Goal: Information Seeking & Learning: Learn about a topic

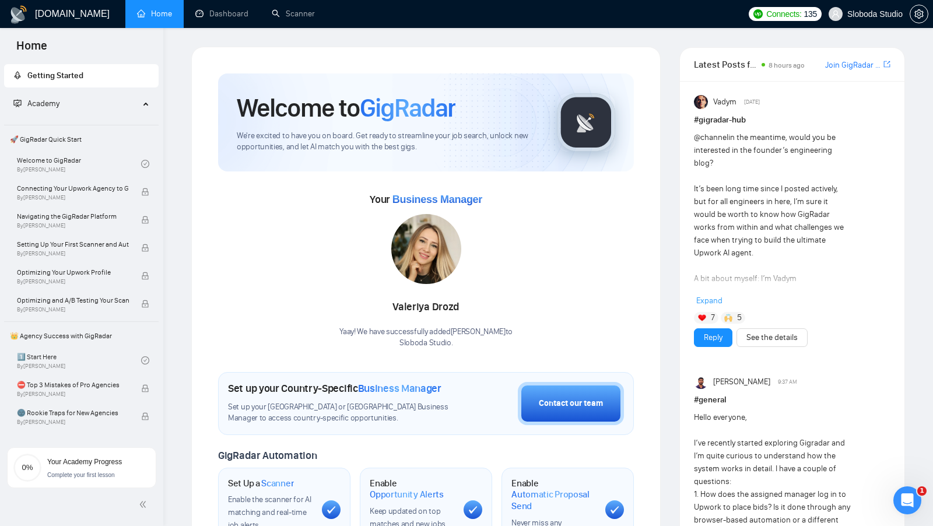
click at [634, 71] on div "Welcome to GigRadar We're excited to have you on board. Get ready to streamline…" at bounding box center [426, 435] width 444 height 752
click at [212, 19] on link "Dashboard" at bounding box center [221, 14] width 53 height 10
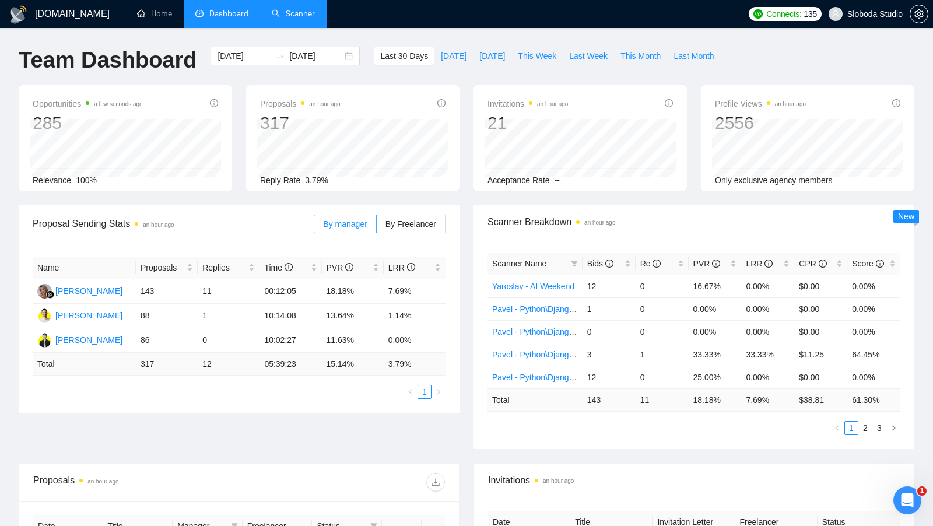
click at [314, 19] on link "Scanner" at bounding box center [293, 14] width 43 height 10
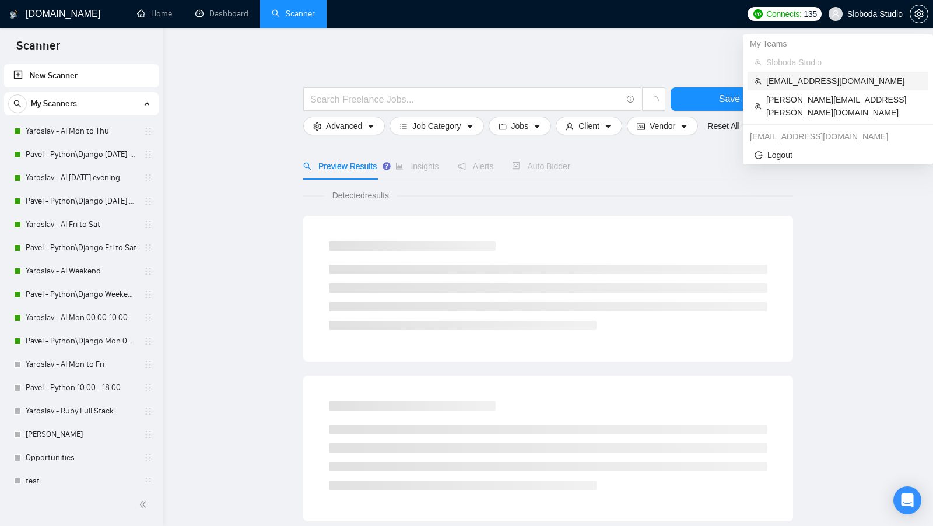
click at [837, 72] on li "[EMAIL_ADDRESS][DOMAIN_NAME]" at bounding box center [838, 81] width 181 height 19
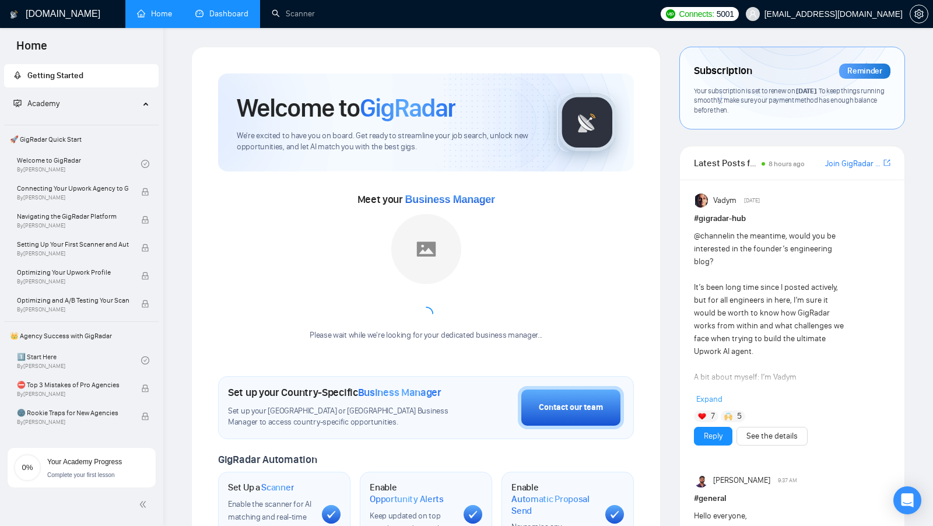
click at [226, 19] on link "Dashboard" at bounding box center [221, 14] width 53 height 10
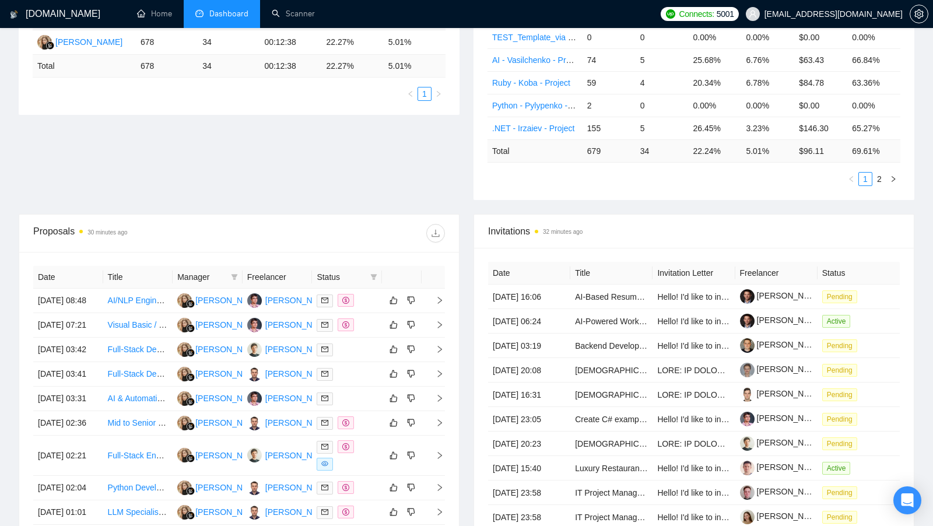
scroll to position [253, 0]
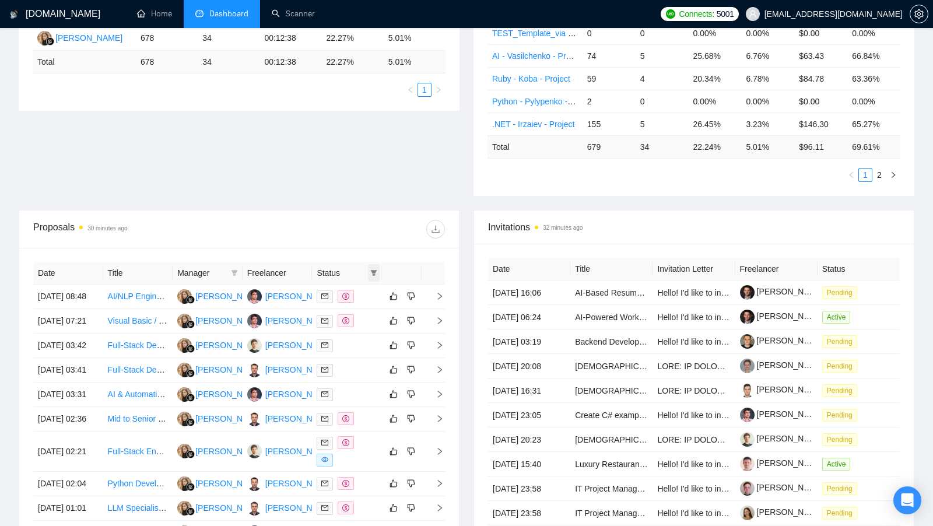
click at [376, 271] on icon "filter" at bounding box center [373, 272] width 7 height 7
click at [321, 288] on input "checkbox" at bounding box center [320, 291] width 9 height 9
checkbox input "true"
click at [369, 223] on div at bounding box center [342, 229] width 206 height 19
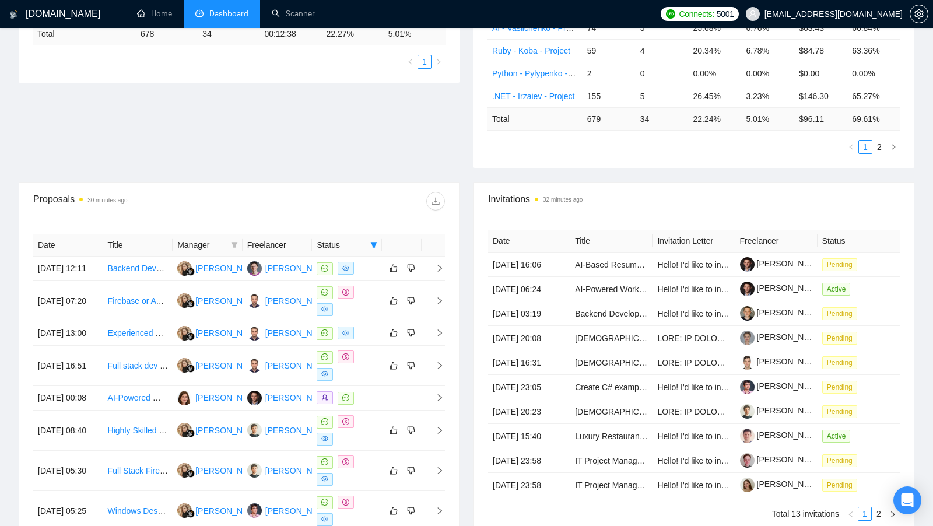
scroll to position [283, 0]
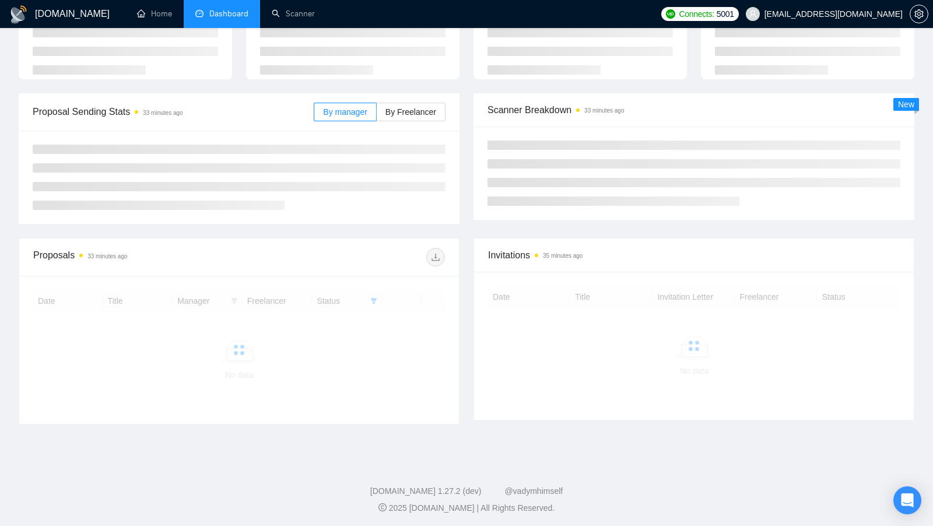
scroll to position [87, 0]
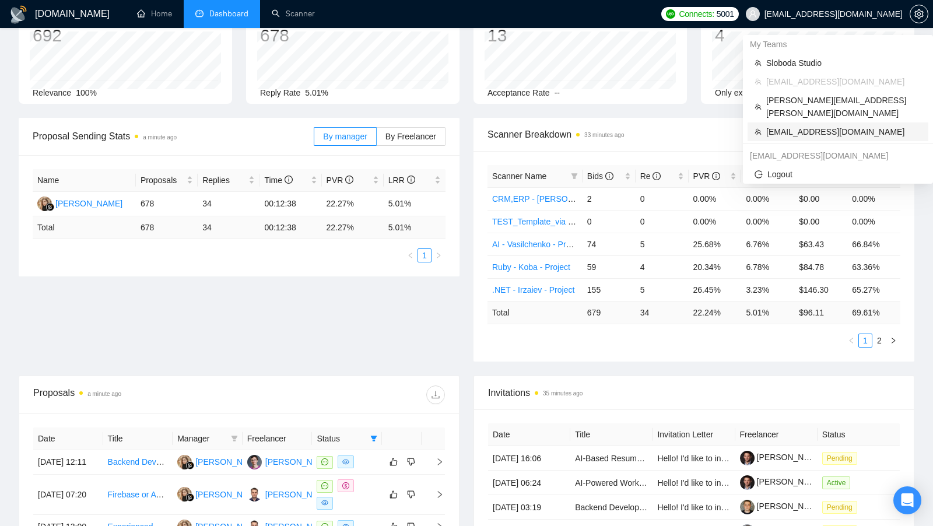
click at [837, 125] on span "ca.akshaypatil@gmail.com" at bounding box center [843, 131] width 155 height 13
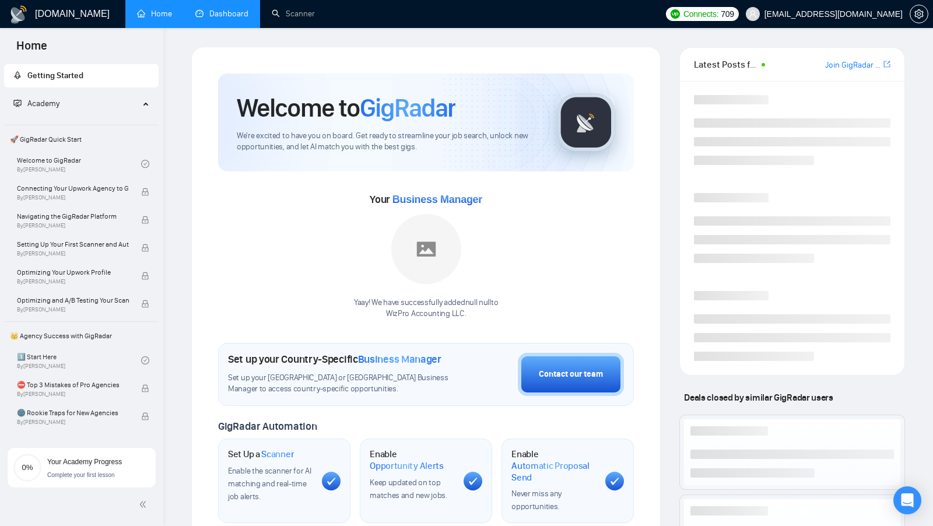
click at [223, 14] on link "Dashboard" at bounding box center [221, 14] width 53 height 10
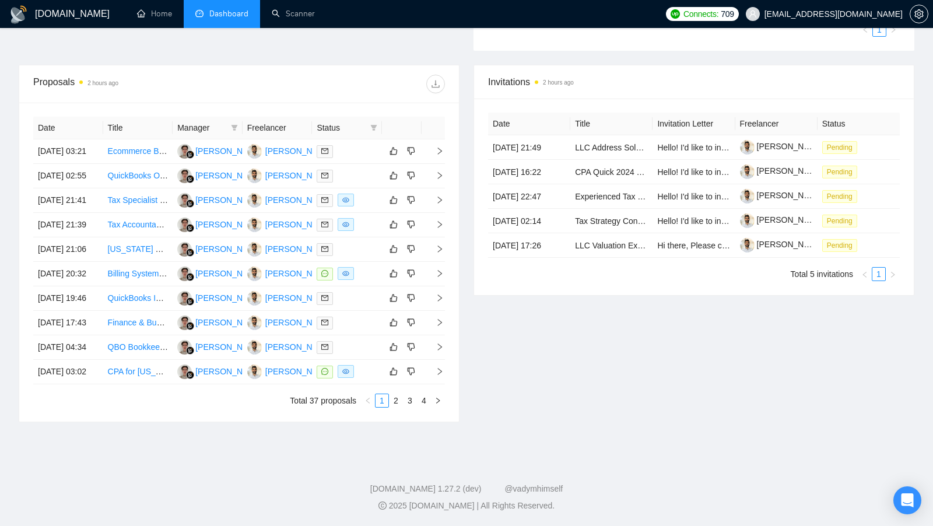
scroll to position [403, 0]
click at [425, 407] on link "4" at bounding box center [424, 400] width 13 height 13
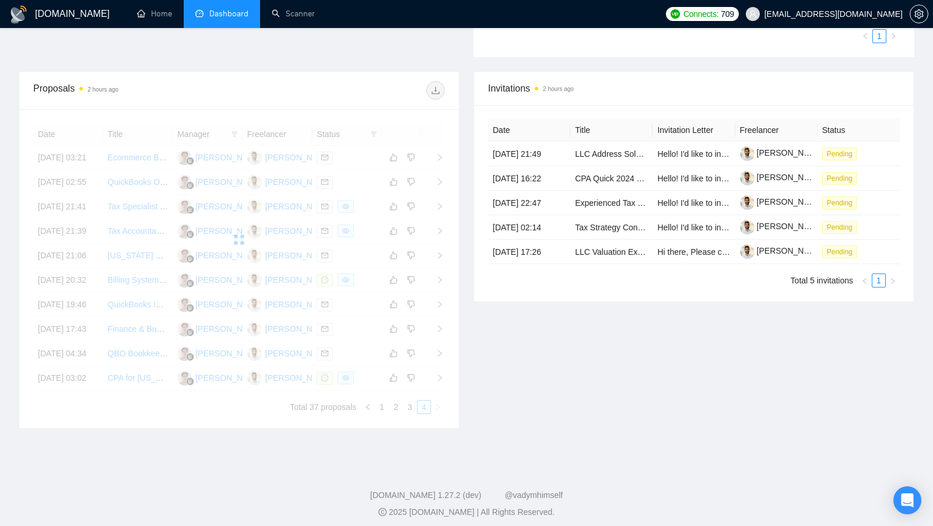
scroll to position [374, 0]
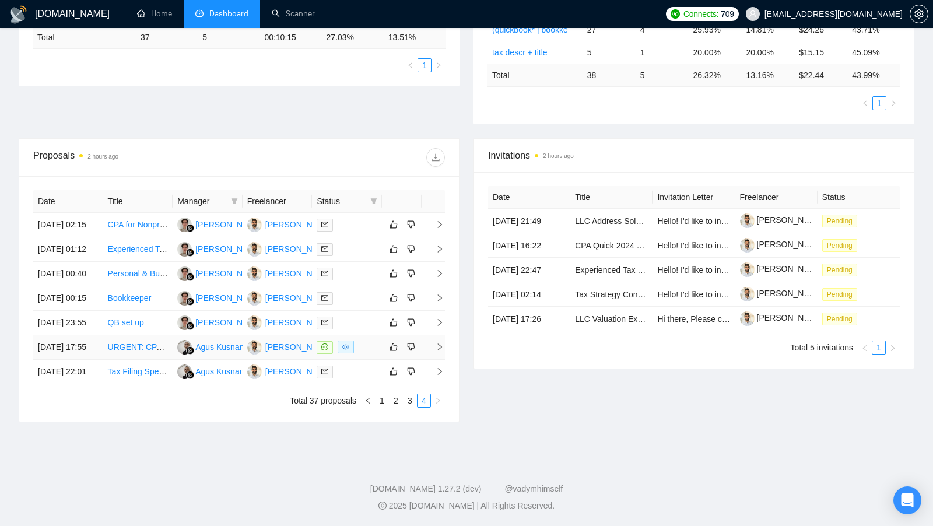
click at [292, 341] on div "Akshay Patil" at bounding box center [298, 347] width 67 height 13
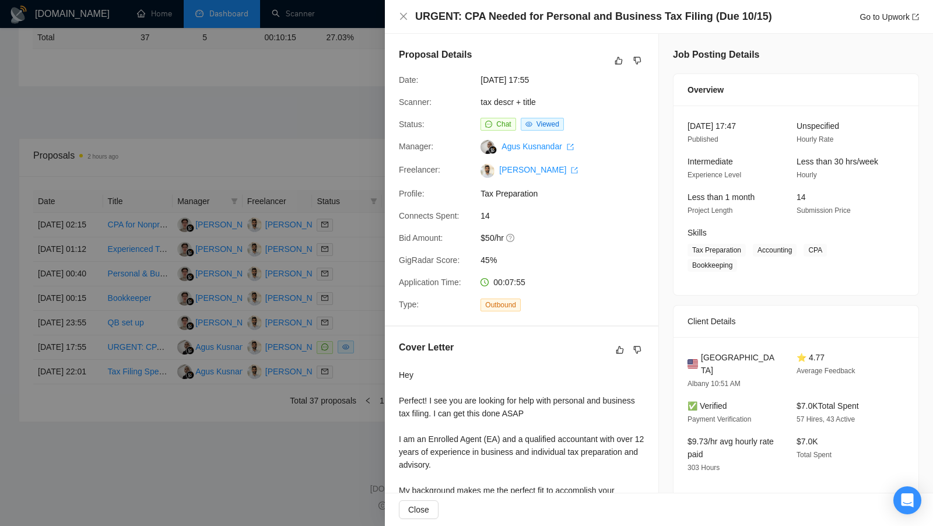
click at [385, 154] on div "Proposal Details Date: 07 Oct, 2025 17:55 Scanner: tax descr + title Status: Ch…" at bounding box center [522, 180] width 274 height 292
click at [351, 180] on div at bounding box center [466, 263] width 933 height 526
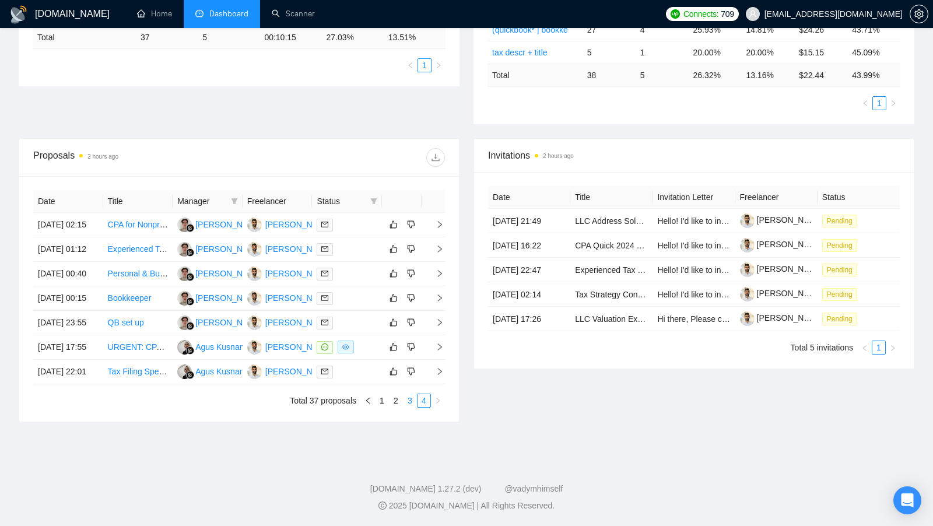
click at [416, 400] on link "3" at bounding box center [410, 400] width 13 height 13
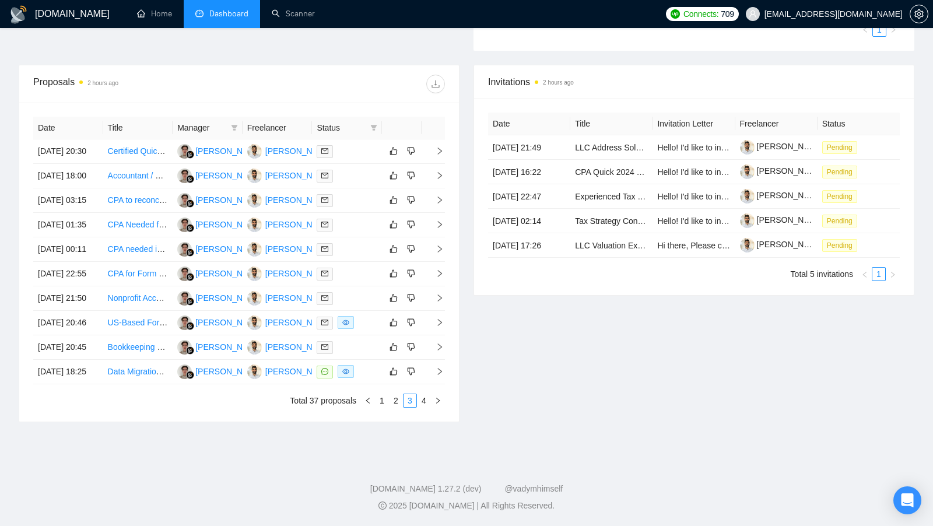
scroll to position [438, 0]
click at [399, 407] on link "2" at bounding box center [396, 400] width 13 height 13
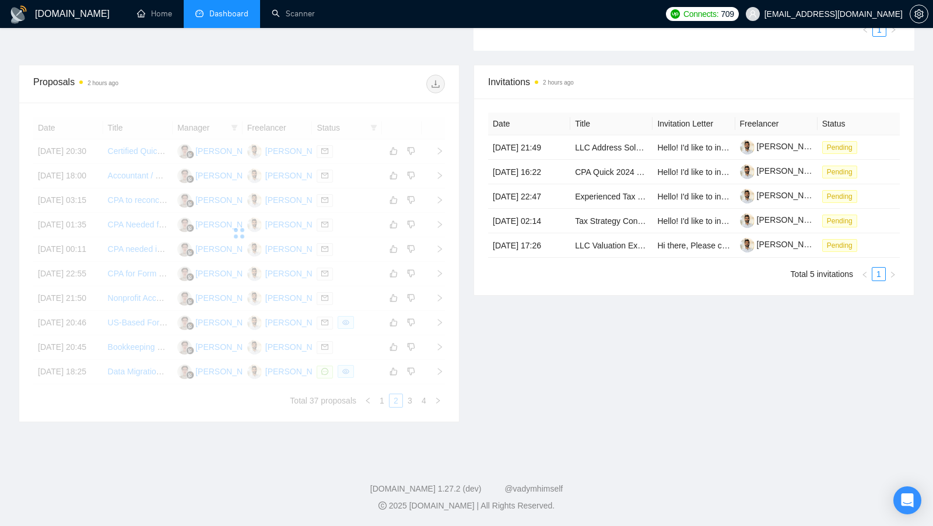
scroll to position [419, 0]
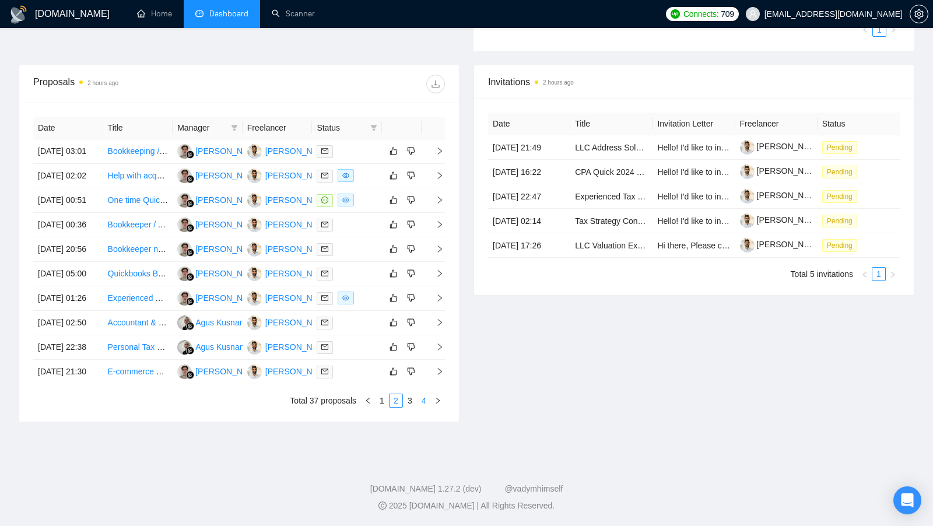
click at [419, 407] on link "4" at bounding box center [424, 400] width 13 height 13
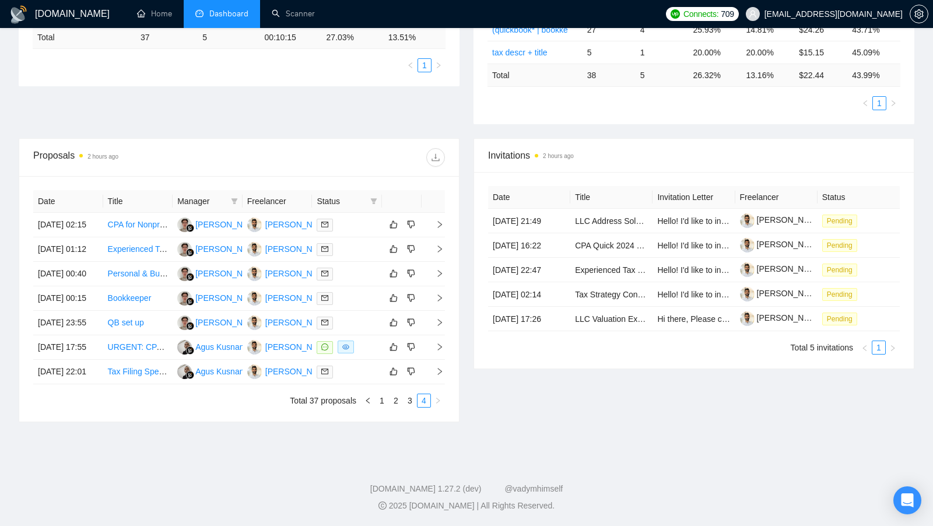
scroll to position [374, 0]
click at [375, 341] on div at bounding box center [347, 347] width 61 height 13
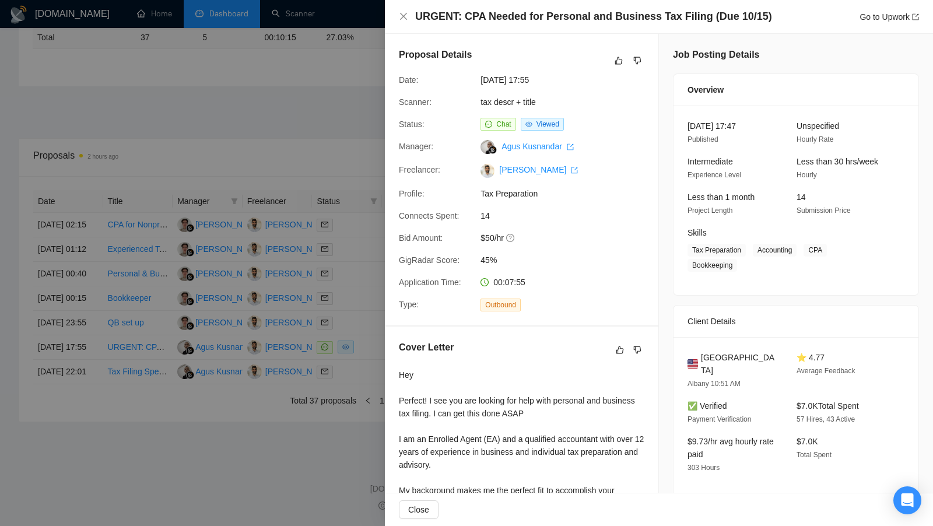
click at [350, 303] on div at bounding box center [466, 263] width 933 height 526
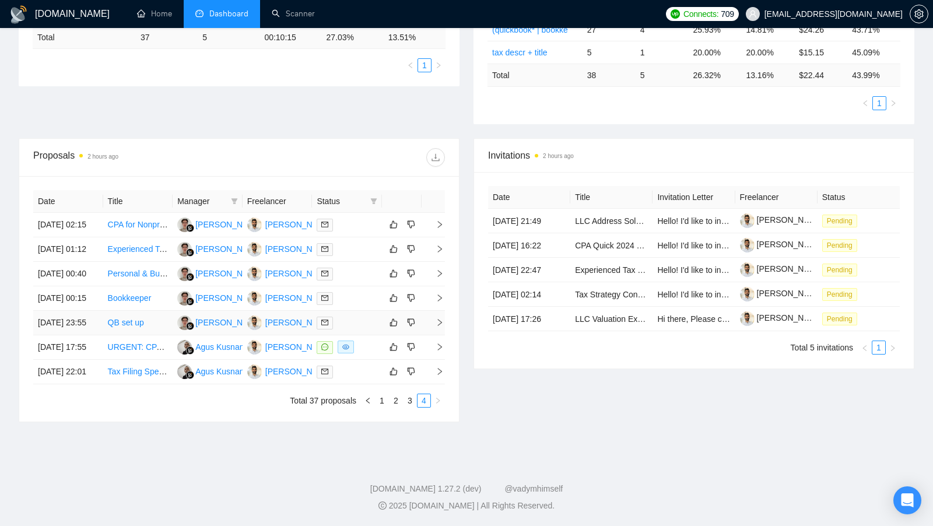
scroll to position [364, 0]
click at [408, 406] on link "3" at bounding box center [410, 400] width 13 height 13
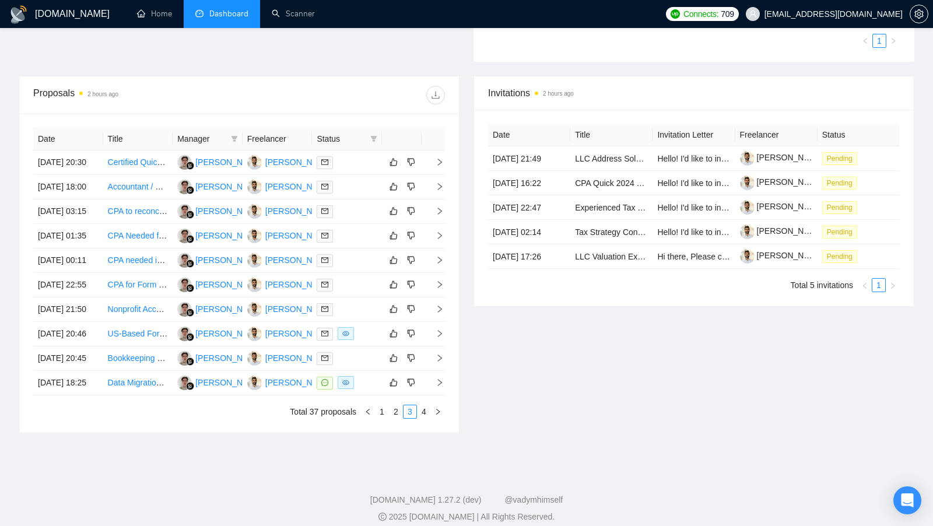
scroll to position [353, 0]
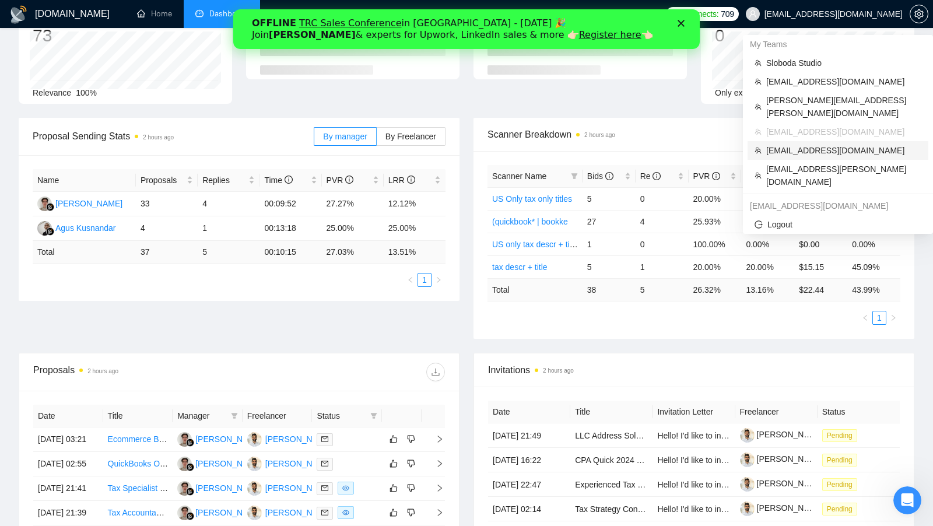
click at [802, 144] on span "sunkaifeng05@gmail.com" at bounding box center [843, 150] width 155 height 13
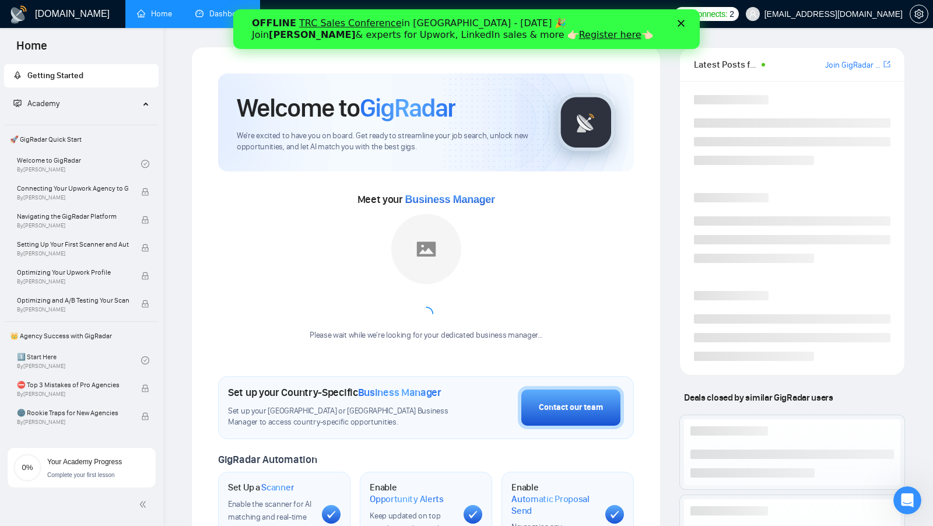
click at [198, 12] on link "Dashboard" at bounding box center [221, 14] width 53 height 10
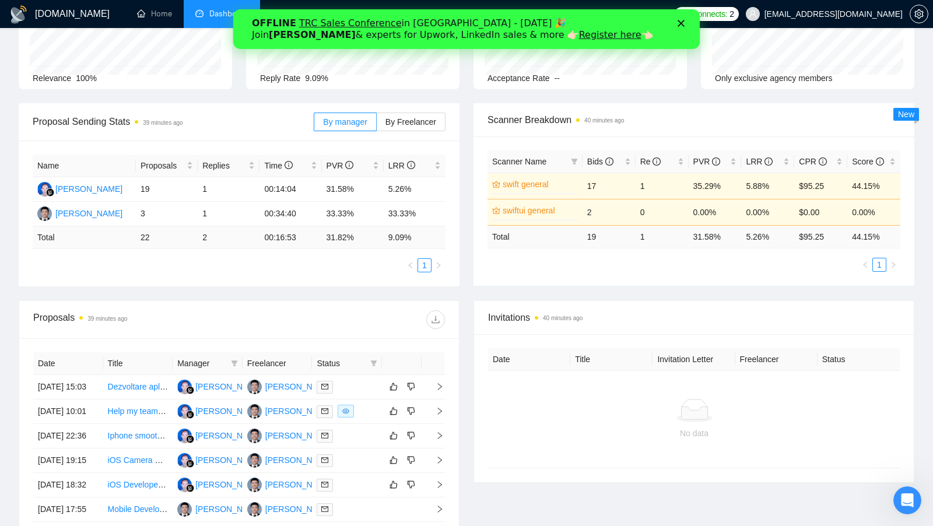
scroll to position [100, 0]
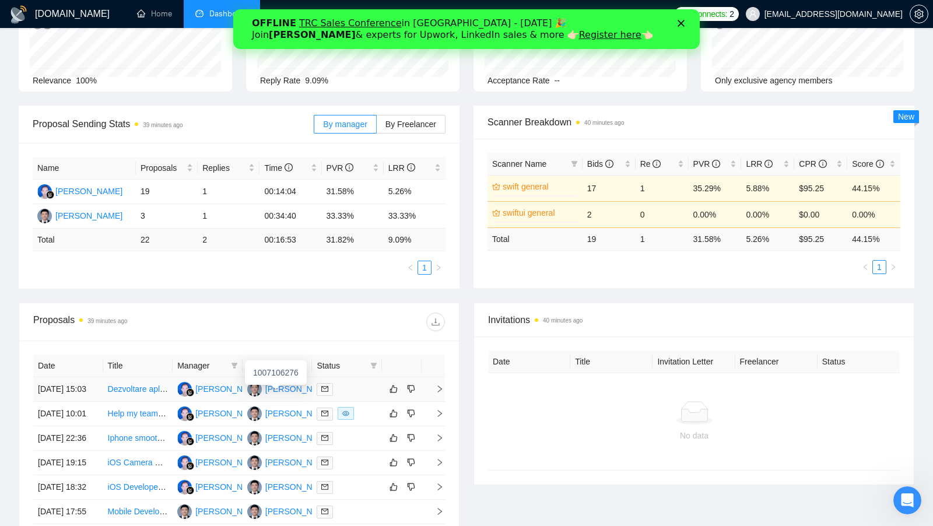
click at [286, 391] on div "Kaifeng Sun" at bounding box center [298, 389] width 67 height 13
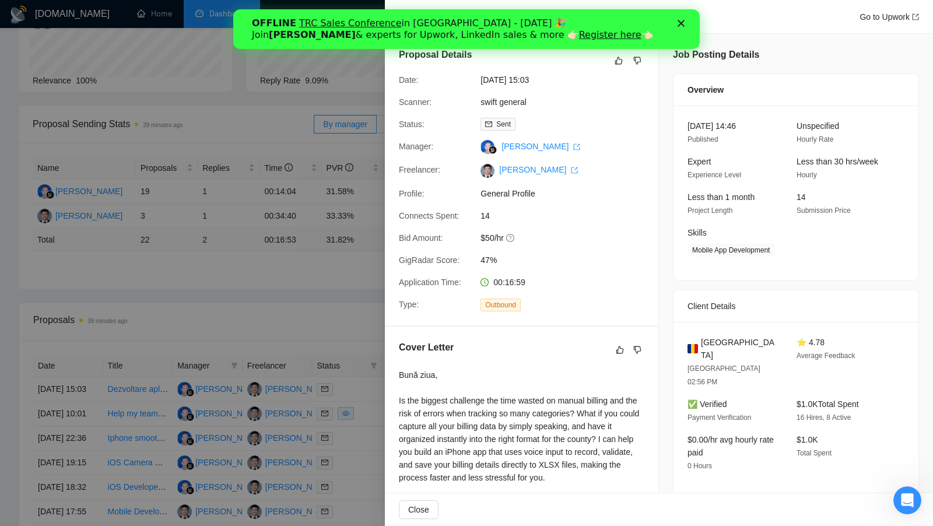
click at [332, 298] on div at bounding box center [466, 263] width 933 height 526
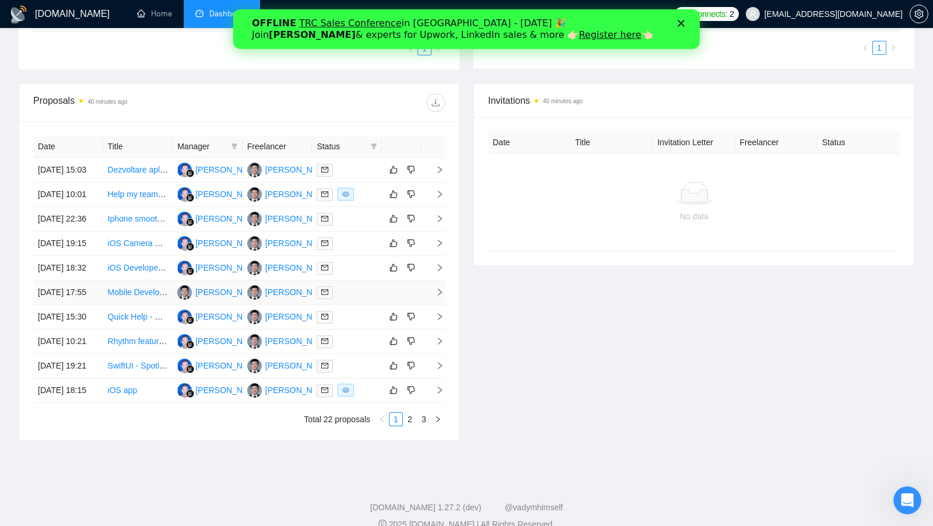
scroll to position [366, 0]
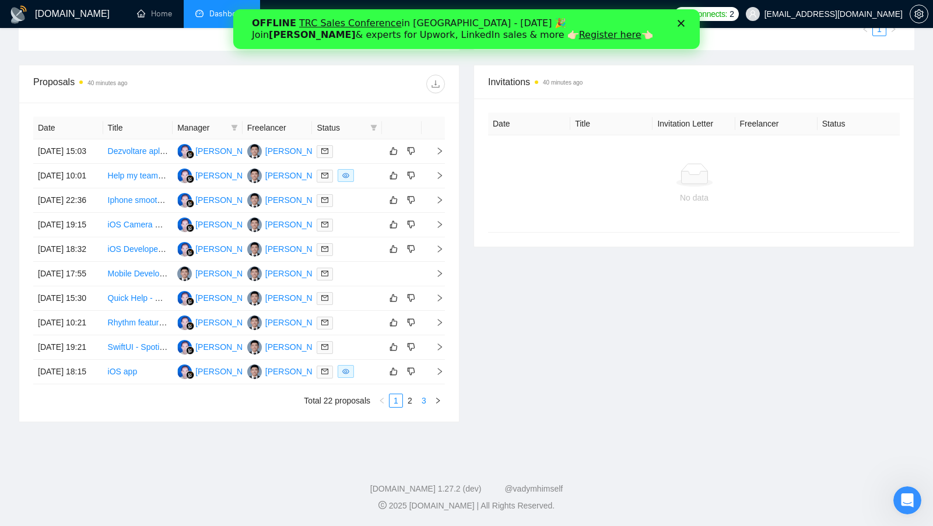
click at [422, 407] on link "3" at bounding box center [424, 400] width 13 height 13
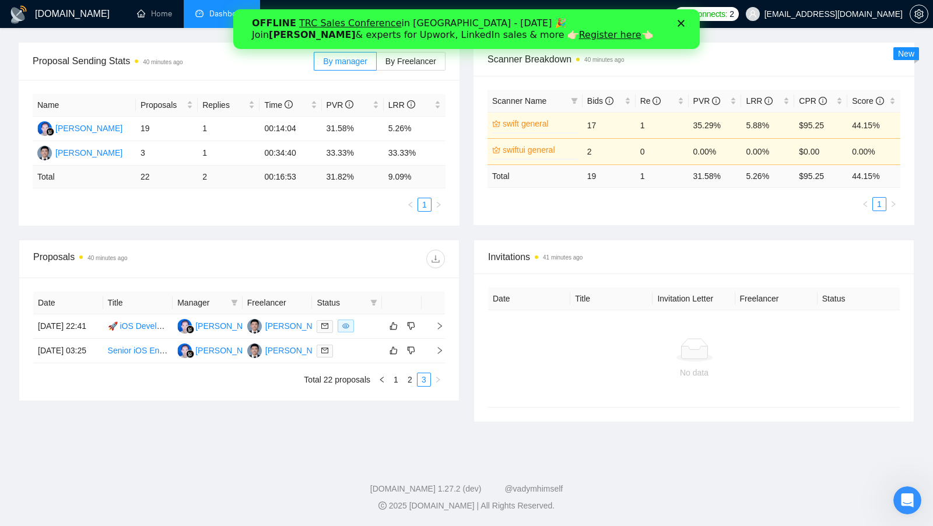
scroll to position [160, 0]
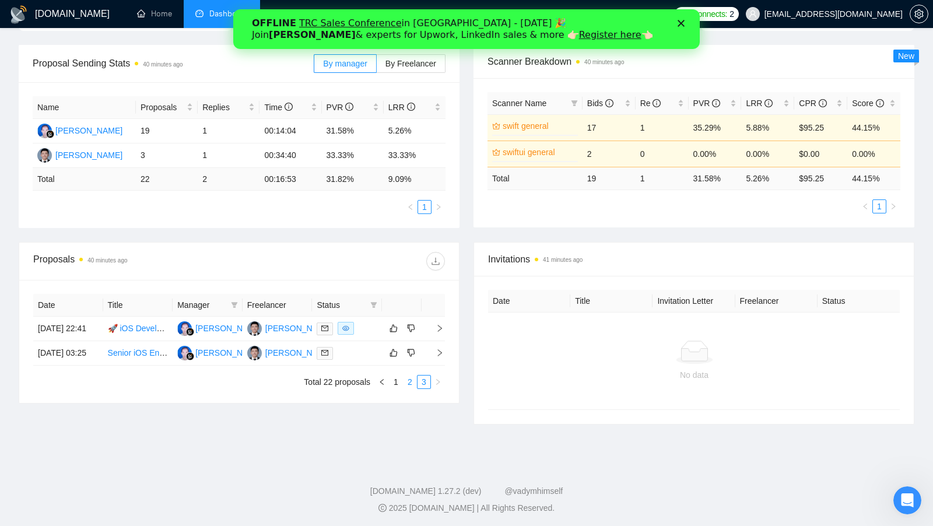
click at [411, 388] on link "2" at bounding box center [410, 382] width 13 height 13
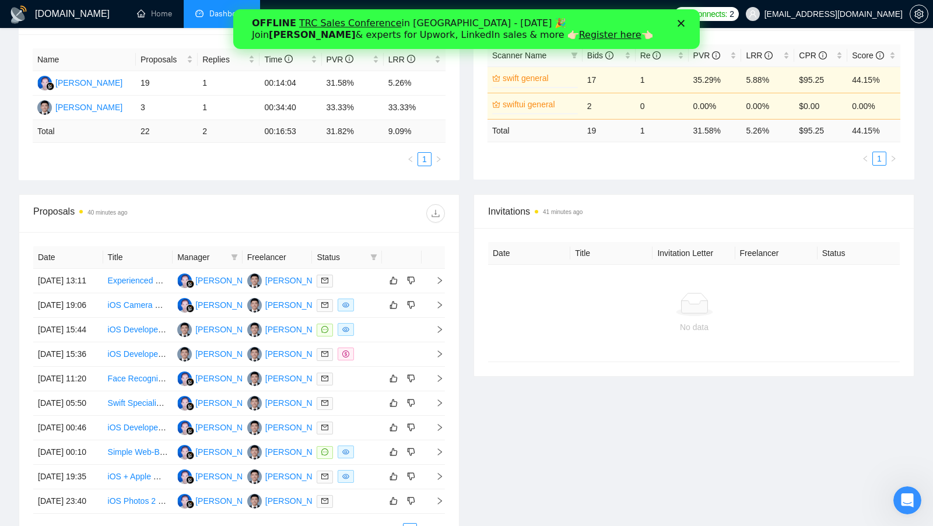
scroll to position [238, 0]
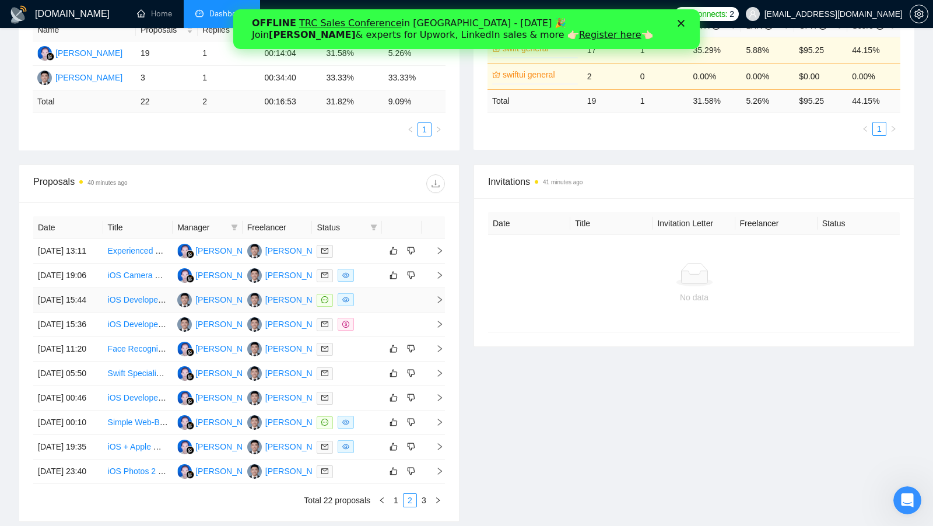
click at [367, 307] on div at bounding box center [347, 299] width 61 height 13
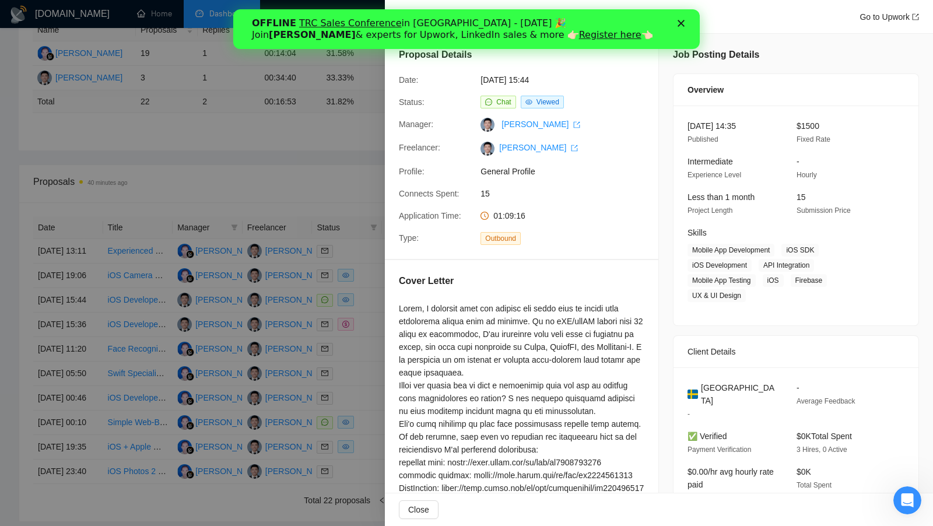
click at [685, 20] on div "Закрити" at bounding box center [683, 23] width 12 height 7
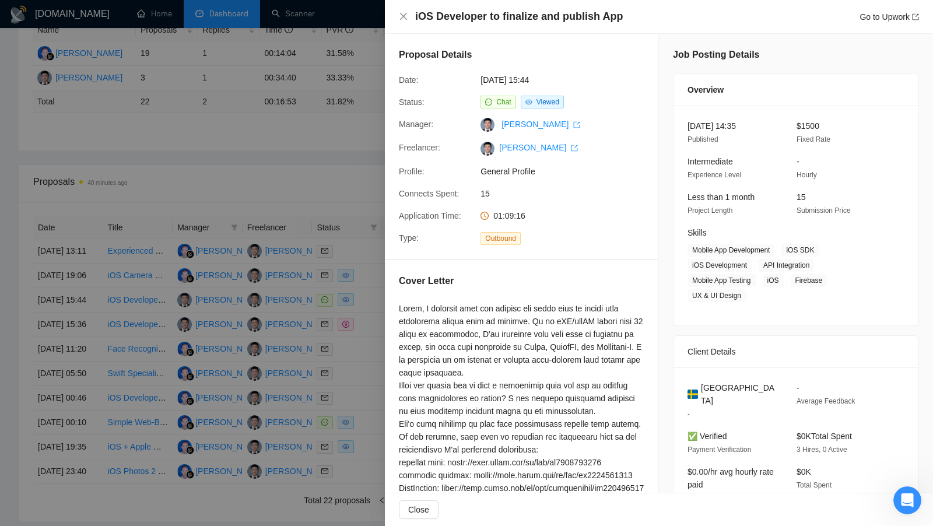
click at [360, 306] on div at bounding box center [466, 263] width 933 height 526
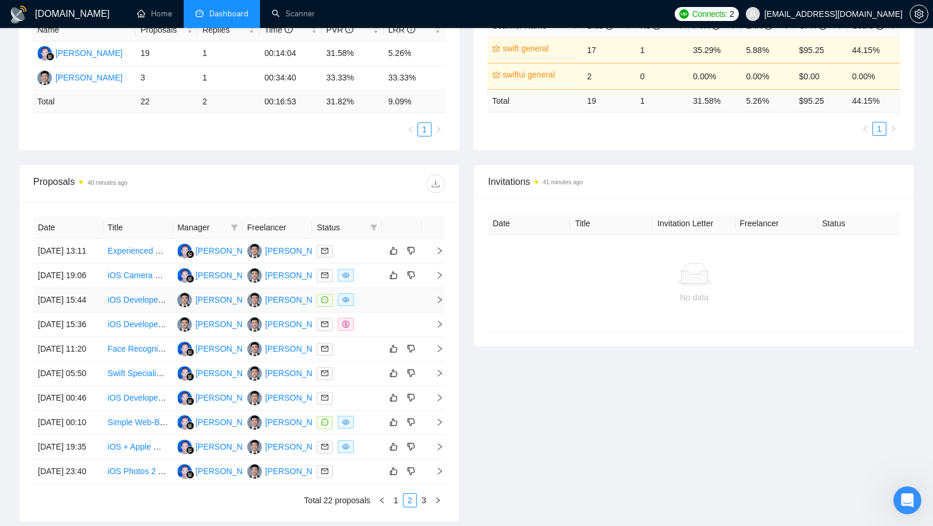
click at [384, 313] on td at bounding box center [402, 300] width 40 height 24
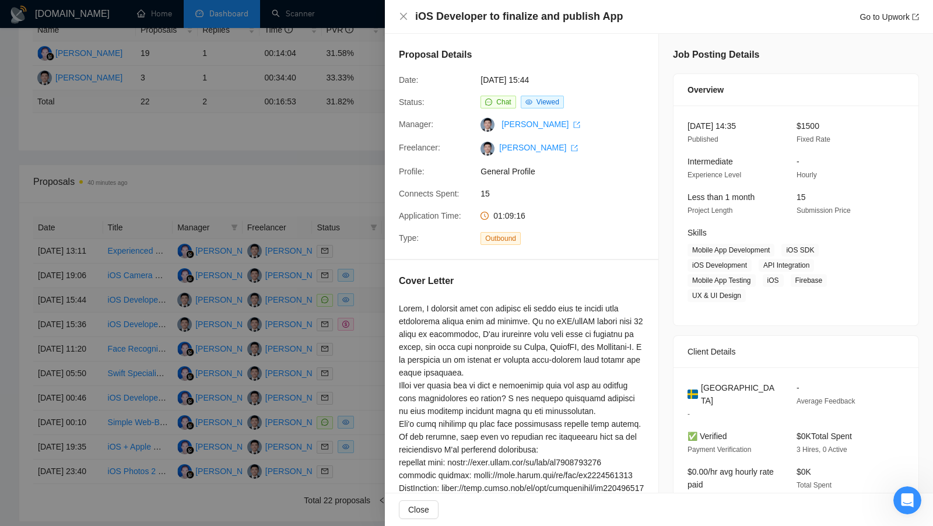
click at [384, 320] on div at bounding box center [466, 263] width 933 height 526
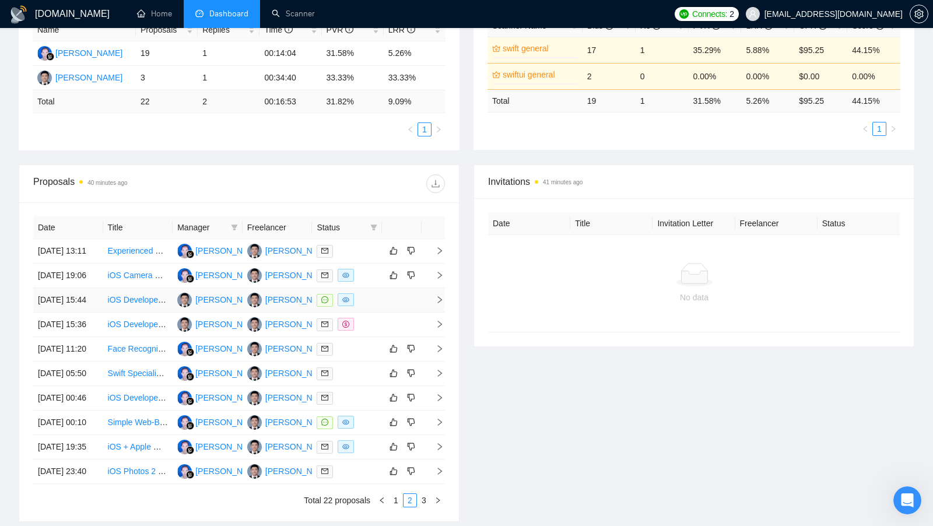
click at [384, 313] on td at bounding box center [402, 300] width 40 height 24
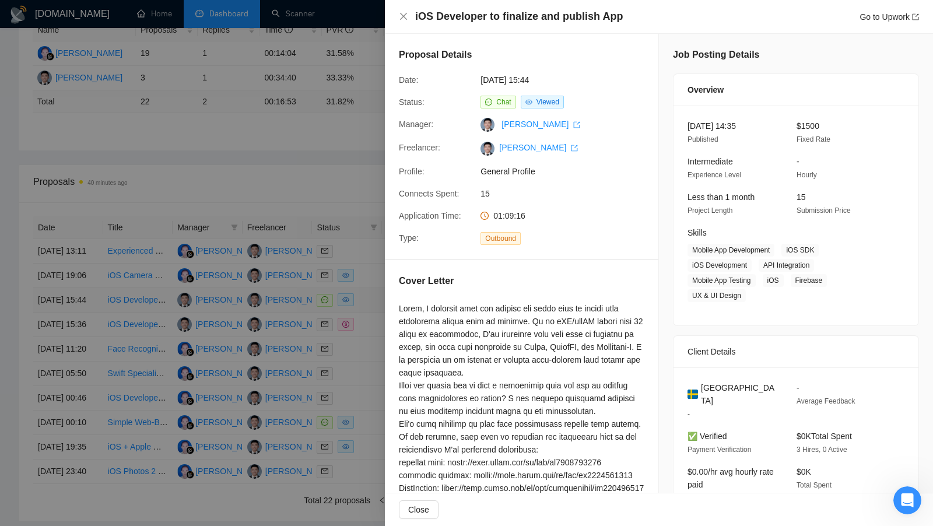
click at [384, 320] on div at bounding box center [466, 263] width 933 height 526
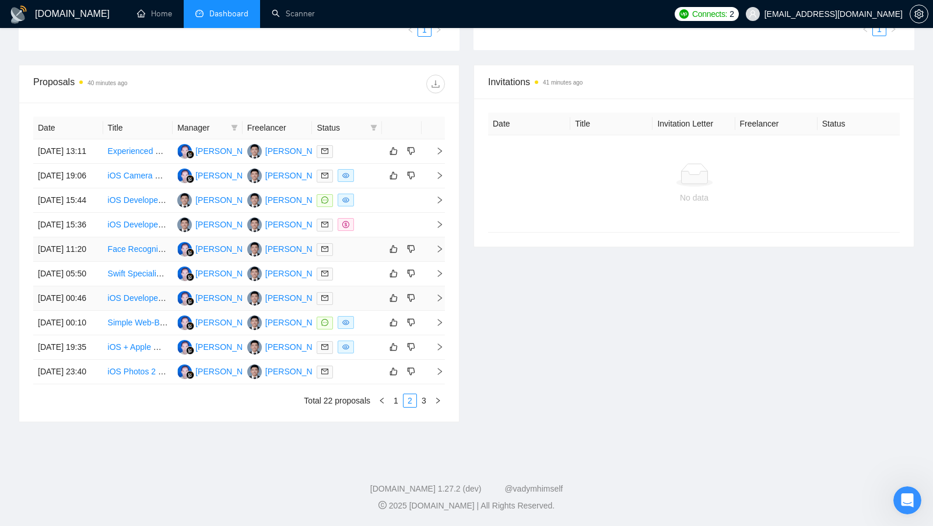
scroll to position [337, 0]
click at [372, 330] on div at bounding box center [347, 323] width 61 height 13
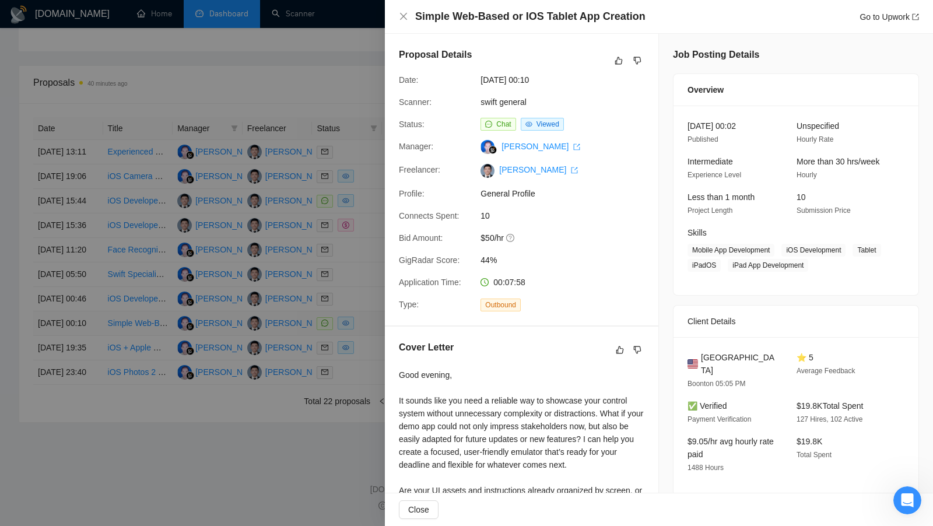
click at [372, 399] on div at bounding box center [466, 263] width 933 height 526
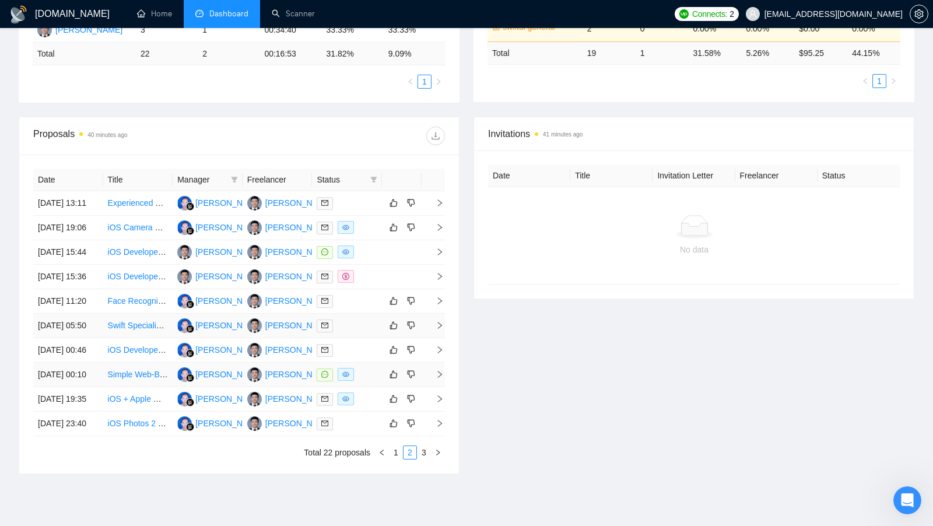
scroll to position [338, 0]
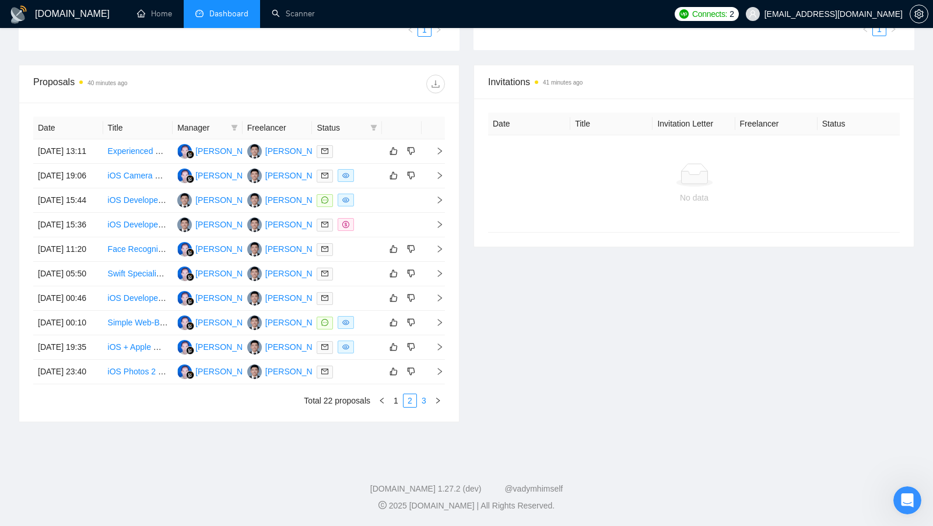
click at [425, 407] on link "3" at bounding box center [424, 400] width 13 height 13
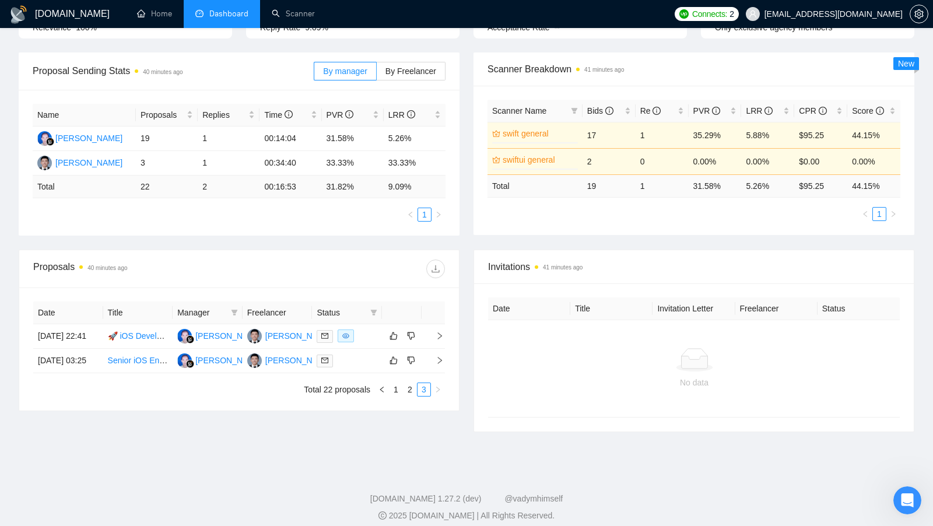
scroll to position [153, 0]
click at [367, 348] on td at bounding box center [347, 336] width 70 height 24
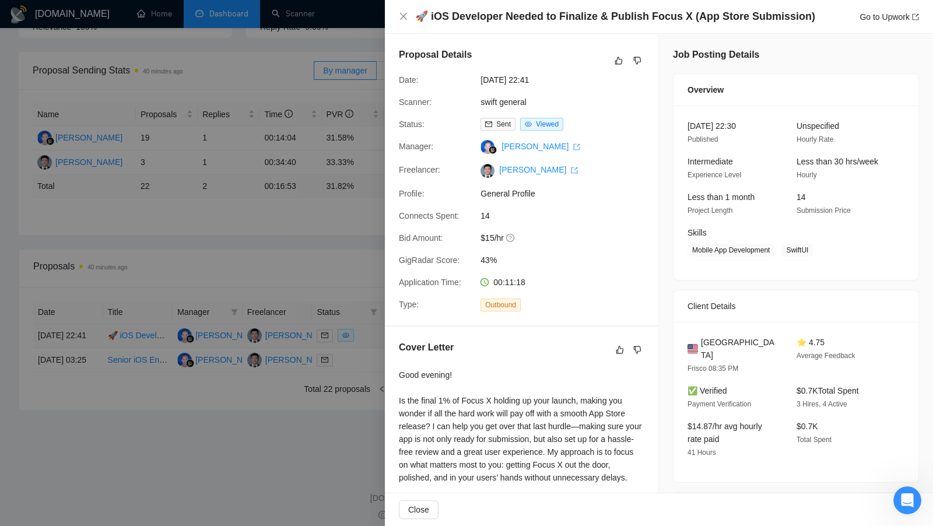
click at [367, 350] on div at bounding box center [466, 263] width 933 height 526
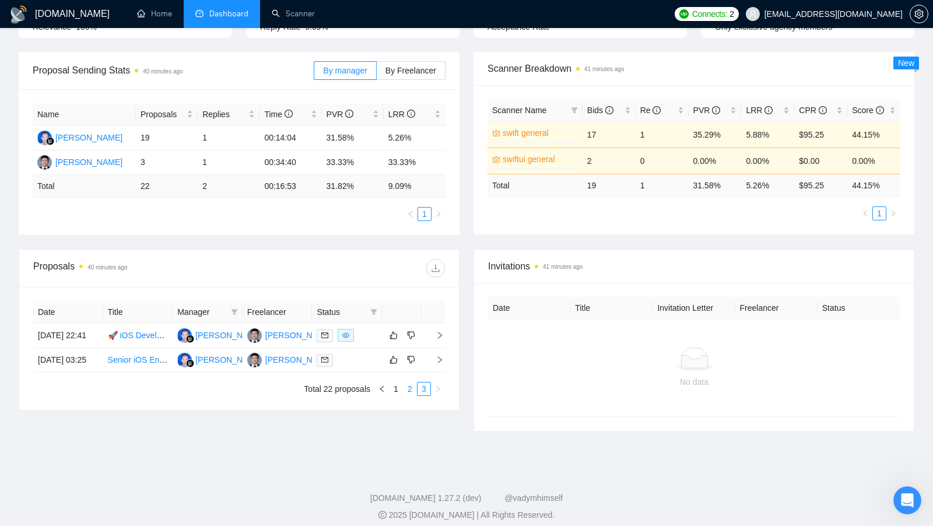
click at [412, 395] on link "2" at bounding box center [410, 389] width 13 height 13
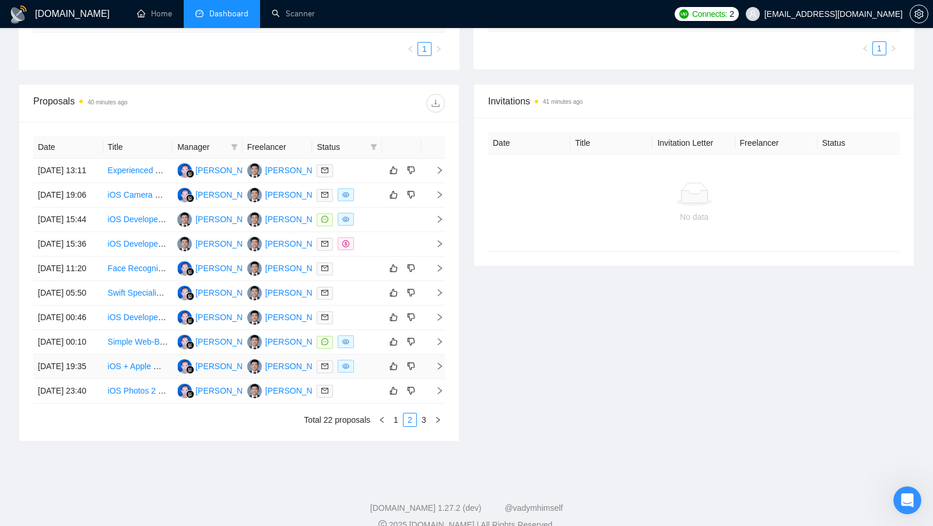
scroll to position [328, 0]
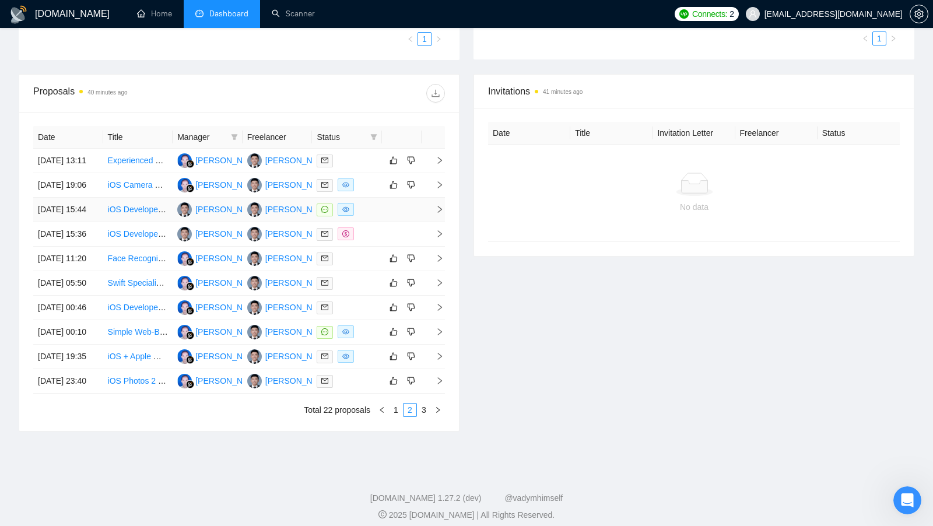
click at [398, 222] on td at bounding box center [402, 210] width 40 height 24
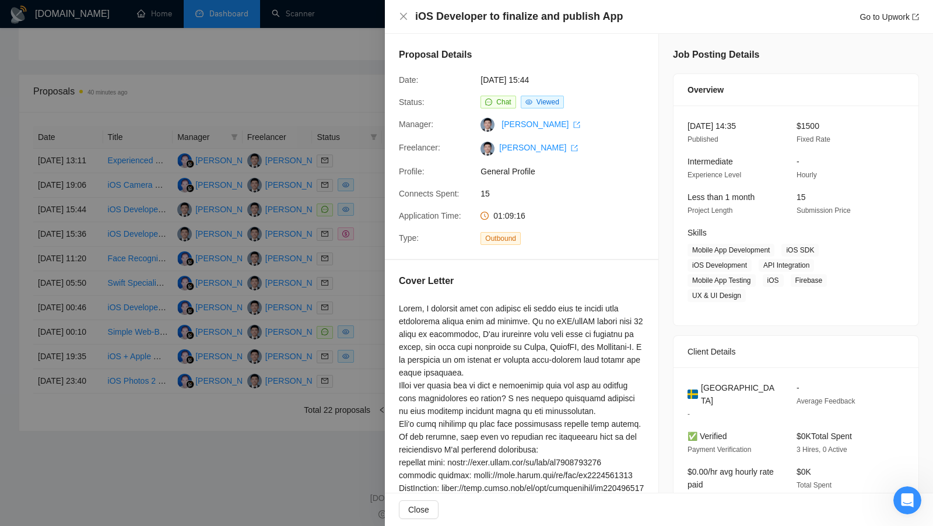
click at [373, 236] on div at bounding box center [466, 263] width 933 height 526
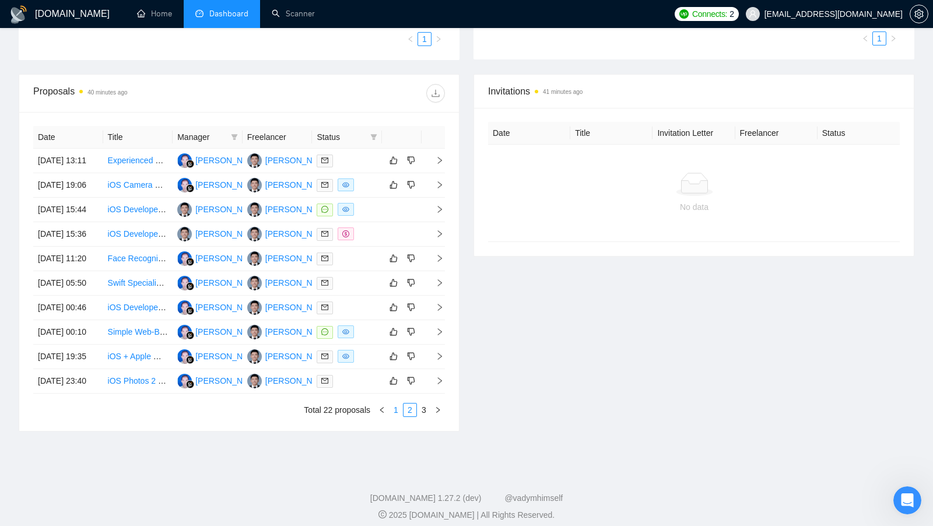
click at [397, 416] on link "1" at bounding box center [396, 410] width 13 height 13
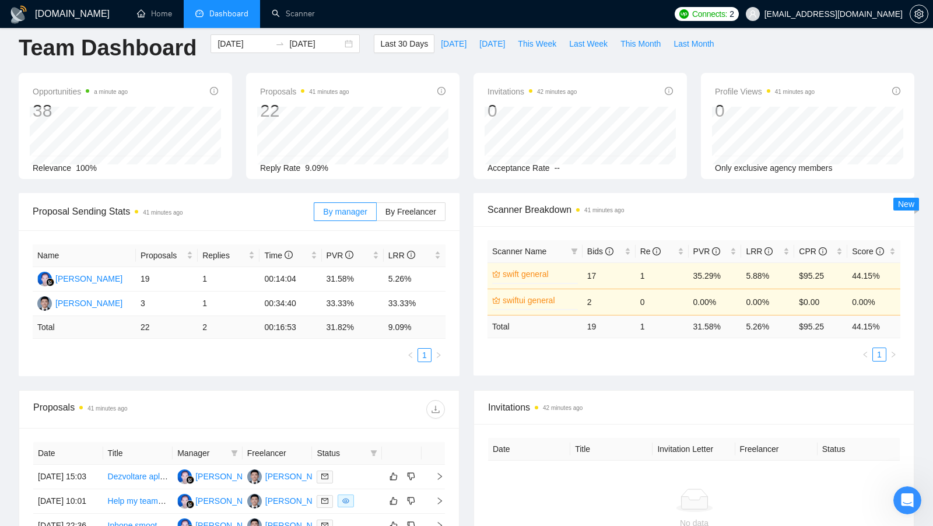
scroll to position [0, 0]
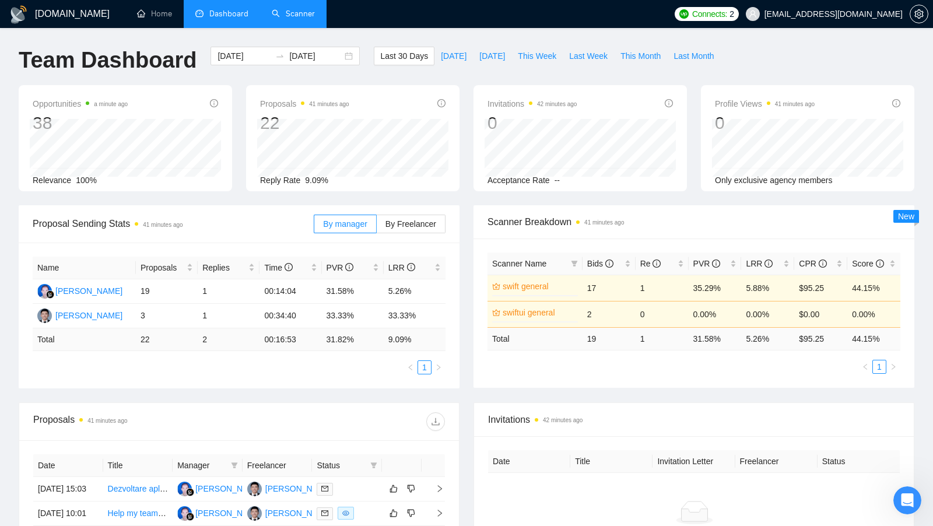
click at [306, 13] on link "Scanner" at bounding box center [293, 14] width 43 height 10
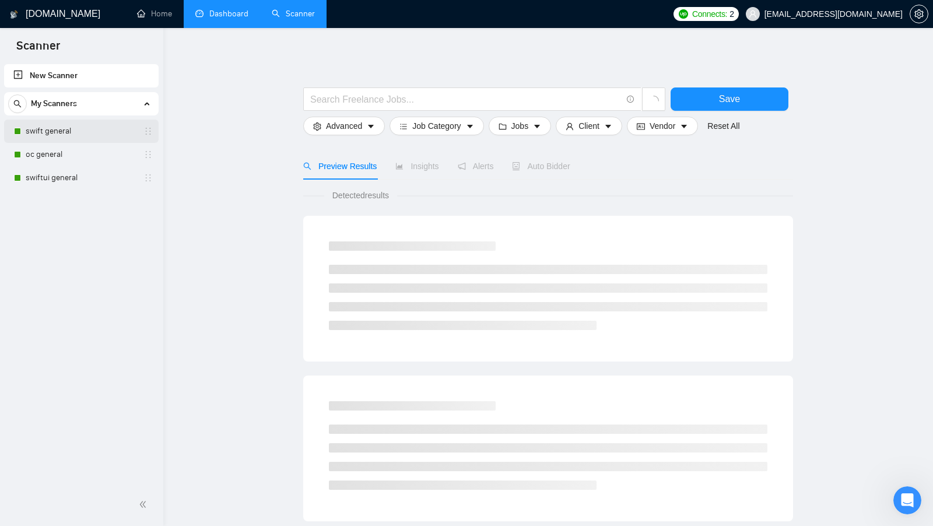
click at [60, 142] on link "swift general" at bounding box center [81, 131] width 111 height 23
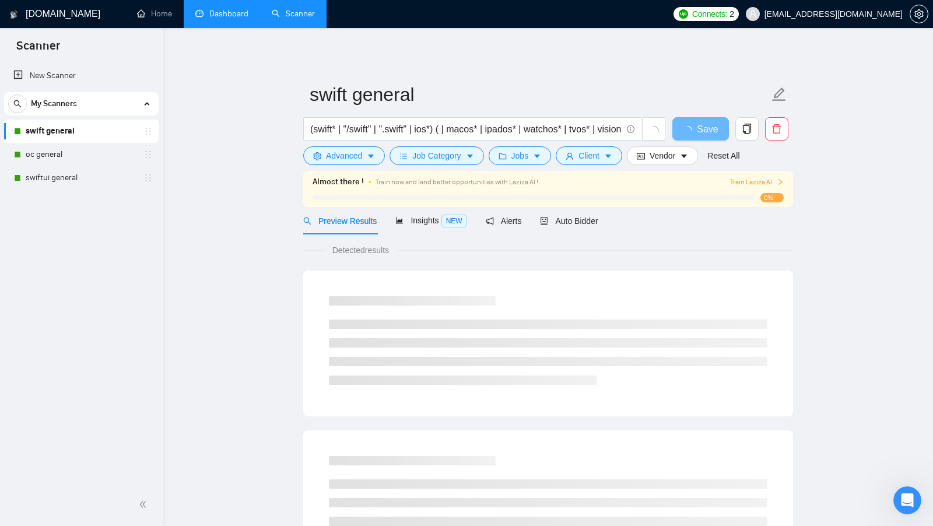
click at [248, 19] on link "Dashboard" at bounding box center [221, 14] width 53 height 10
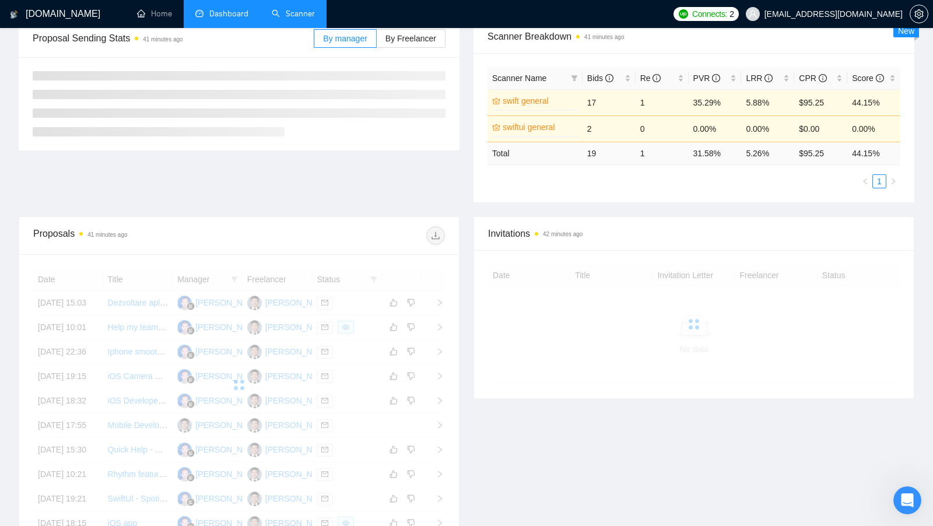
scroll to position [210, 0]
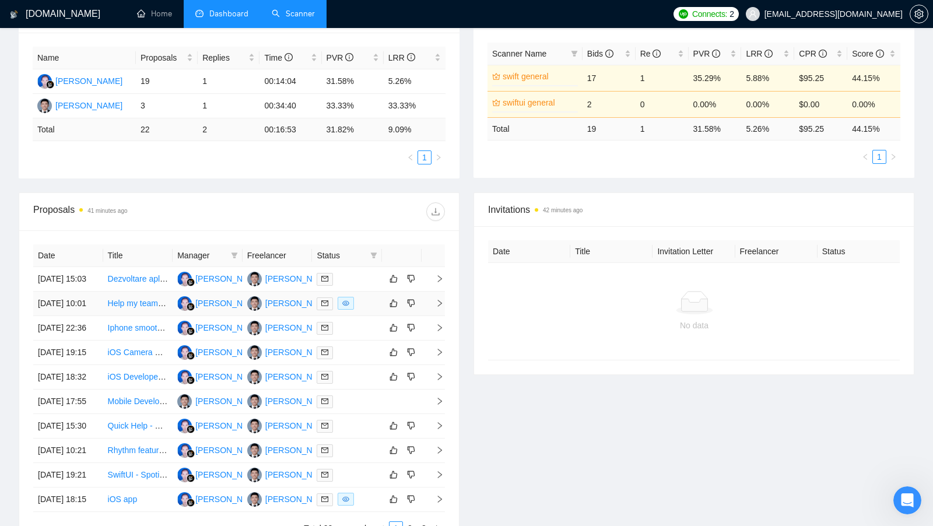
click at [370, 316] on td at bounding box center [347, 304] width 70 height 24
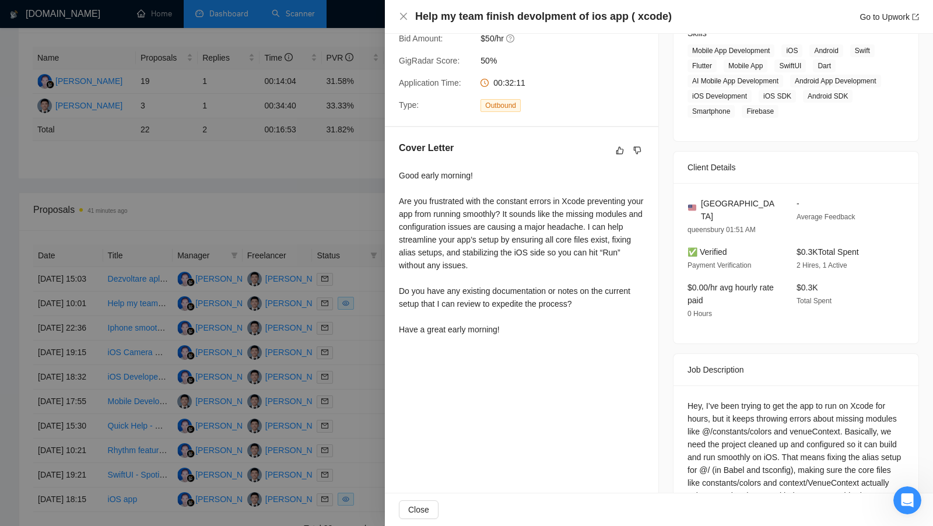
scroll to position [207, 0]
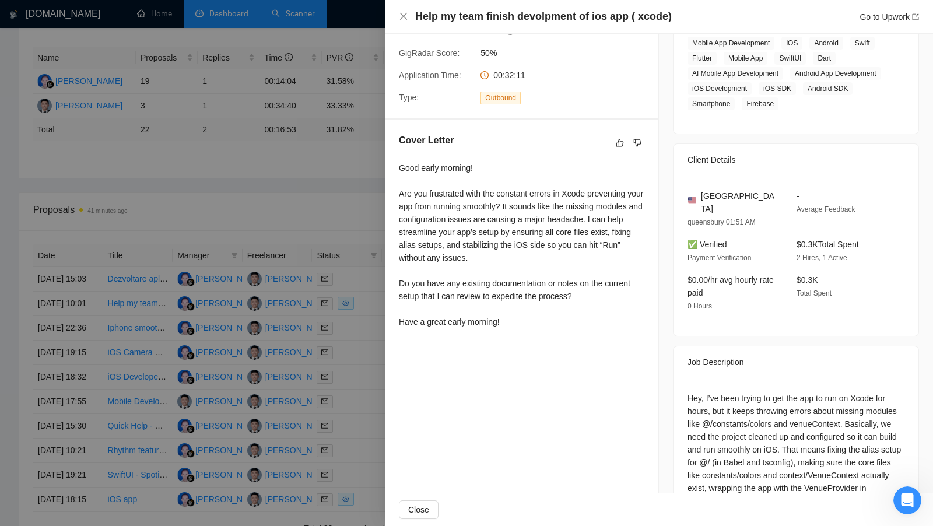
click at [293, 197] on div at bounding box center [466, 263] width 933 height 526
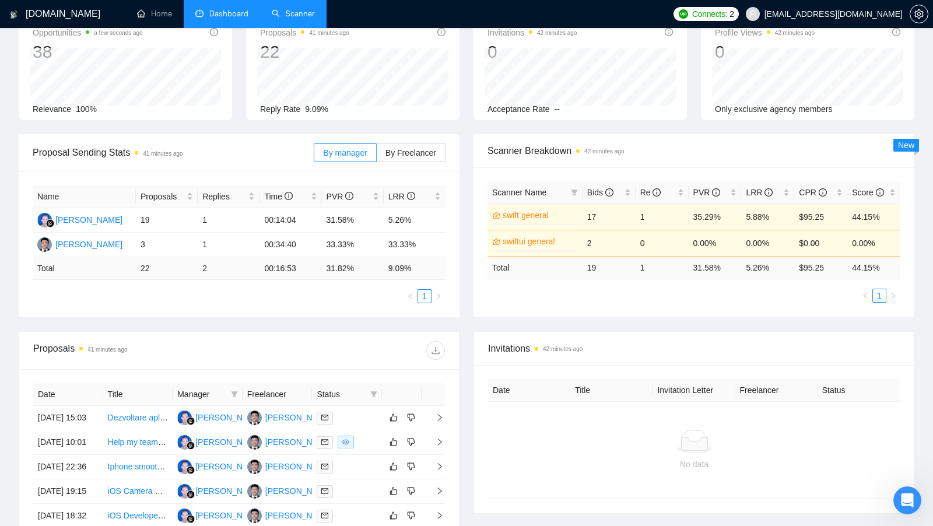
scroll to position [0, 0]
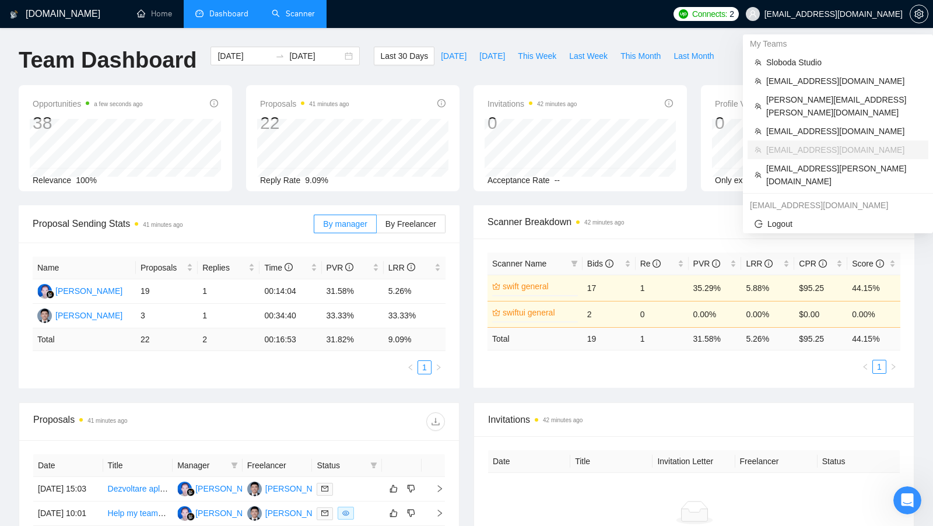
click at [830, 14] on span "[EMAIL_ADDRESS][DOMAIN_NAME]" at bounding box center [834, 14] width 138 height 0
copy div "[EMAIL_ADDRESS][DOMAIN_NAME]"
click at [817, 162] on span "[EMAIL_ADDRESS][PERSON_NAME][DOMAIN_NAME]" at bounding box center [843, 175] width 155 height 26
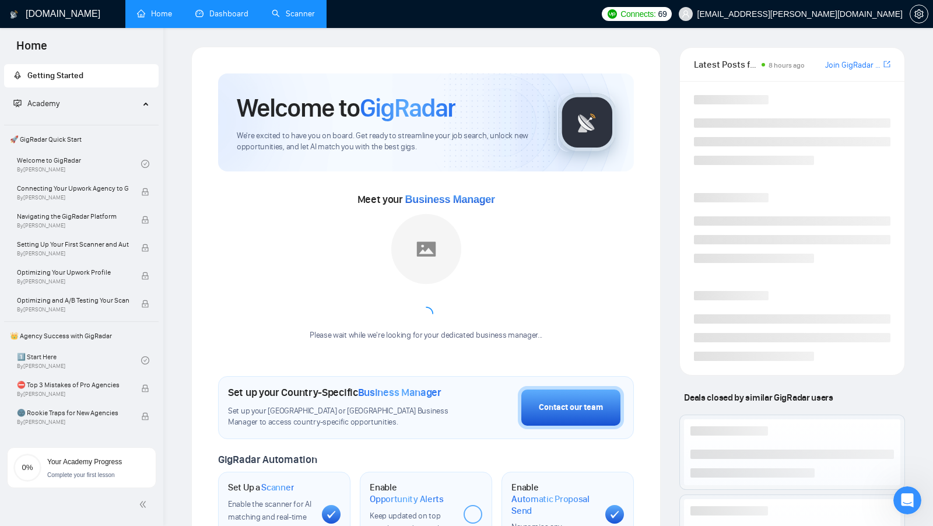
click at [224, 19] on link "Dashboard" at bounding box center [221, 14] width 53 height 10
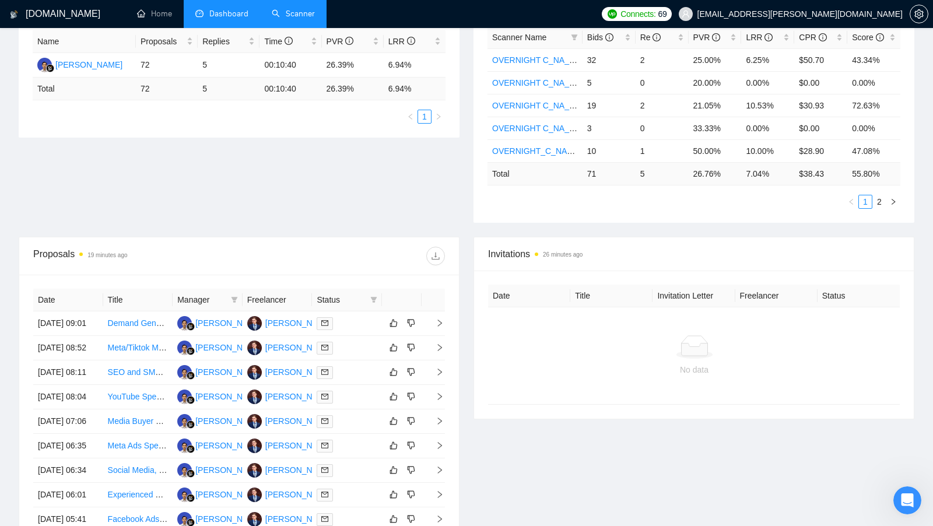
scroll to position [239, 0]
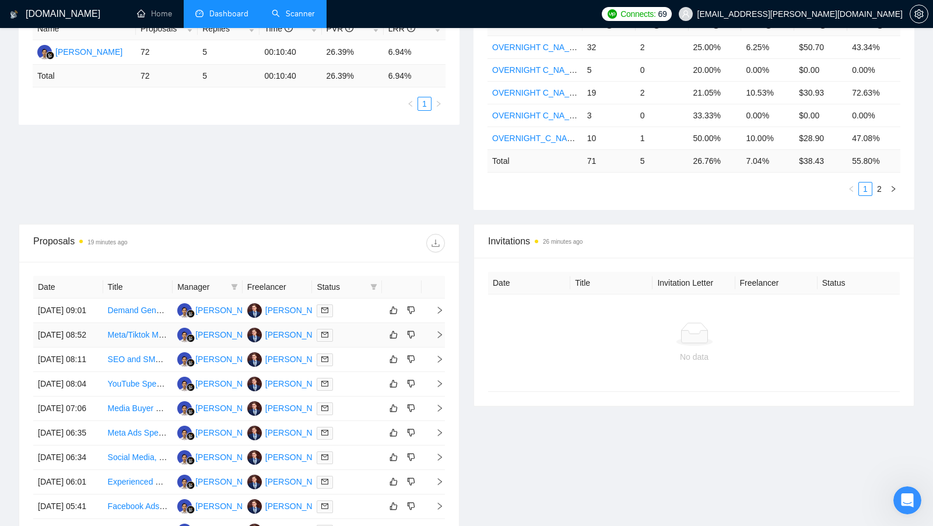
click at [358, 342] on div at bounding box center [347, 334] width 61 height 13
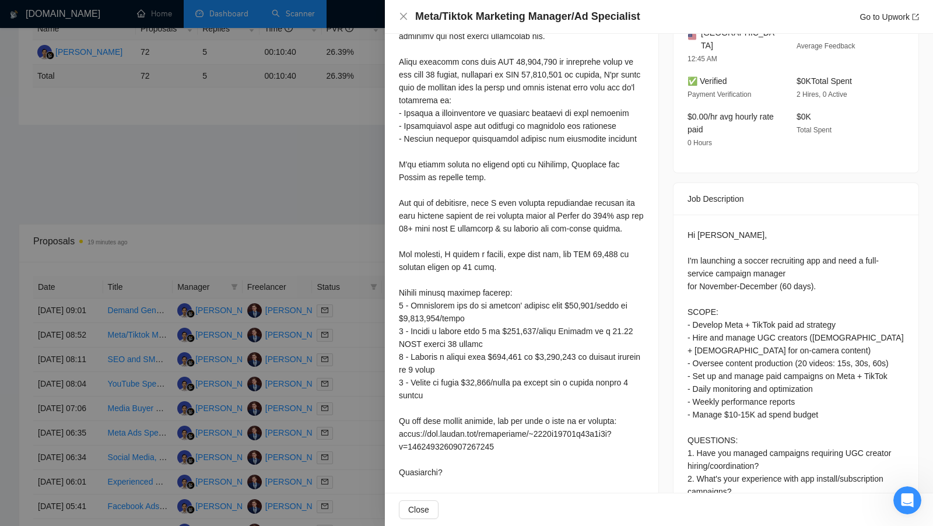
scroll to position [422, 0]
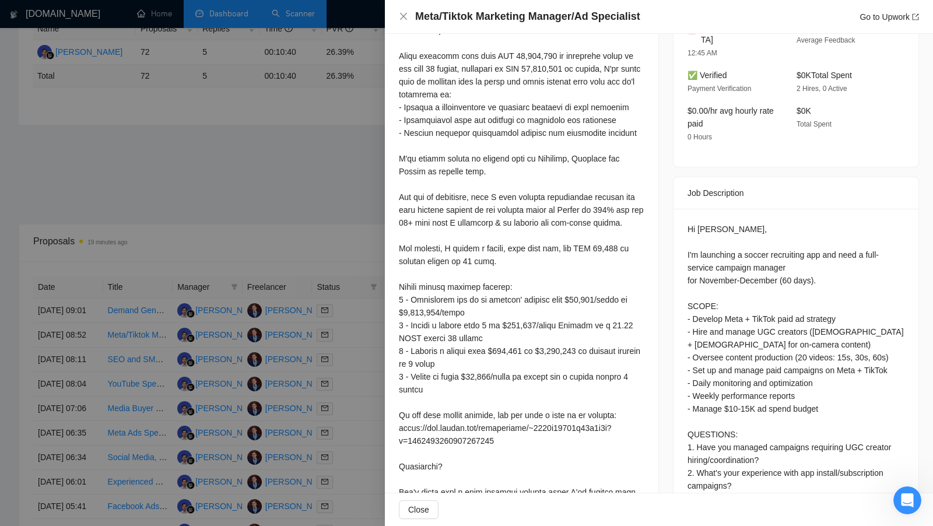
click at [314, 234] on div at bounding box center [466, 263] width 933 height 526
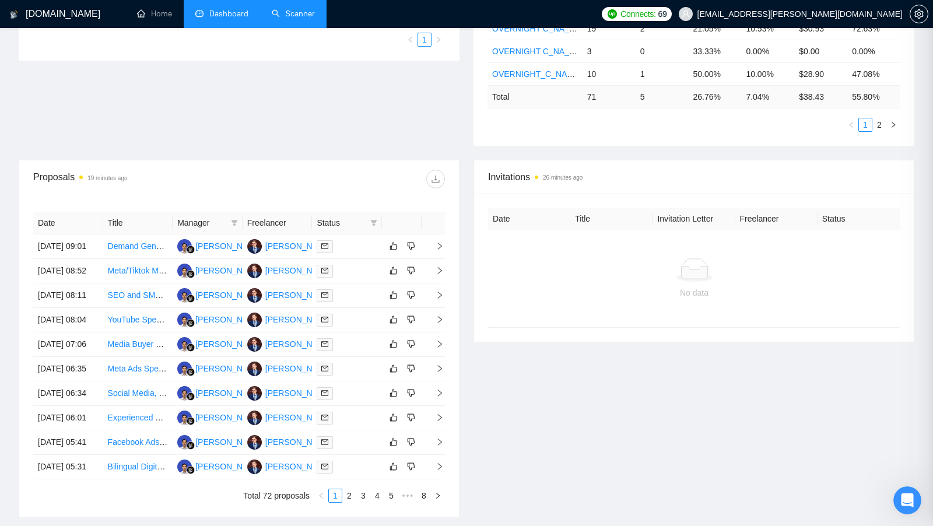
scroll to position [324, 0]
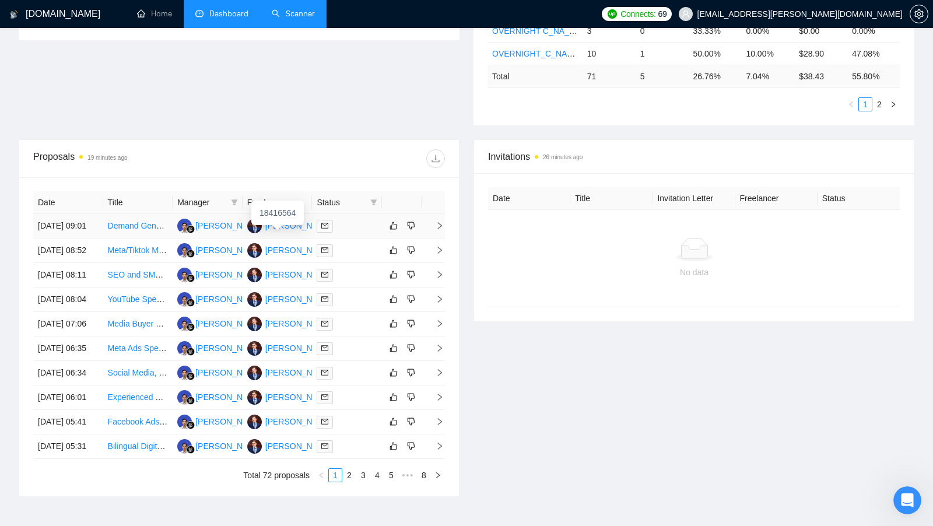
click at [284, 230] on div "Sören Müller" at bounding box center [298, 225] width 67 height 13
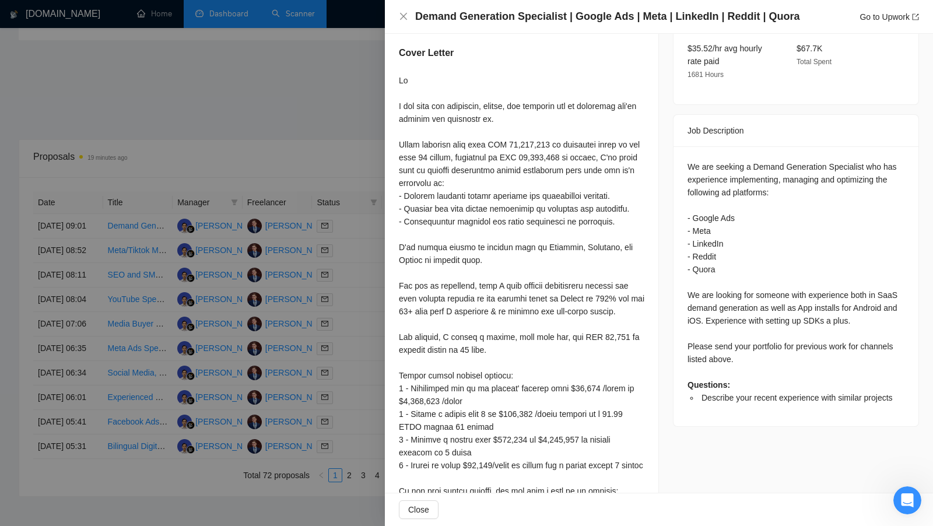
click at [310, 62] on div at bounding box center [466, 263] width 933 height 526
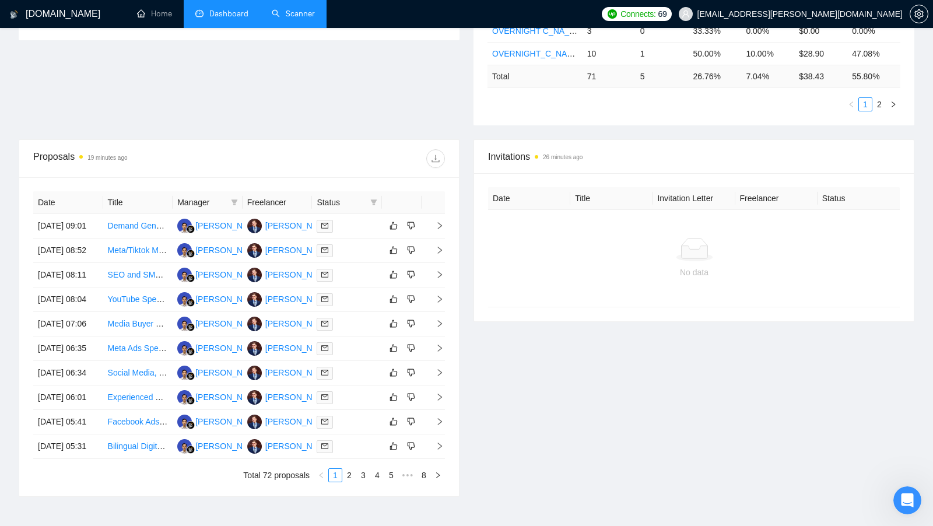
click at [295, 26] on li "Scanner" at bounding box center [293, 14] width 66 height 28
click at [295, 19] on link "Scanner" at bounding box center [293, 14] width 43 height 10
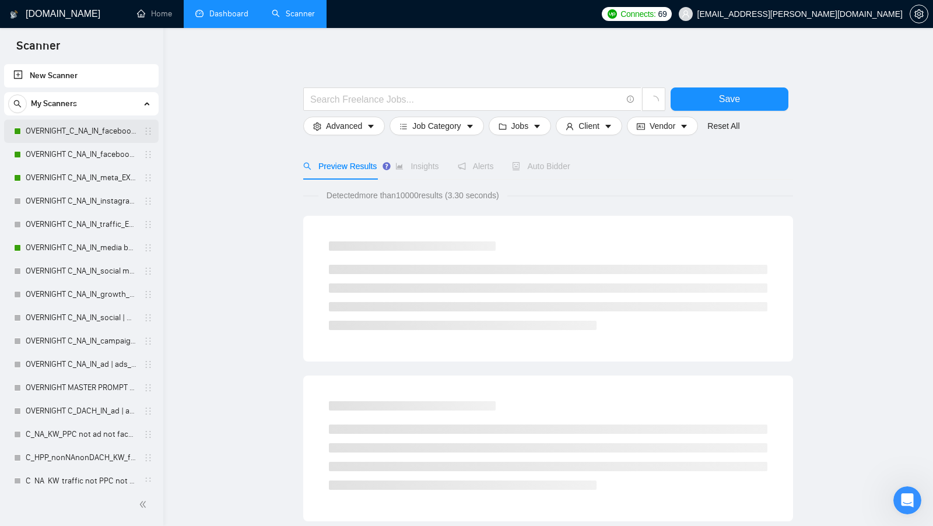
click at [85, 132] on link "OVERNIGHT_C_NA_IN_facebook ad_EX__BH_26+_BF_500+" at bounding box center [81, 131] width 111 height 23
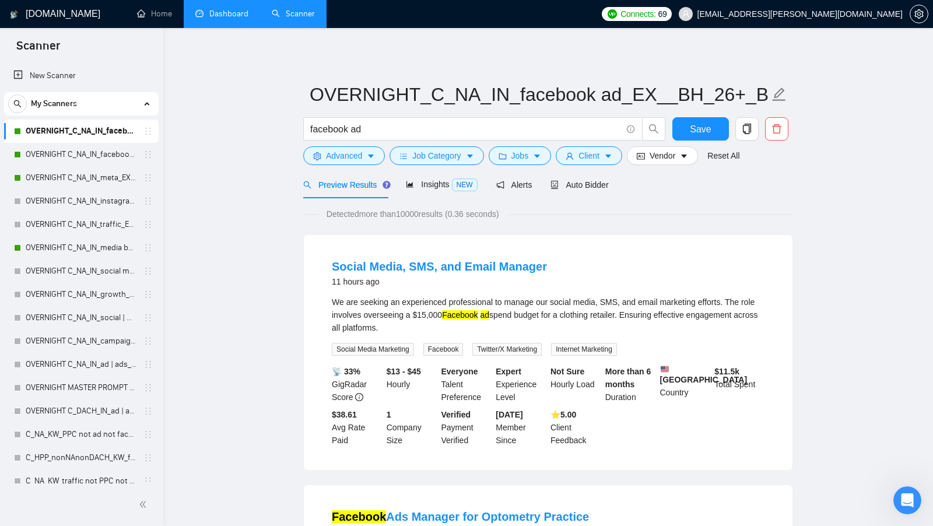
click at [243, 15] on link "Dashboard" at bounding box center [221, 14] width 53 height 10
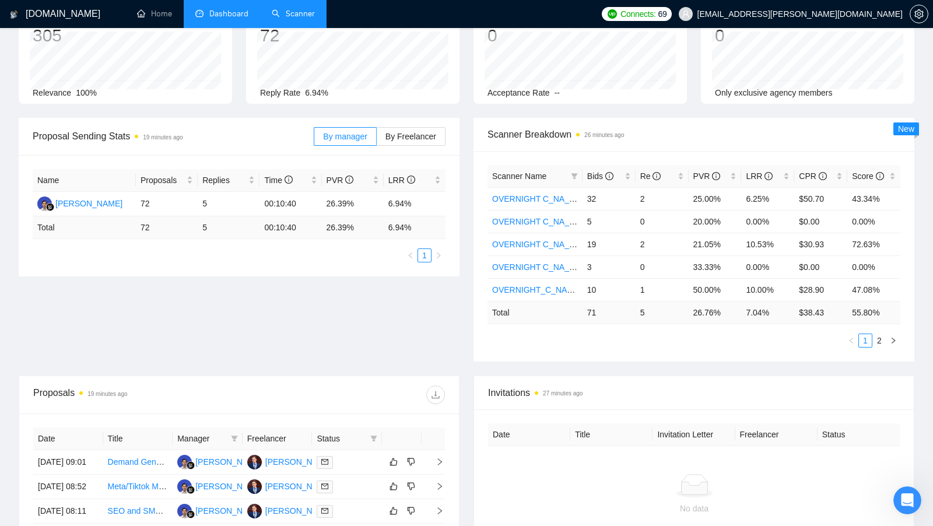
scroll to position [121, 0]
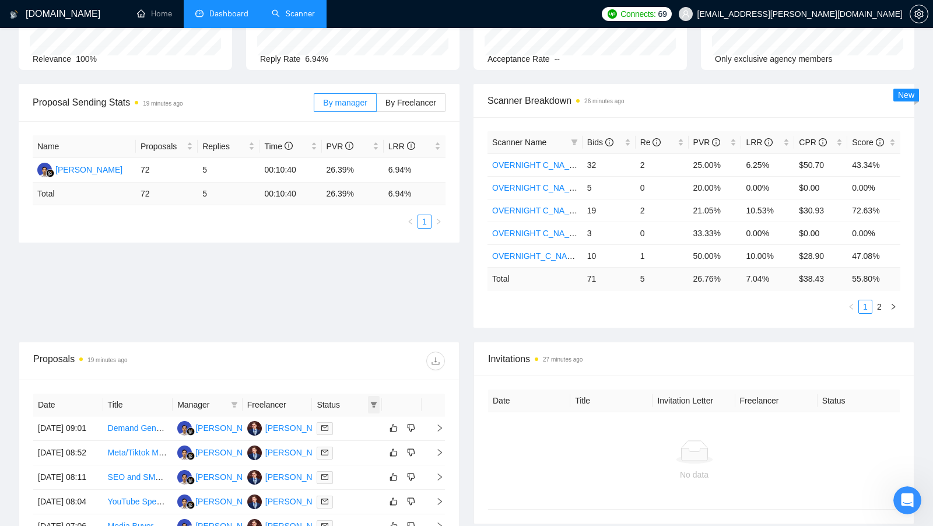
click at [374, 402] on icon "filter" at bounding box center [374, 405] width 6 height 6
click at [325, 419] on input "checkbox" at bounding box center [320, 423] width 9 height 9
checkbox input "true"
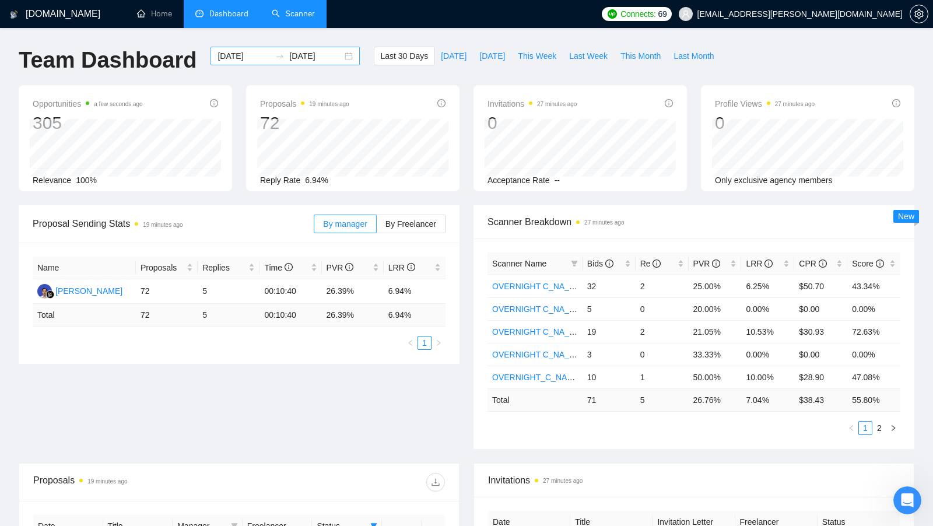
click at [341, 57] on div "2025-09-15 2025-10-15" at bounding box center [285, 56] width 149 height 19
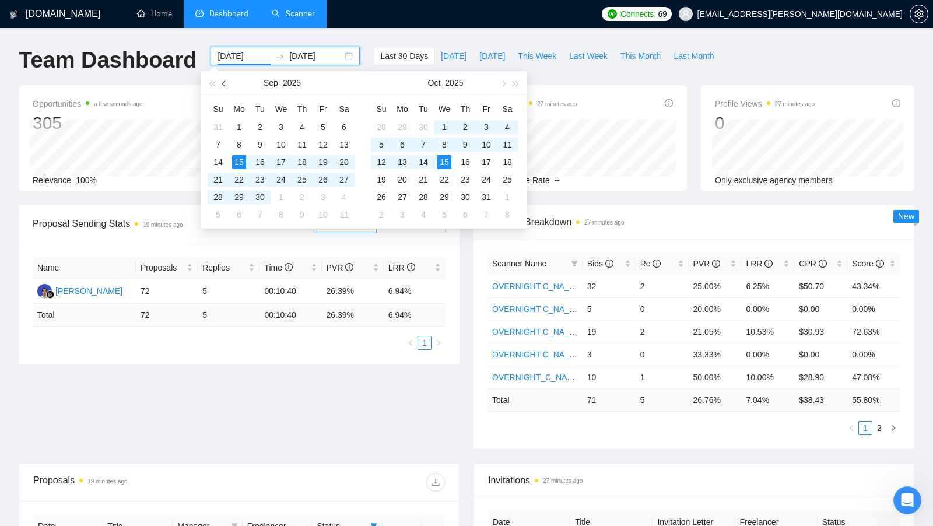
click at [229, 81] on button "button" at bounding box center [224, 82] width 13 height 23
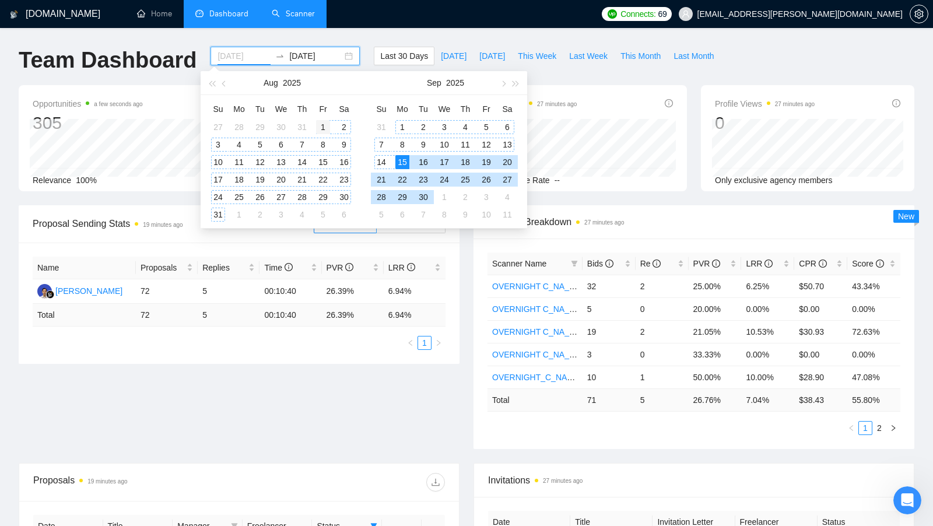
type input "2025-08-01"
click at [320, 125] on div "1" at bounding box center [323, 127] width 14 height 14
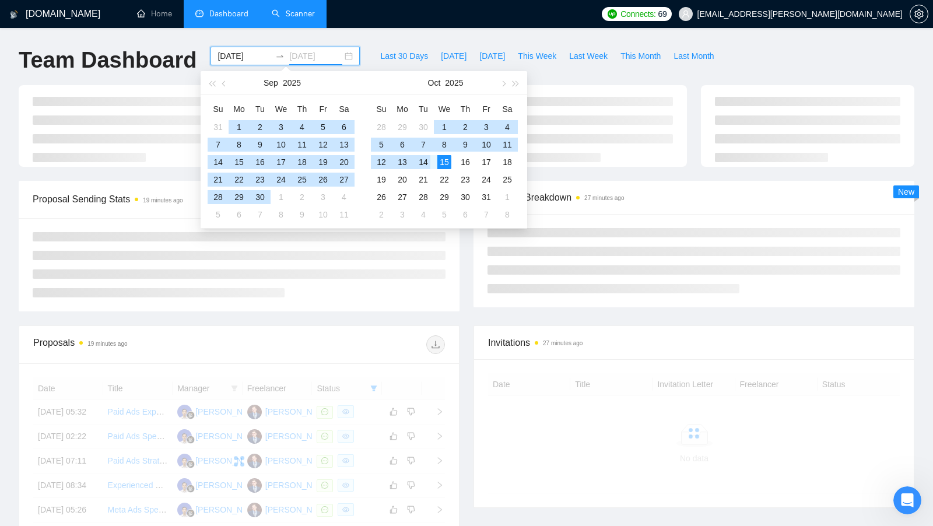
type input "[DATE]"
click at [441, 162] on div "15" at bounding box center [444, 162] width 14 height 14
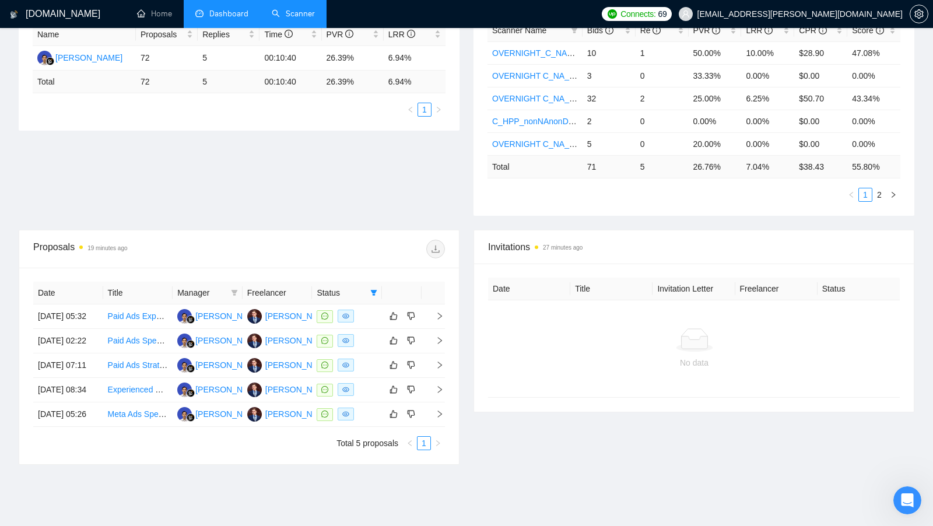
scroll to position [313, 0]
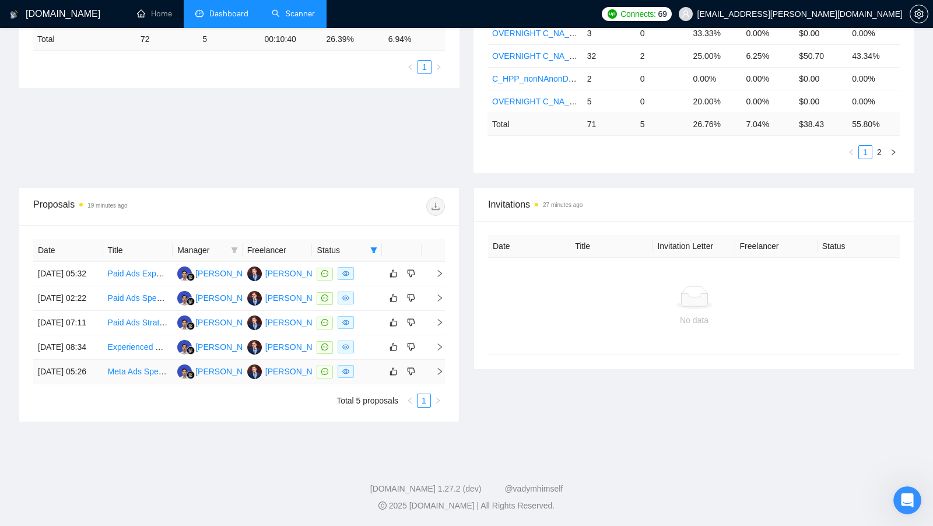
click at [370, 376] on div at bounding box center [347, 371] width 61 height 13
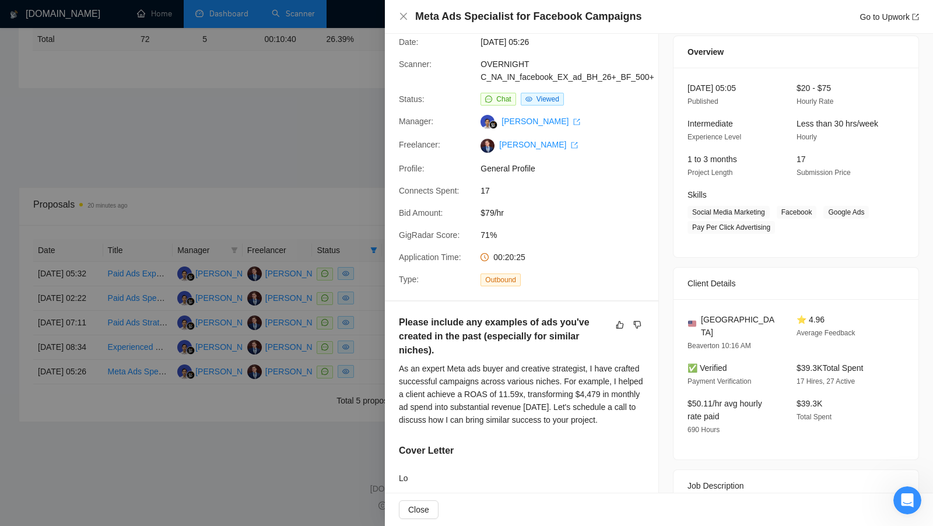
scroll to position [38, 0]
click at [349, 138] on div at bounding box center [466, 263] width 933 height 526
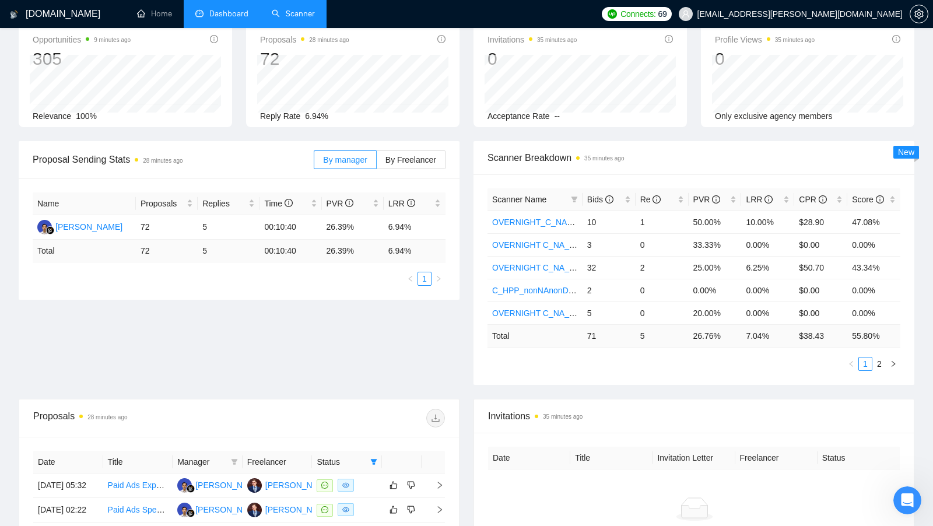
scroll to position [0, 0]
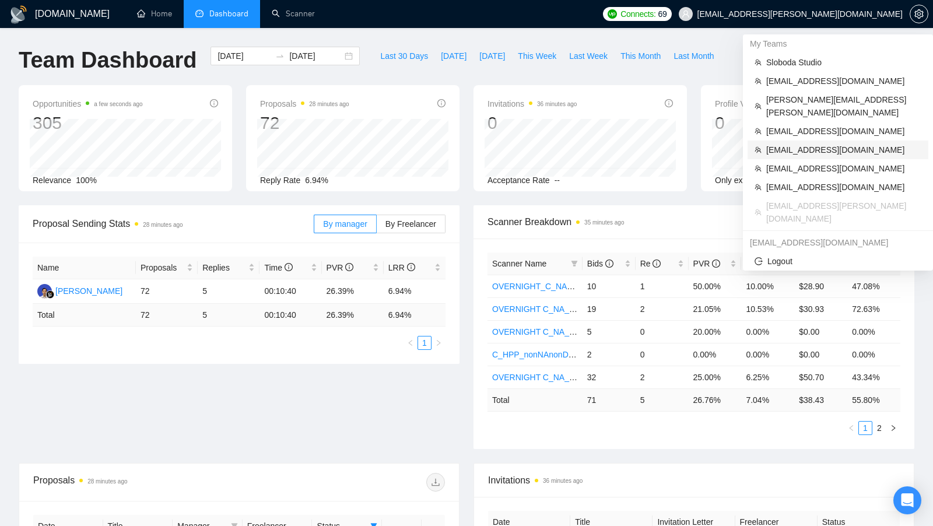
click at [816, 143] on span "[EMAIL_ADDRESS][DOMAIN_NAME]" at bounding box center [843, 149] width 155 height 13
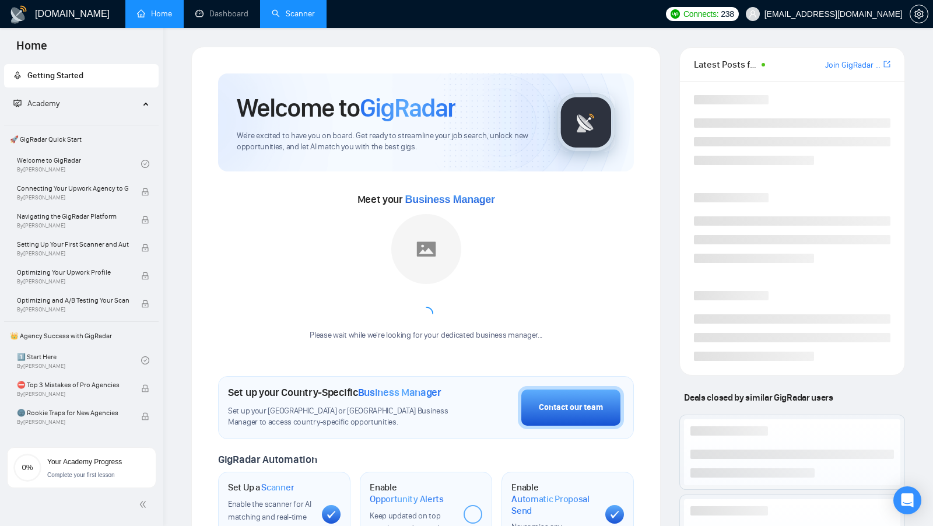
click at [309, 17] on link "Scanner" at bounding box center [293, 14] width 43 height 10
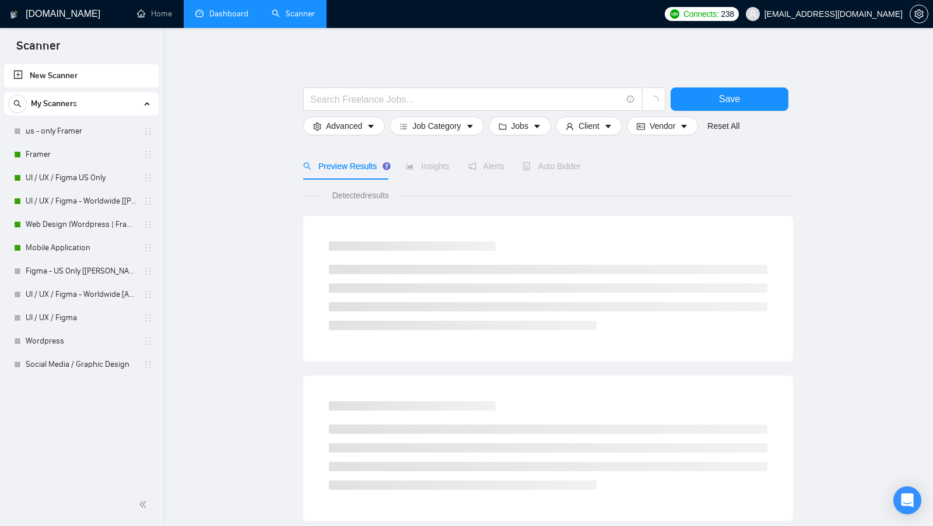
click at [219, 9] on link "Dashboard" at bounding box center [221, 14] width 53 height 10
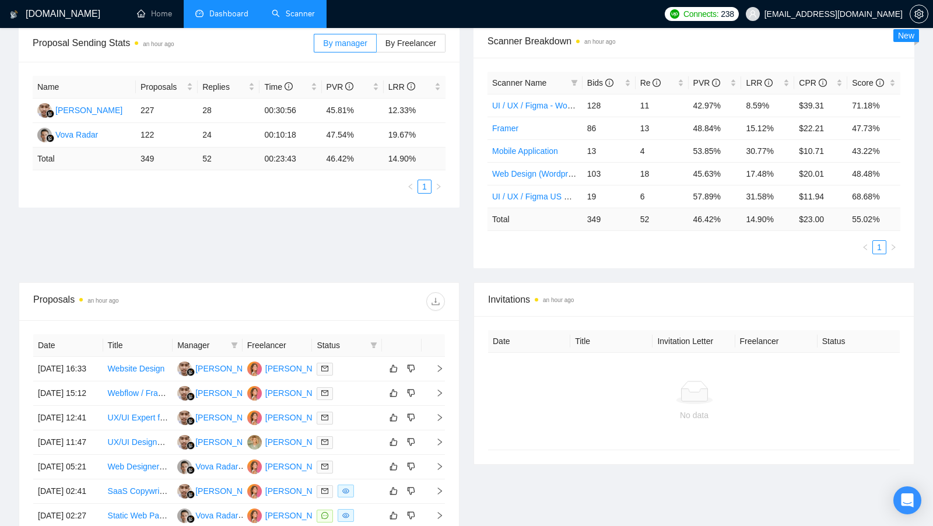
scroll to position [380, 0]
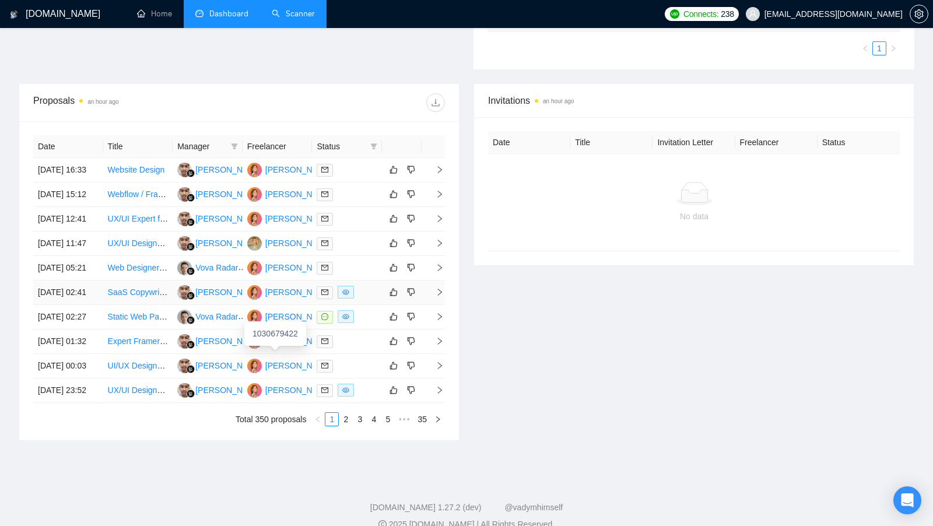
click at [291, 299] on div "[PERSON_NAME]" at bounding box center [298, 292] width 67 height 13
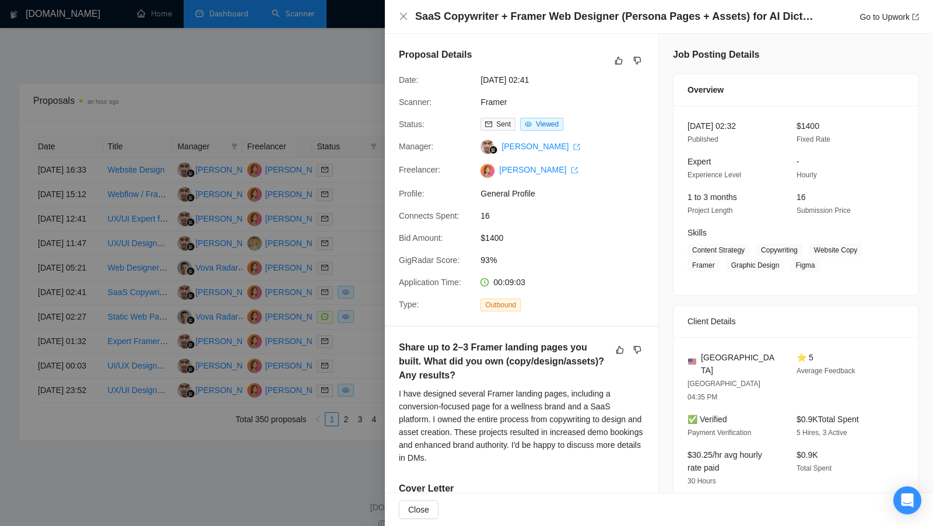
click at [279, 94] on div at bounding box center [466, 263] width 933 height 526
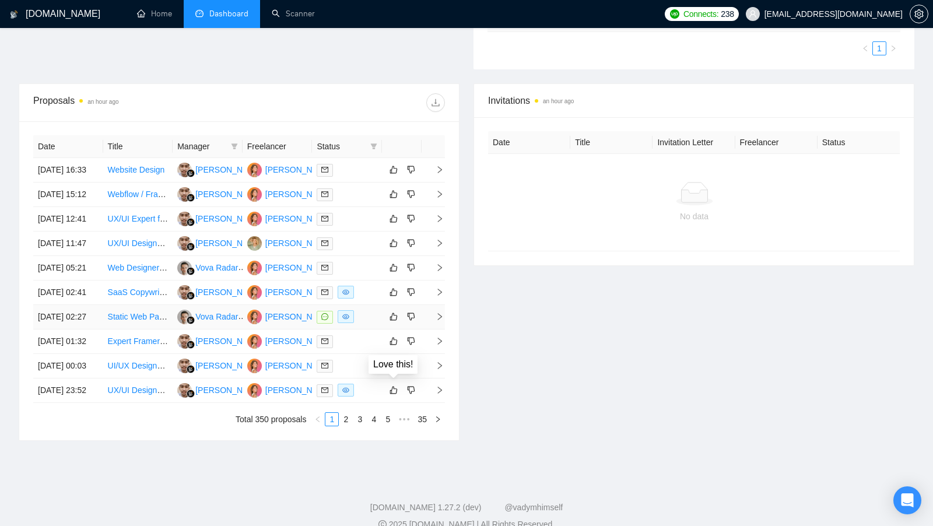
click at [375, 364] on div "Love this!" at bounding box center [393, 364] width 40 height 11
click at [366, 329] on td at bounding box center [347, 317] width 70 height 24
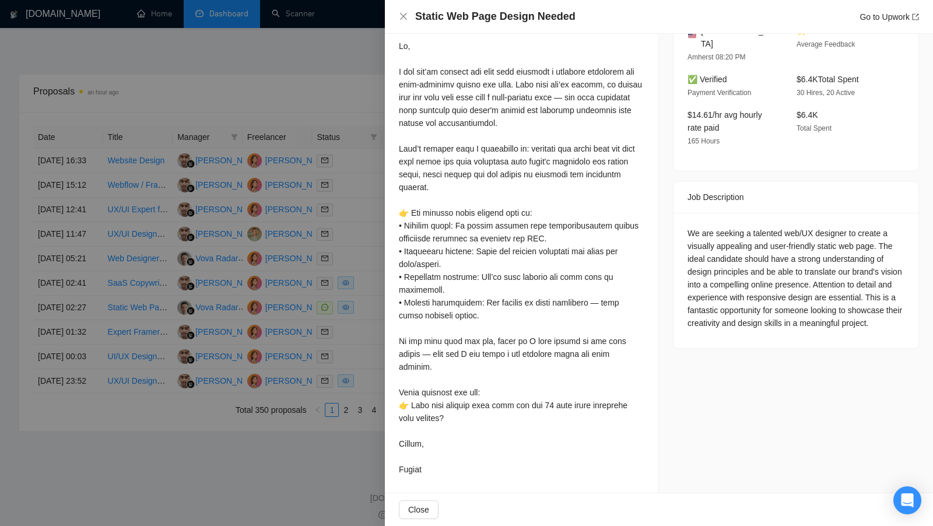
scroll to position [391, 0]
click at [338, 177] on div at bounding box center [466, 263] width 933 height 526
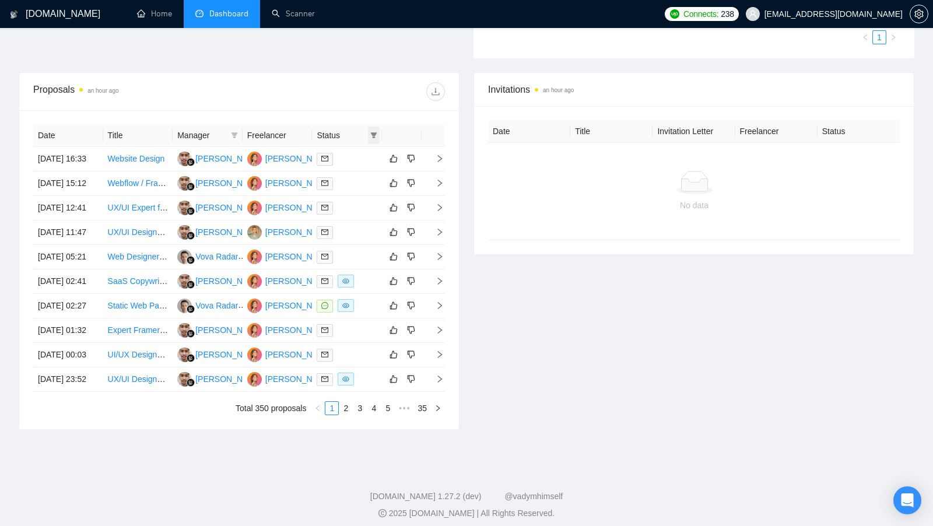
click at [376, 127] on span at bounding box center [374, 135] width 12 height 17
click at [318, 154] on input "checkbox" at bounding box center [320, 153] width 9 height 9
checkbox input "true"
click at [357, 124] on th "Status" at bounding box center [347, 135] width 70 height 23
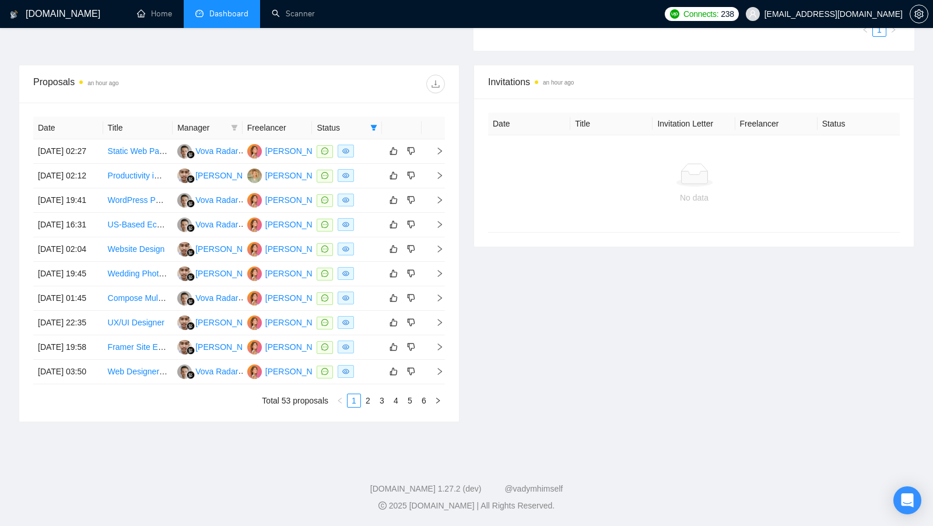
scroll to position [395, 0]
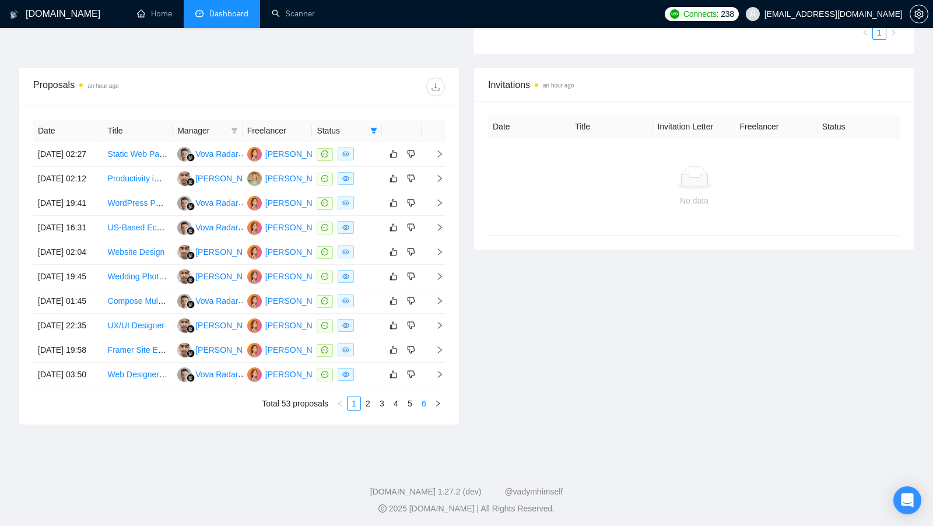
click at [426, 410] on link "6" at bounding box center [424, 403] width 13 height 13
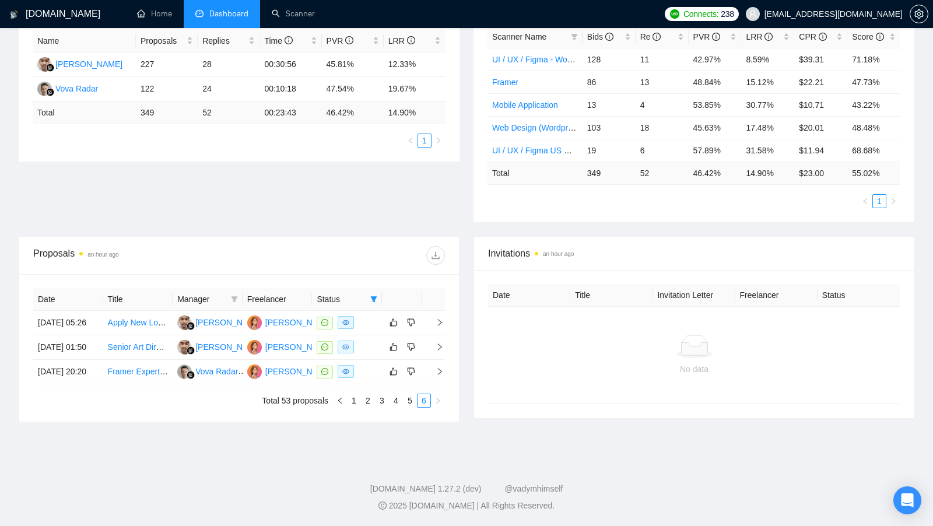
scroll to position [253, 0]
click at [365, 360] on td at bounding box center [347, 372] width 70 height 24
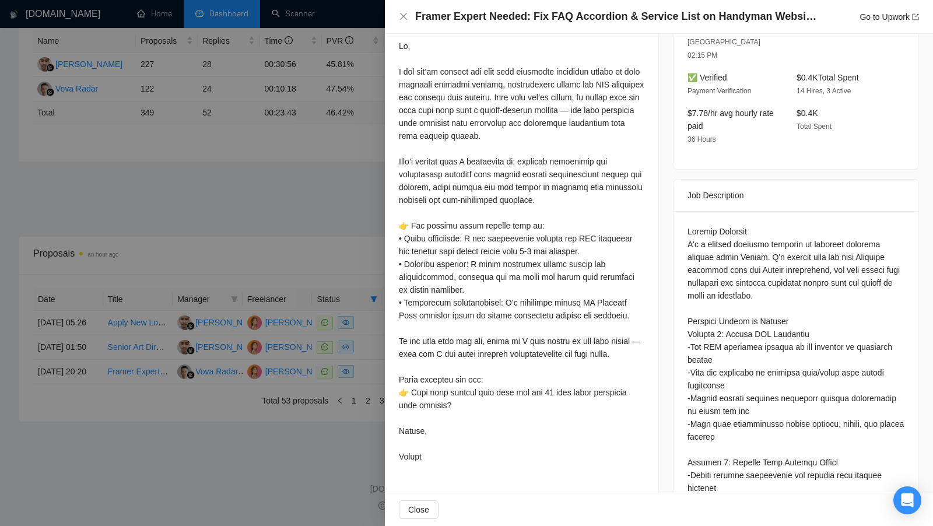
click at [365, 357] on div at bounding box center [466, 263] width 933 height 526
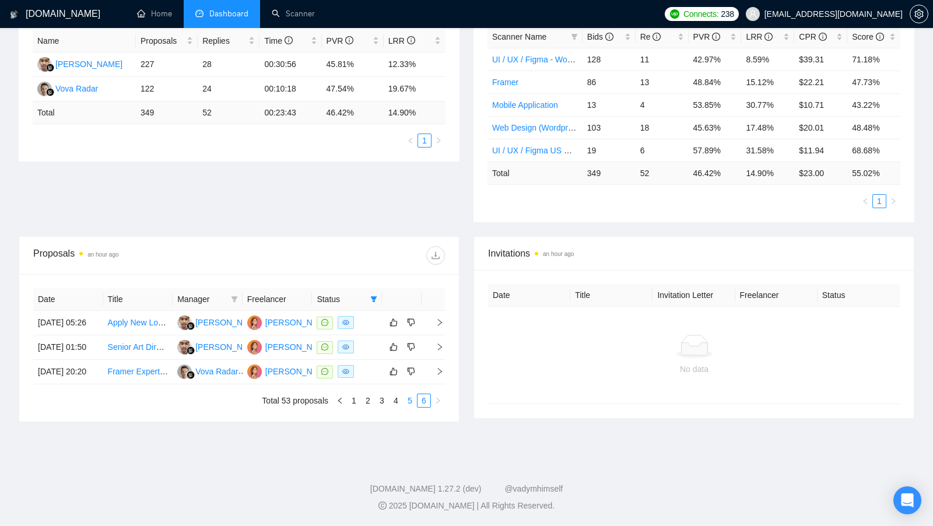
click at [406, 404] on link "5" at bounding box center [410, 400] width 13 height 13
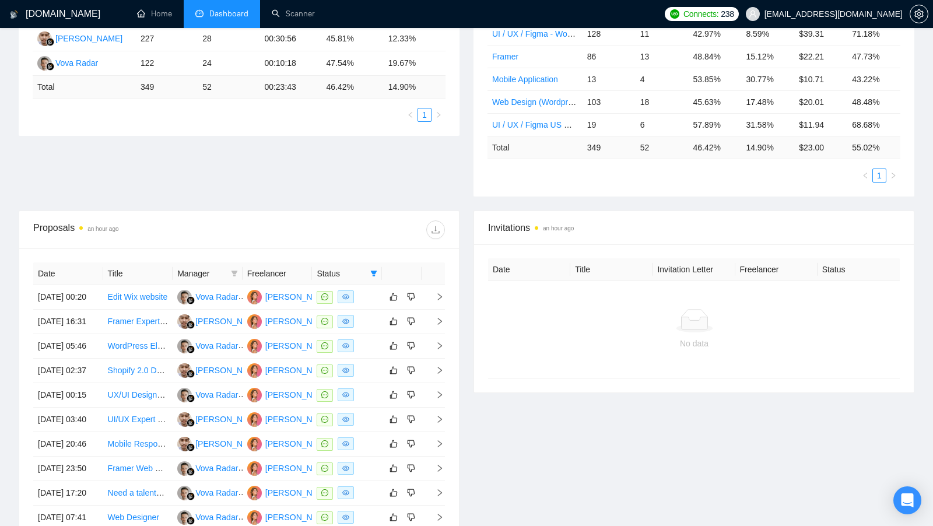
scroll to position [503, 0]
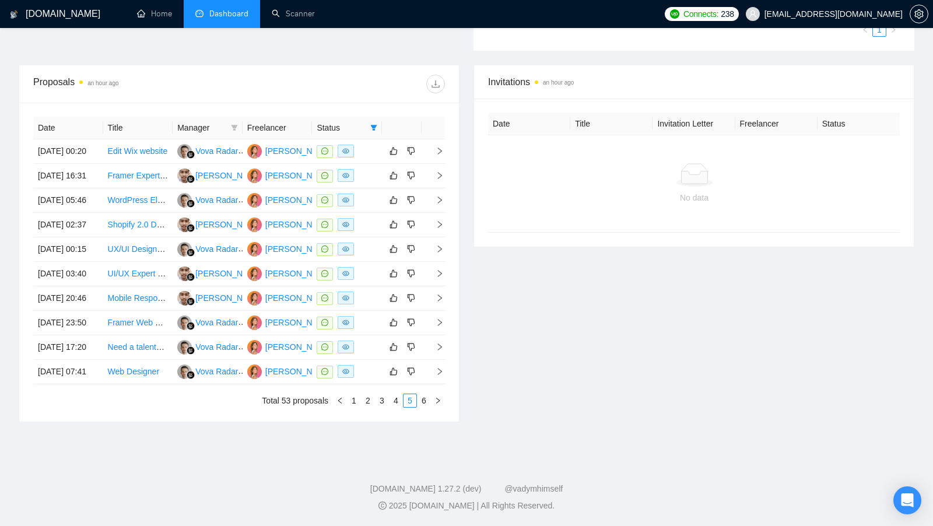
click at [560, 264] on div "Invitations an hour ago Date Title Invitation Letter Freelancer Status No data" at bounding box center [694, 243] width 455 height 357
click at [517, 275] on div "Invitations an hour ago Date Title Invitation Letter Freelancer Status No data" at bounding box center [694, 243] width 455 height 357
click at [398, 394] on link "4" at bounding box center [396, 400] width 13 height 13
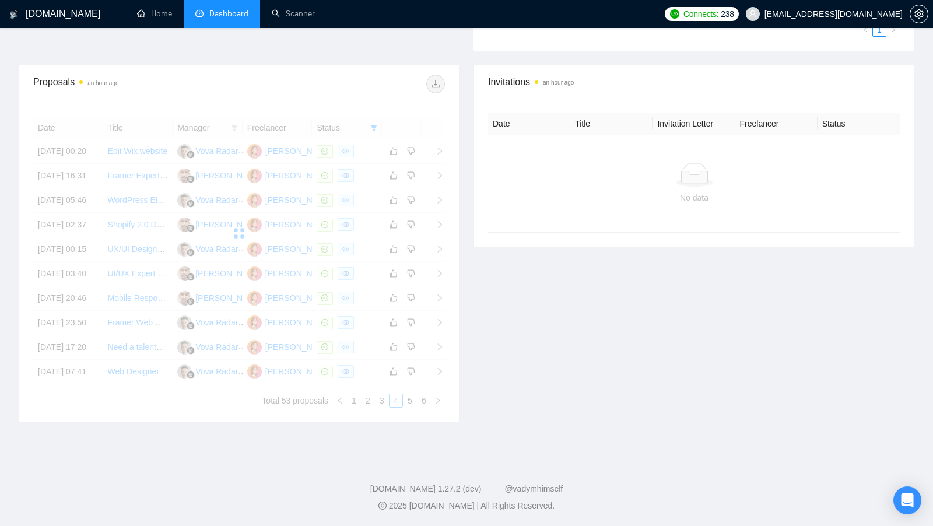
scroll to position [475, 0]
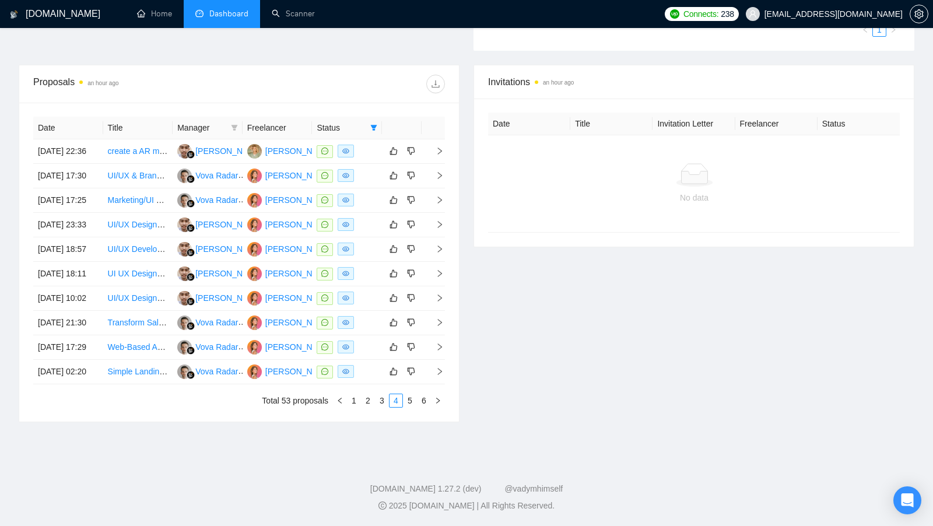
click at [601, 354] on div "Invitations an hour ago Date Title Invitation Letter Freelancer Status No data" at bounding box center [694, 243] width 455 height 357
click at [525, 220] on div "Invitations an hour ago Date Title Invitation Letter Freelancer Status No data" at bounding box center [694, 243] width 455 height 357
click at [537, 251] on div "Invitations an hour ago Date Title Invitation Letter Freelancer Status No data" at bounding box center [694, 243] width 455 height 357
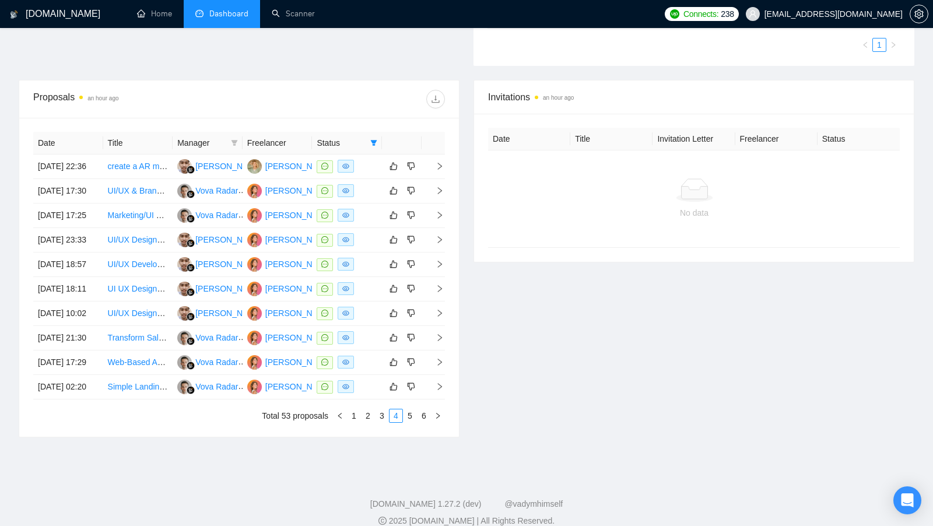
scroll to position [268, 0]
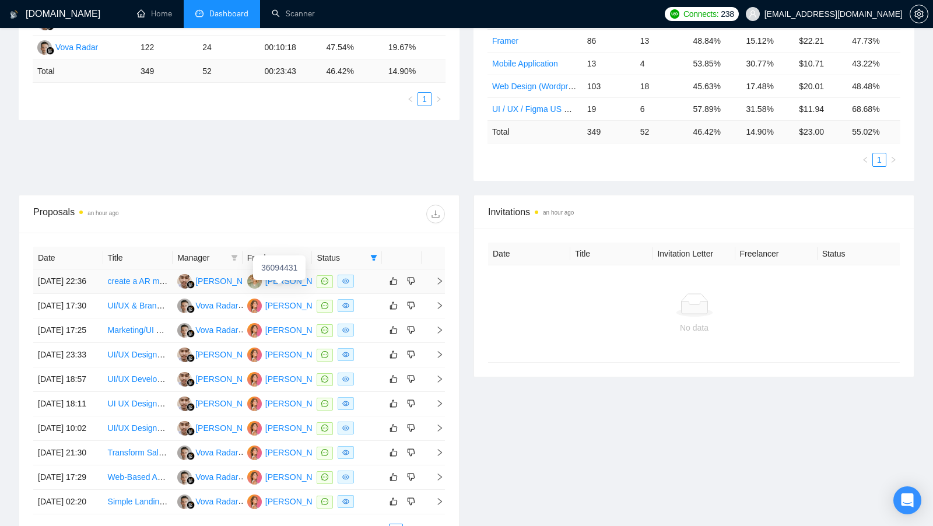
click at [299, 282] on div "Anna Klimova" at bounding box center [298, 281] width 67 height 13
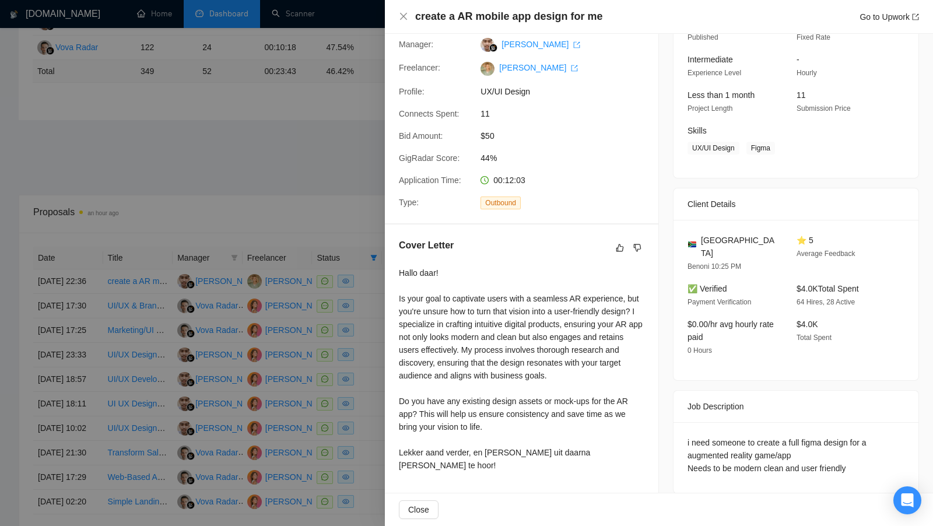
click at [322, 218] on div at bounding box center [466, 263] width 933 height 526
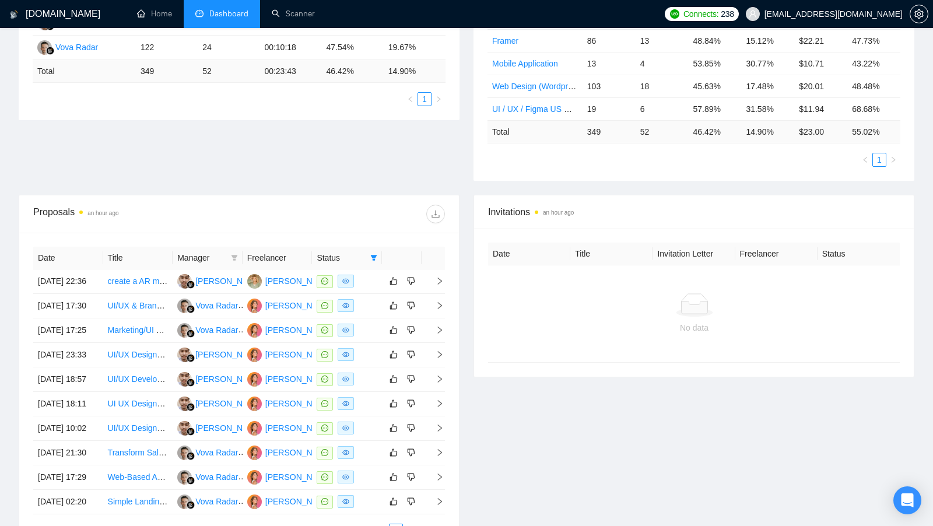
scroll to position [503, 0]
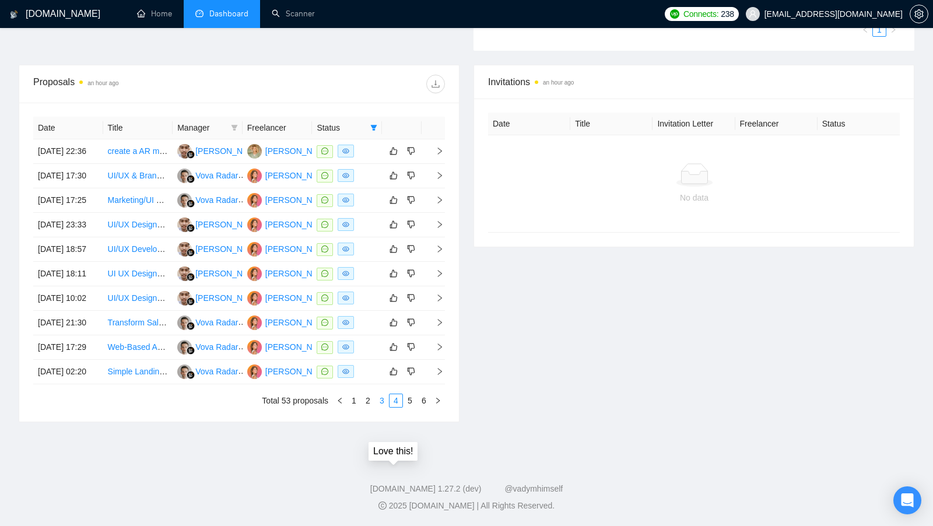
click at [379, 405] on link "3" at bounding box center [382, 400] width 13 height 13
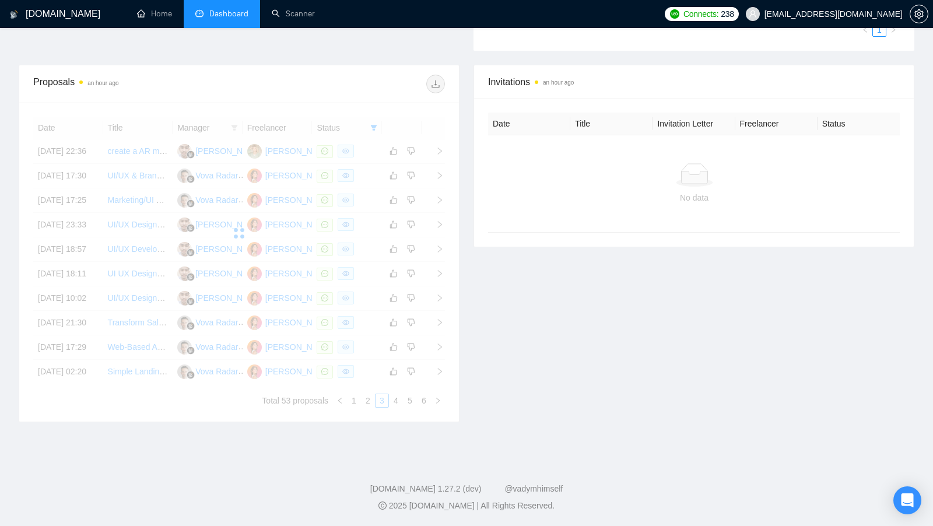
click at [540, 377] on div "Invitations an hour ago Date Title Invitation Letter Freelancer Status No data" at bounding box center [694, 243] width 455 height 357
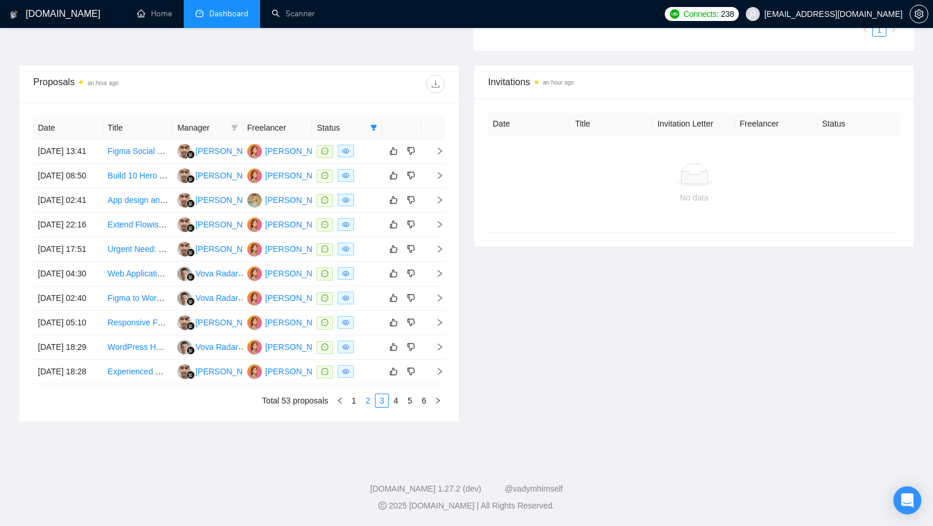
click at [369, 401] on link "2" at bounding box center [368, 400] width 13 height 13
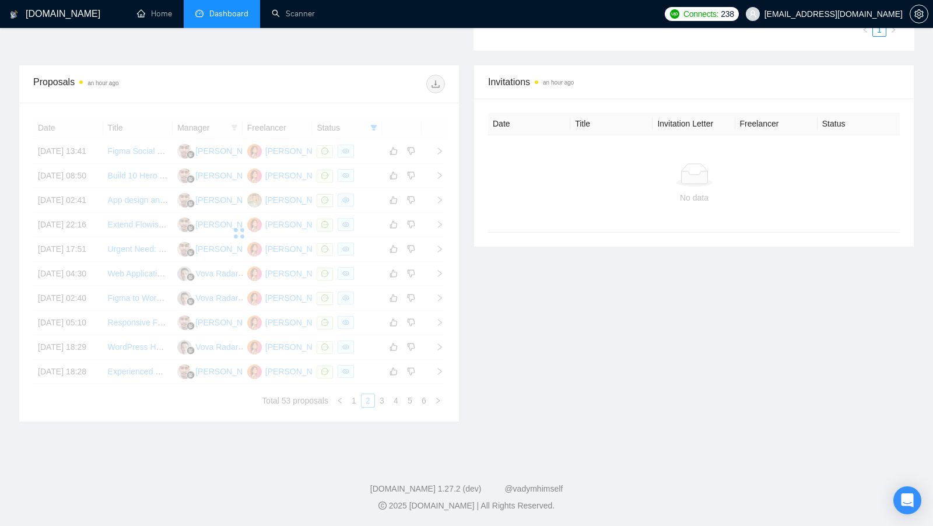
scroll to position [447, 0]
click at [633, 382] on div "Invitations an hour ago Date Title Invitation Letter Freelancer Status No data" at bounding box center [694, 243] width 455 height 357
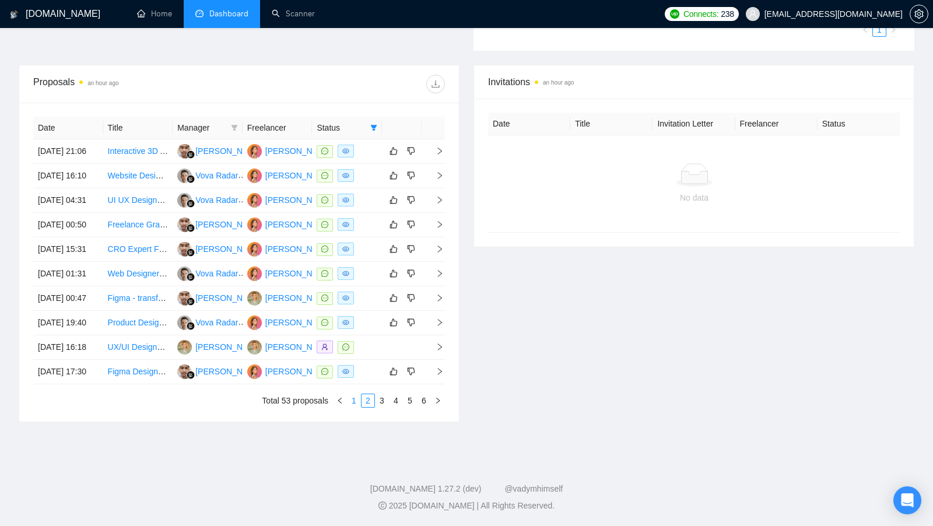
click at [354, 407] on link "1" at bounding box center [354, 400] width 13 height 13
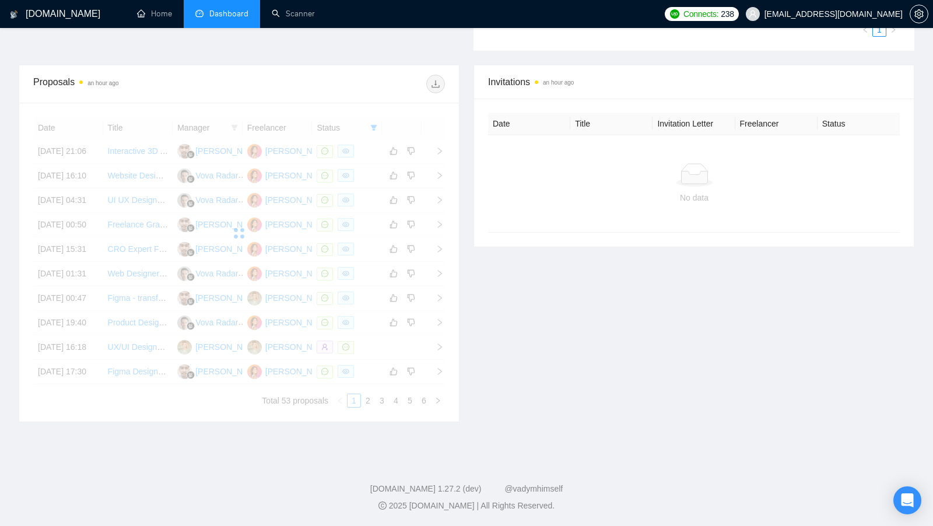
click at [584, 391] on div "Invitations an hour ago Date Title Invitation Letter Freelancer Status No data" at bounding box center [694, 243] width 455 height 357
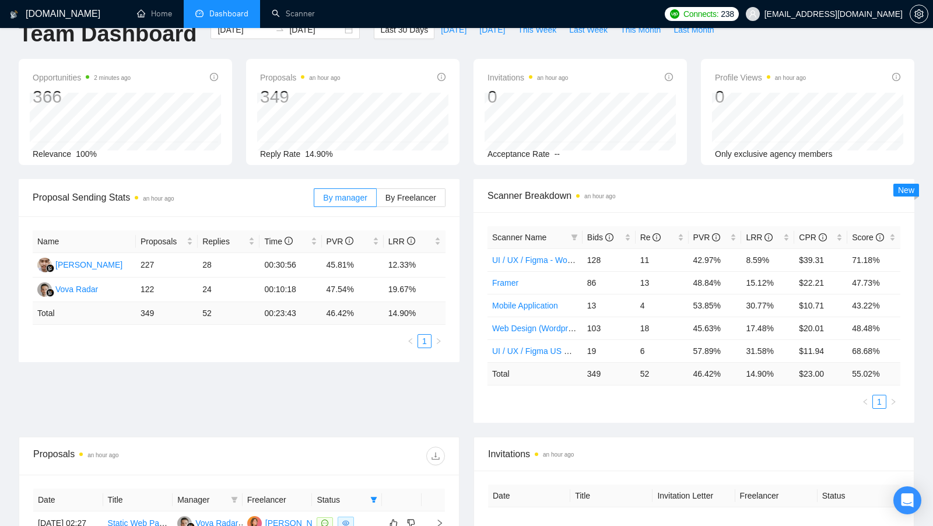
scroll to position [0, 0]
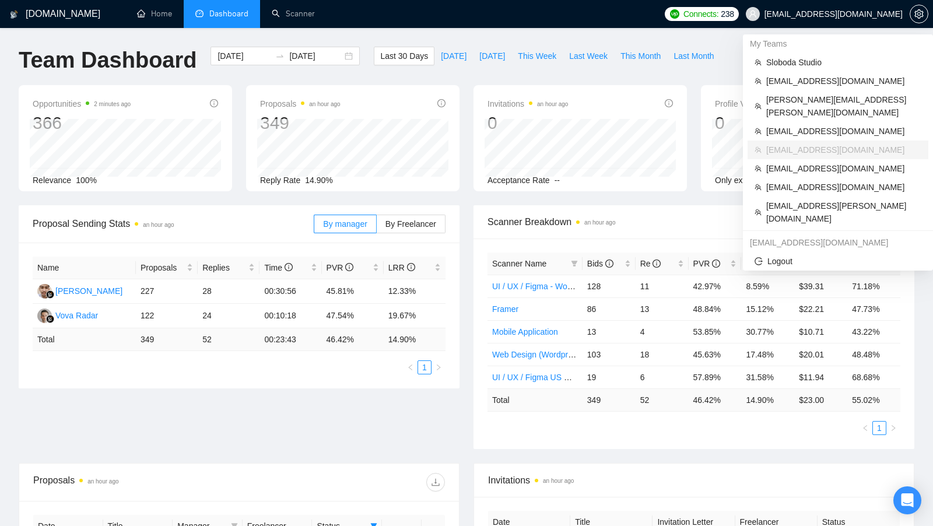
click at [909, 12] on span "[EMAIL_ADDRESS][DOMAIN_NAME]" at bounding box center [824, 13] width 171 height 37
click at [923, 12] on icon "setting" at bounding box center [918, 13] width 9 height 9
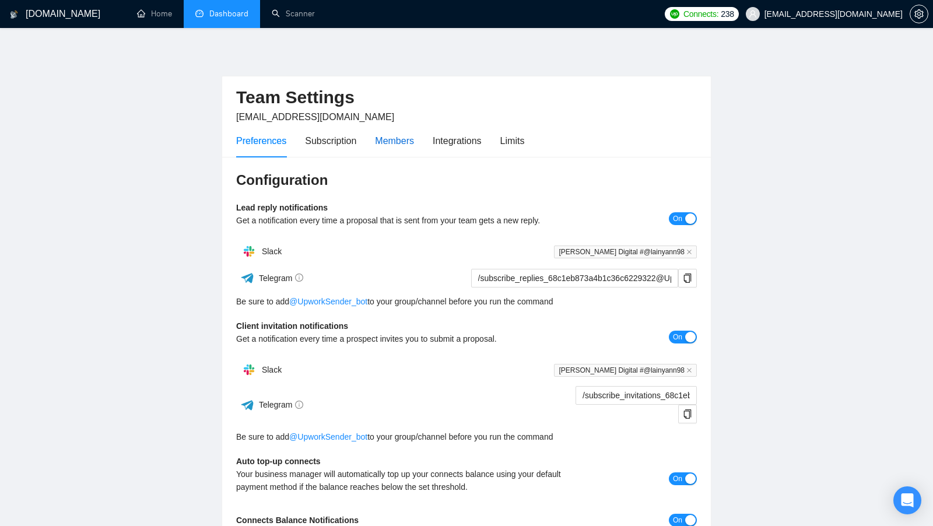
click at [381, 138] on div "Members" at bounding box center [394, 141] width 39 height 15
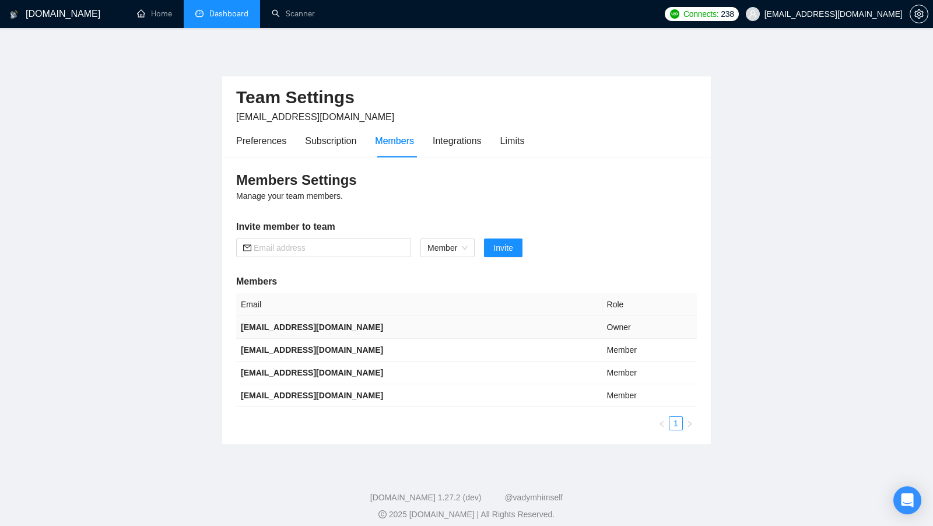
click at [298, 325] on b "[EMAIL_ADDRESS][DOMAIN_NAME]" at bounding box center [312, 326] width 142 height 9
copy b "[EMAIL_ADDRESS][DOMAIN_NAME]"
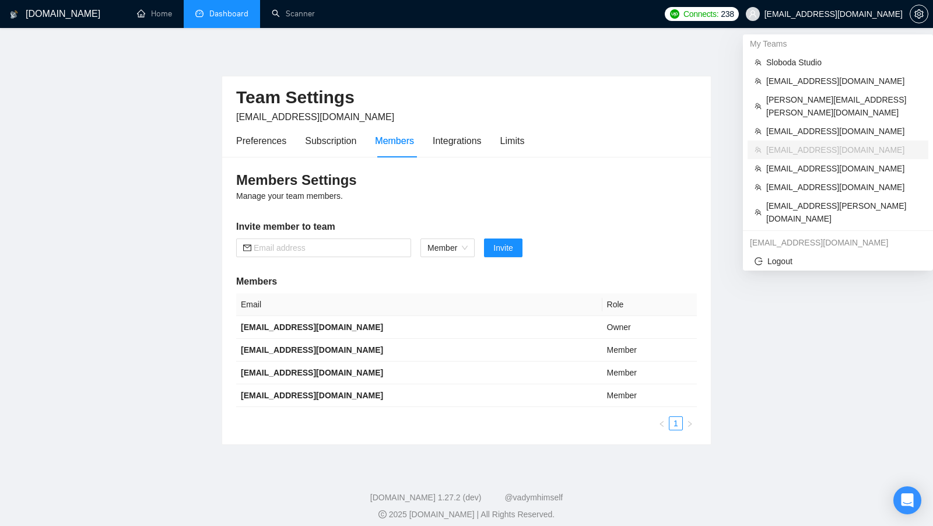
click at [840, 14] on span "[EMAIL_ADDRESS][DOMAIN_NAME]" at bounding box center [834, 14] width 138 height 0
copy div "[EMAIL_ADDRESS][DOMAIN_NAME]"
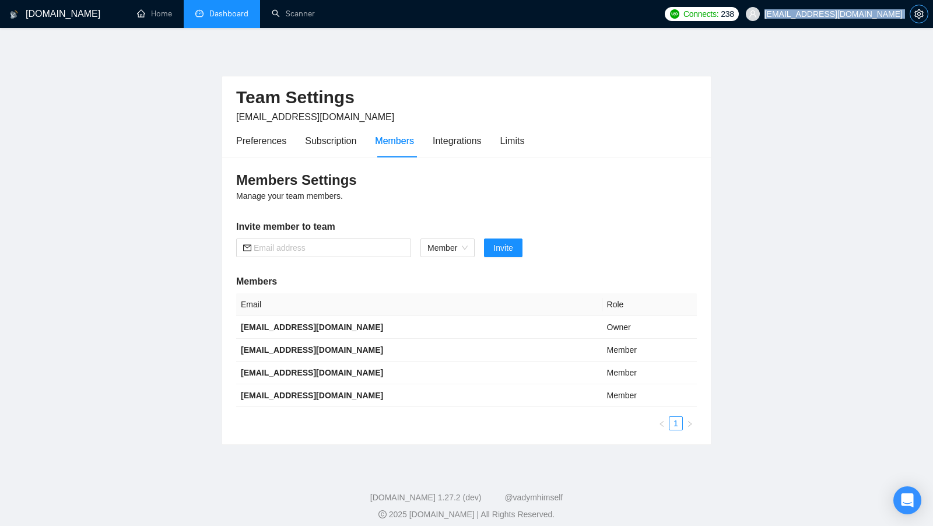
click at [921, 12] on icon "setting" at bounding box center [918, 13] width 9 height 9
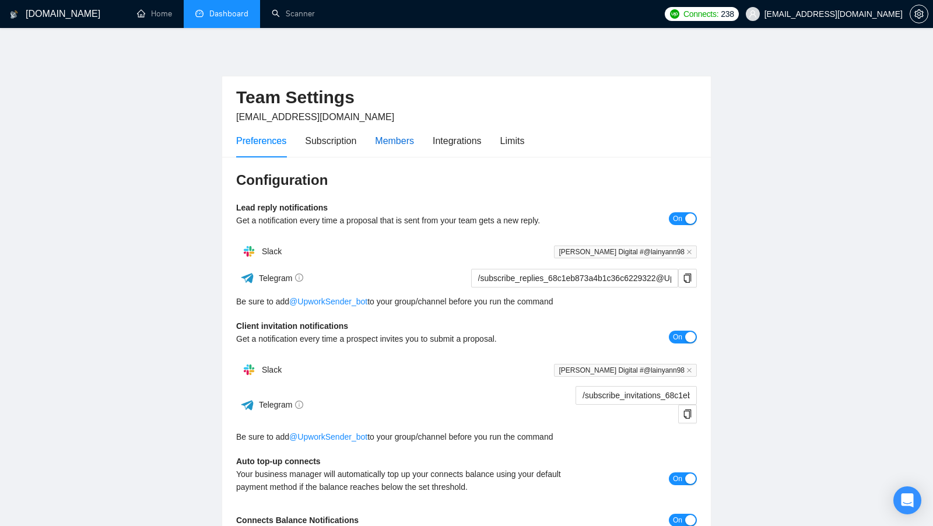
click at [401, 137] on div "Members" at bounding box center [394, 141] width 39 height 15
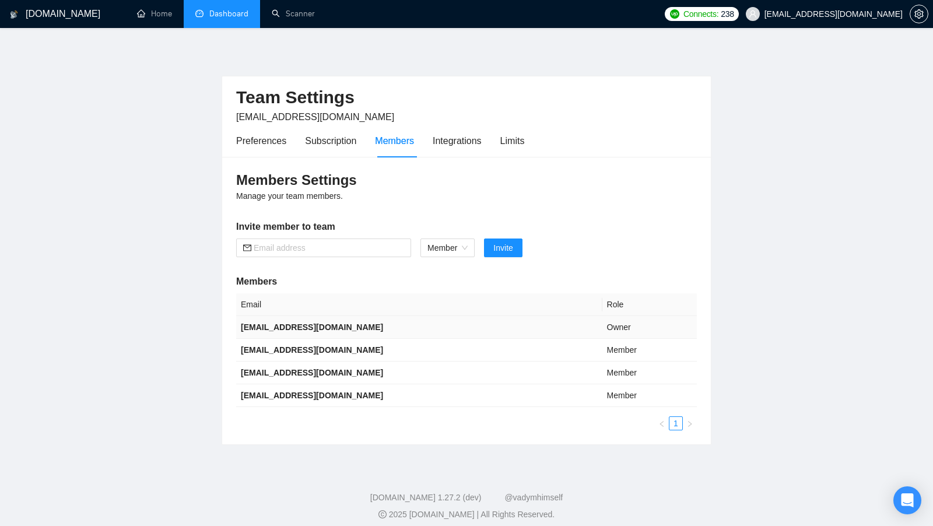
click at [304, 322] on b "[EMAIL_ADDRESS][DOMAIN_NAME]" at bounding box center [312, 326] width 142 height 9
copy b "[EMAIL_ADDRESS][DOMAIN_NAME]"
click at [268, 369] on b "aklimova2017@gmail.com" at bounding box center [312, 372] width 142 height 9
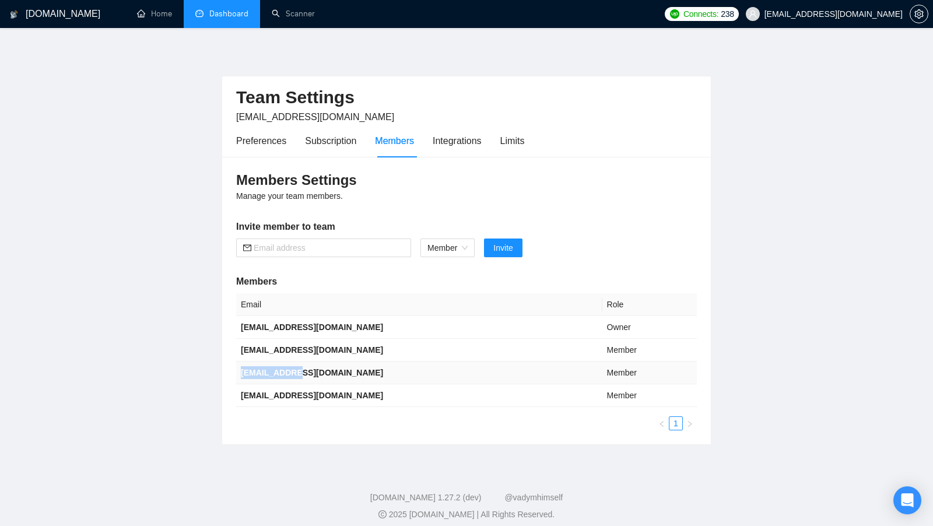
click at [268, 369] on b "aklimova2017@gmail.com" at bounding box center [312, 372] width 142 height 9
copy b "aklimova2017@gmail.com"
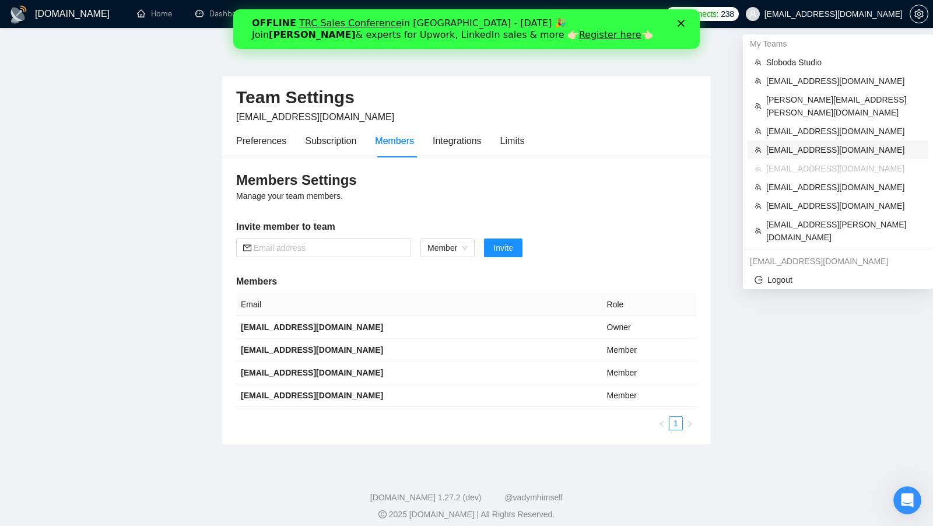
click at [822, 143] on span "[EMAIL_ADDRESS][DOMAIN_NAME]" at bounding box center [843, 149] width 155 height 13
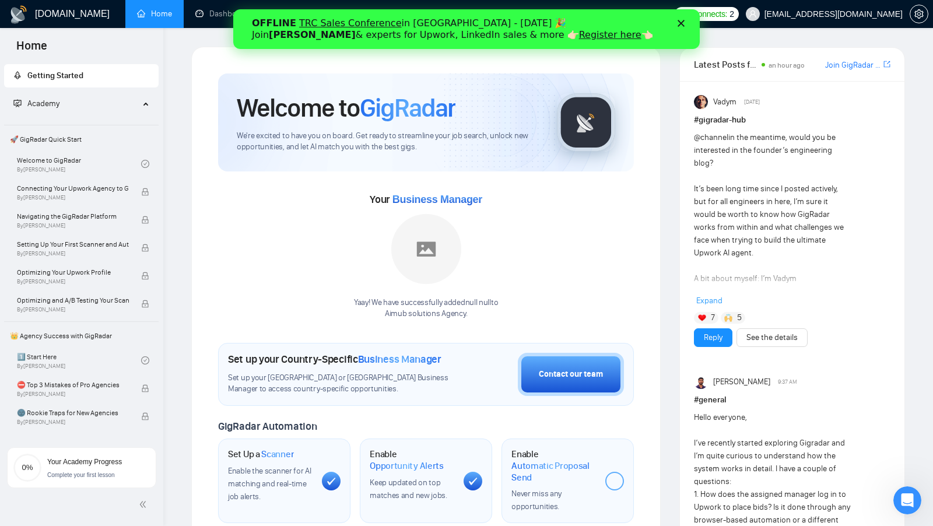
click at [692, 19] on div "OFFLINE TRC Sales Conference in [GEOGRAPHIC_DATA] - [DATE] 🎉 Join [PERSON_NAME]…" at bounding box center [466, 29] width 467 height 30
click at [682, 20] on icon "Закрити" at bounding box center [681, 23] width 7 height 7
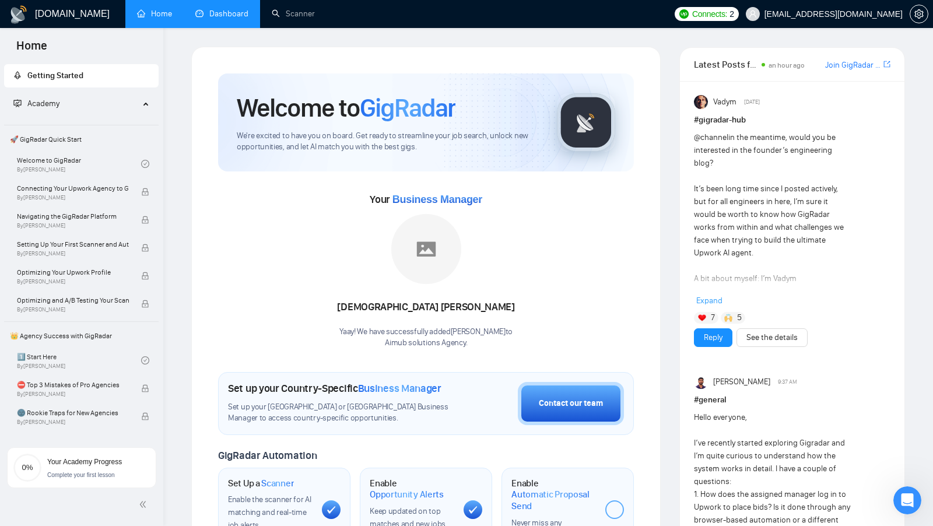
click at [231, 16] on link "Dashboard" at bounding box center [221, 14] width 53 height 10
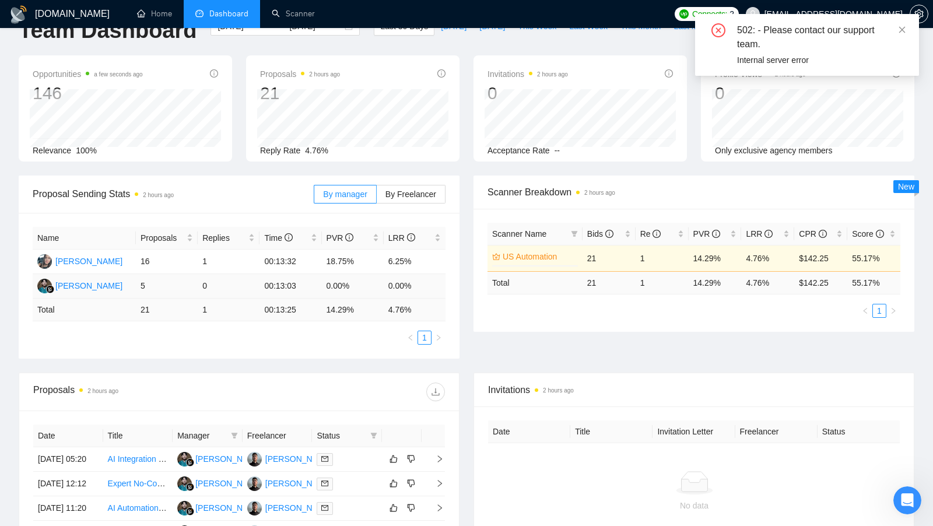
scroll to position [31, 0]
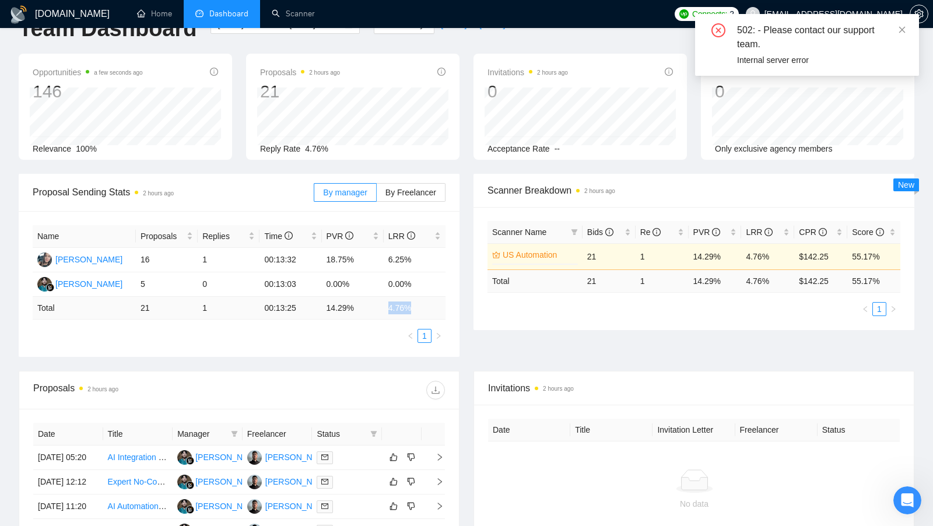
drag, startPoint x: 385, startPoint y: 306, endPoint x: 446, endPoint y: 306, distance: 60.7
click at [446, 306] on div "Name Proposals Replies Time PVR LRR Marina Cherepanova 16 1 00:13:32 18.75% 6.2…" at bounding box center [239, 284] width 441 height 146
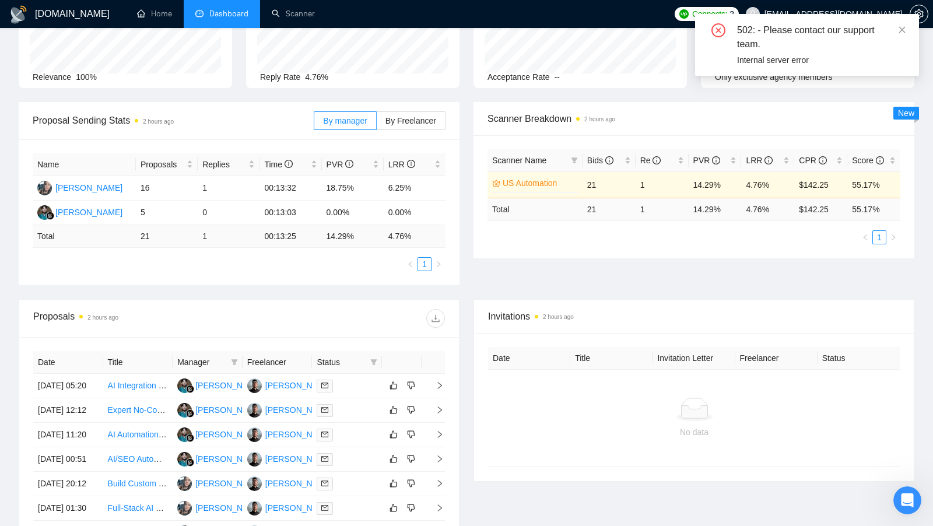
scroll to position [103, 0]
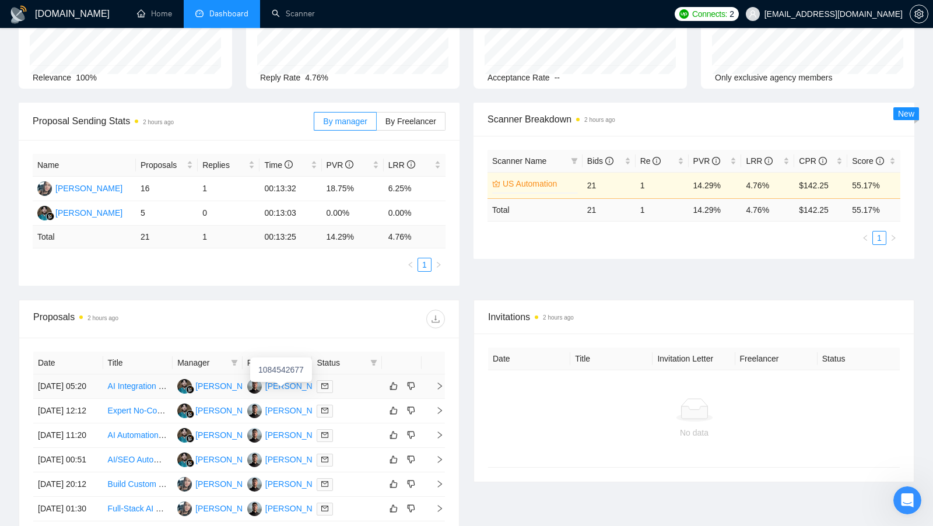
click at [276, 390] on div "Mubarak Odeh" at bounding box center [298, 386] width 67 height 13
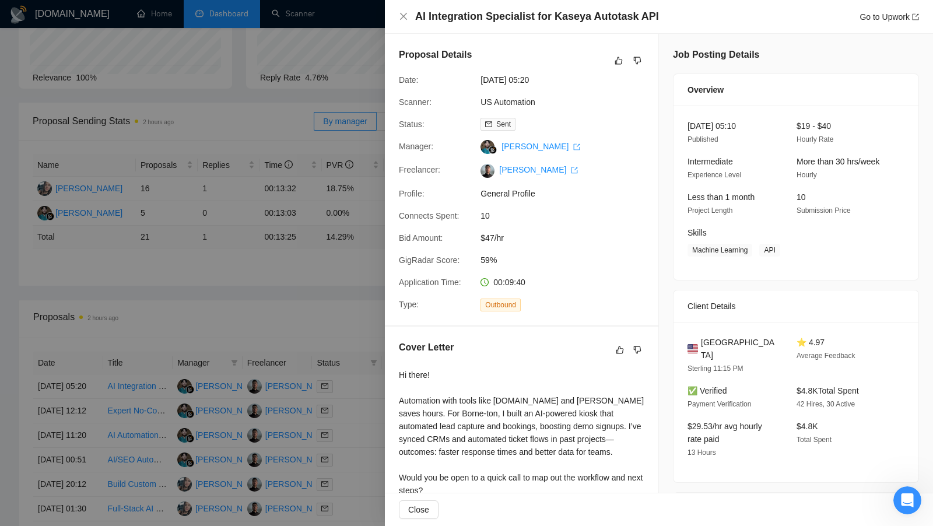
click at [320, 38] on div at bounding box center [466, 263] width 933 height 526
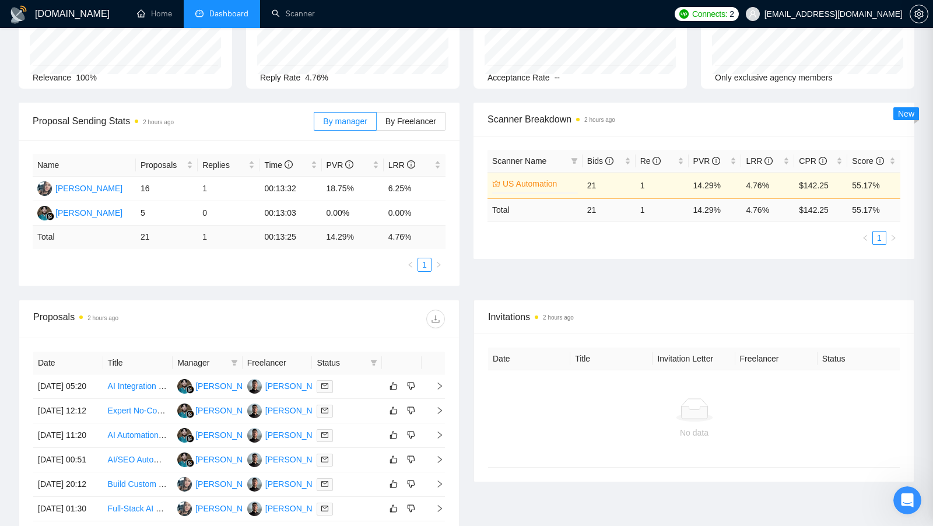
click at [301, 19] on div at bounding box center [466, 263] width 933 height 526
click at [300, 19] on link "Scanner" at bounding box center [293, 14] width 43 height 10
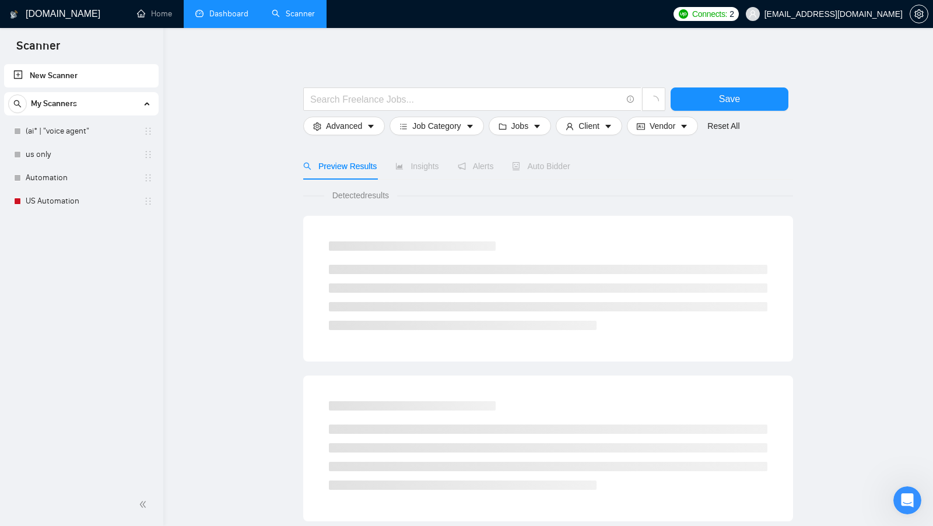
click at [227, 19] on link "Dashboard" at bounding box center [221, 14] width 53 height 10
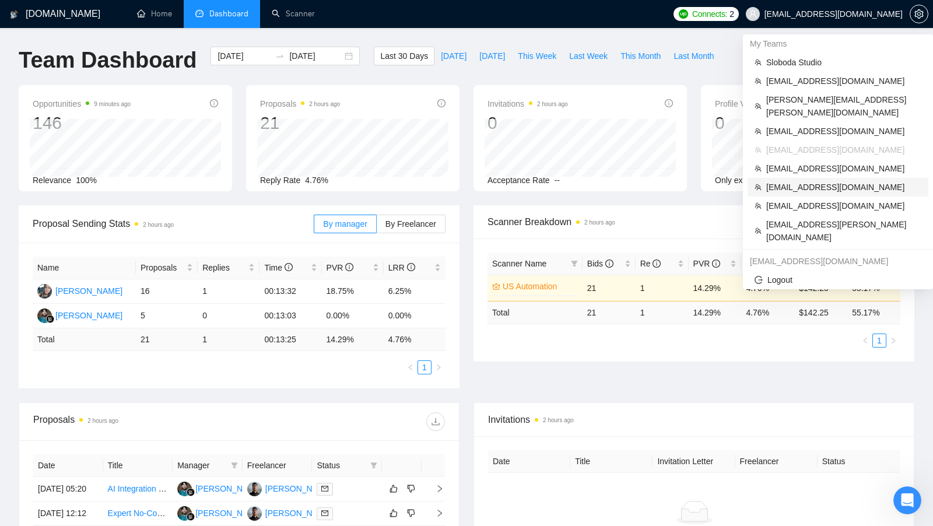
click at [825, 181] on span "[EMAIL_ADDRESS][DOMAIN_NAME]" at bounding box center [843, 187] width 155 height 13
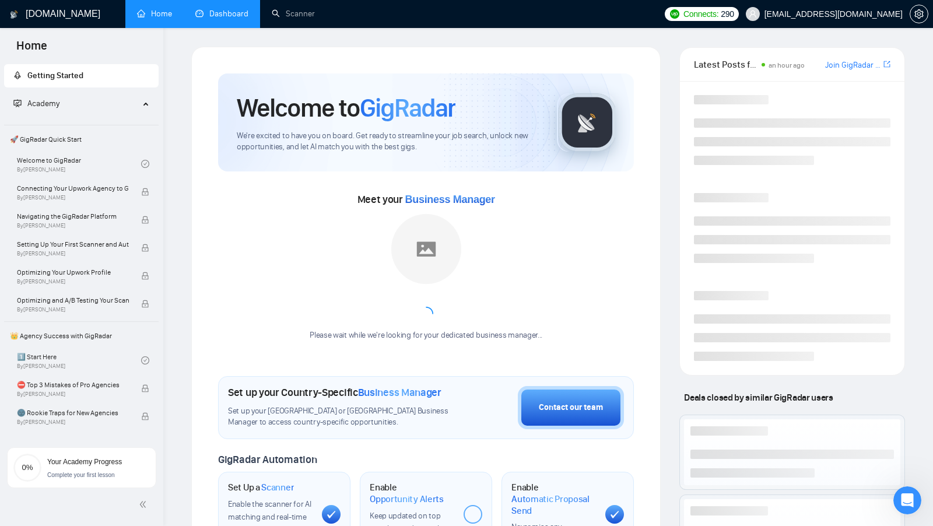
click at [242, 18] on link "Dashboard" at bounding box center [221, 14] width 53 height 10
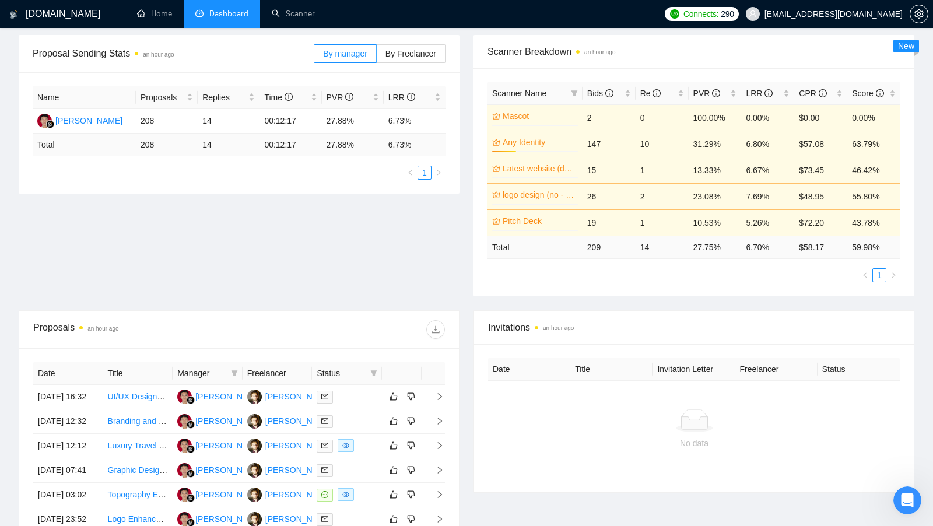
scroll to position [171, 0]
click at [286, 427] on div "Artur Mikhov" at bounding box center [298, 420] width 67 height 13
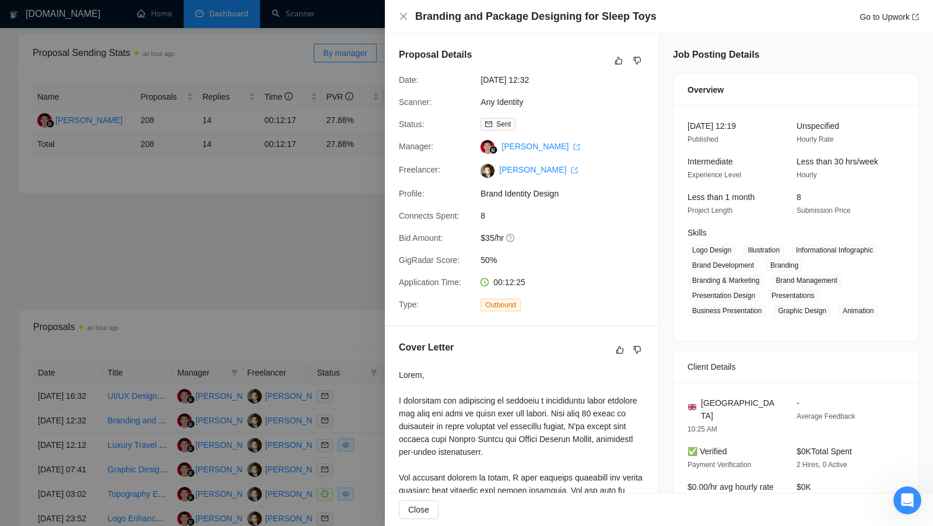
click at [342, 185] on div at bounding box center [466, 263] width 933 height 526
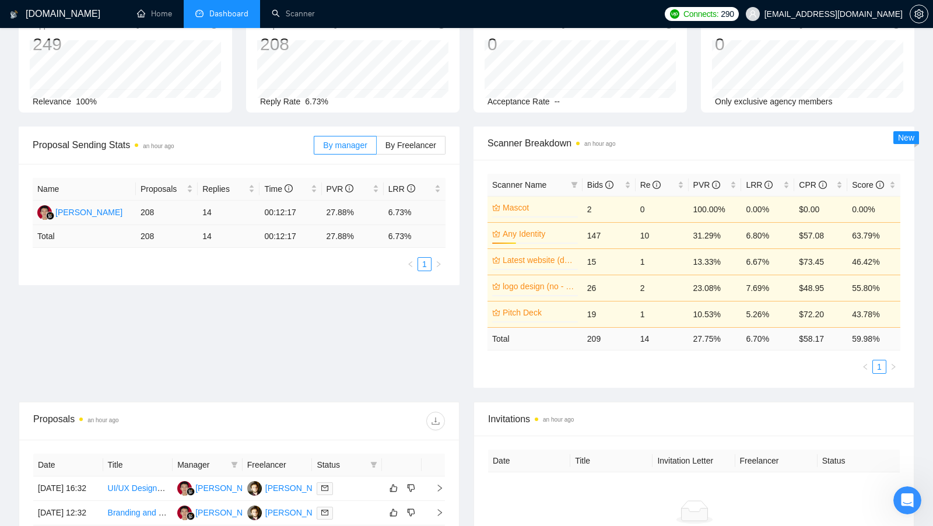
scroll to position [148, 0]
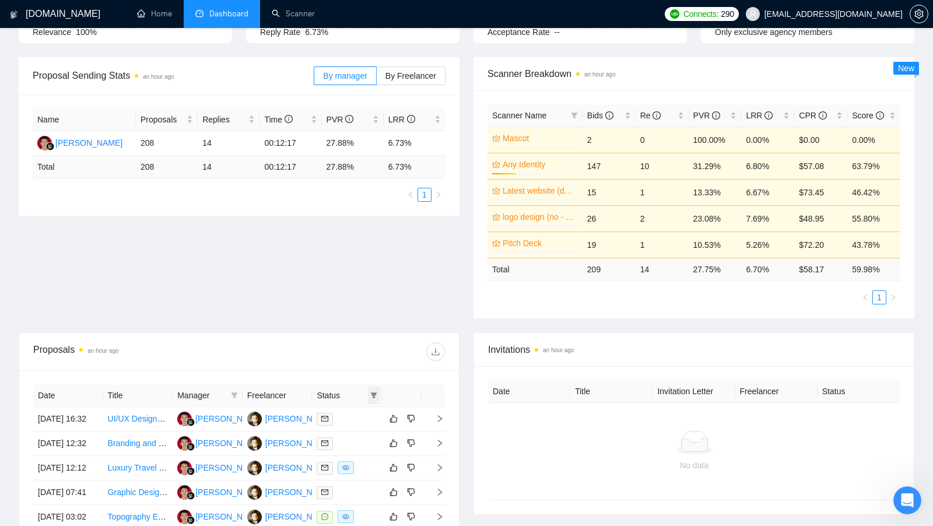
click at [372, 387] on span at bounding box center [374, 395] width 12 height 17
click at [355, 479] on td at bounding box center [347, 468] width 70 height 24
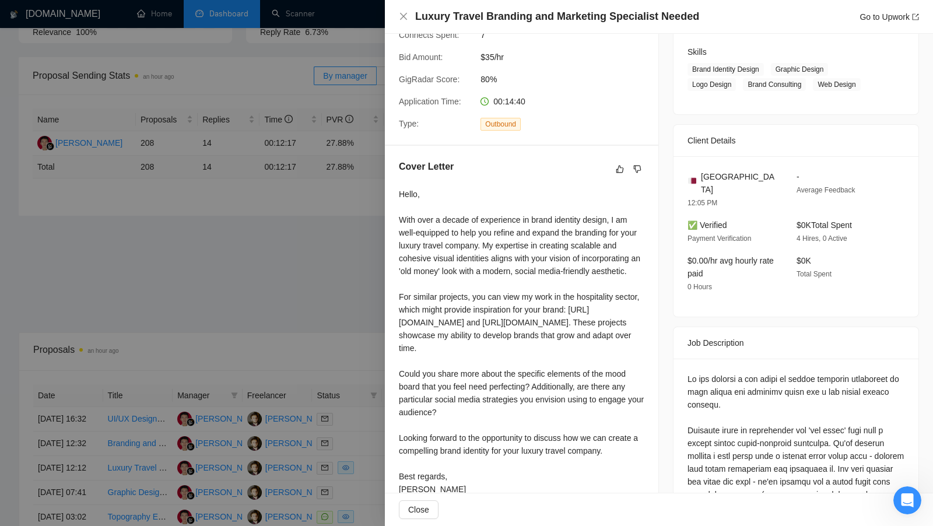
scroll to position [183, 0]
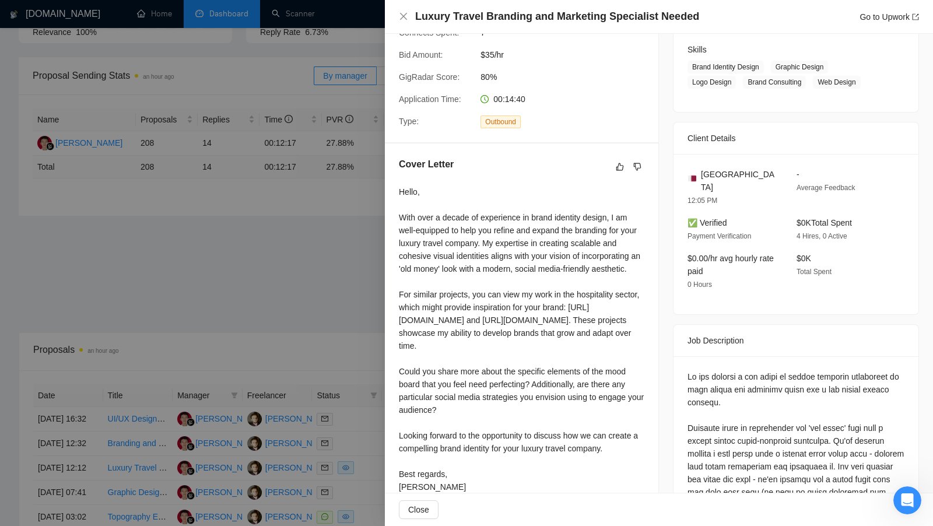
click at [353, 340] on div at bounding box center [466, 263] width 933 height 526
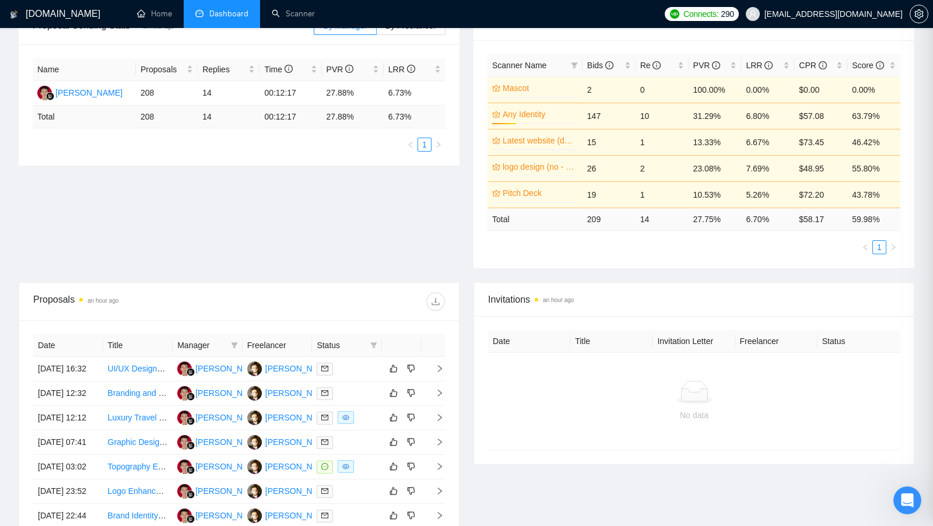
scroll to position [205, 0]
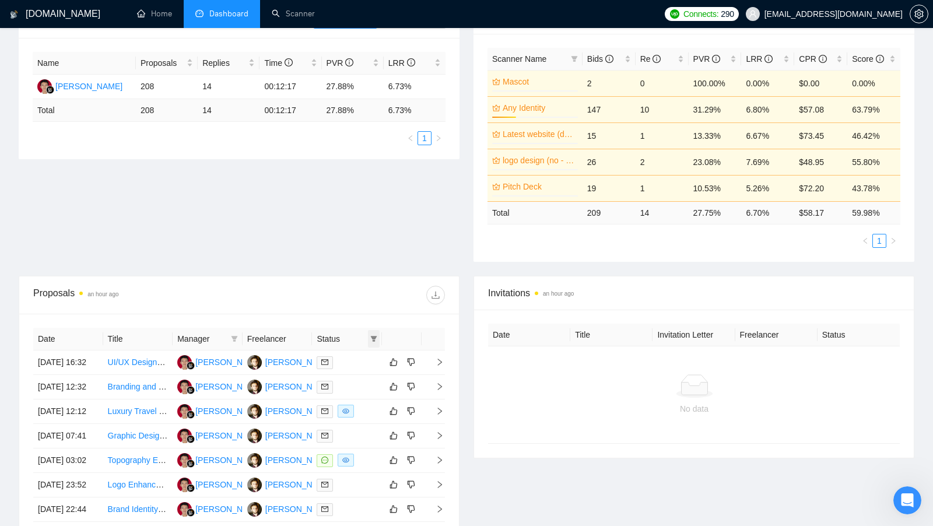
click at [369, 337] on span at bounding box center [374, 338] width 12 height 17
click at [336, 357] on span "Chat" at bounding box center [336, 357] width 22 height 9
checkbox input "true"
click at [356, 317] on div "Date Title Manager Freelancer Status 15 Oct, 2025 16:32 UI/UX Designer or Front…" at bounding box center [239, 473] width 440 height 319
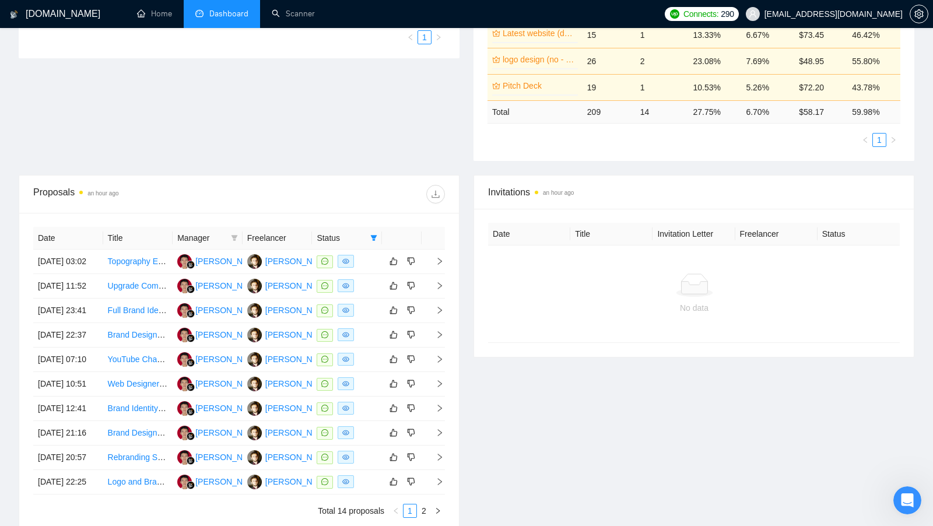
scroll to position [312, 0]
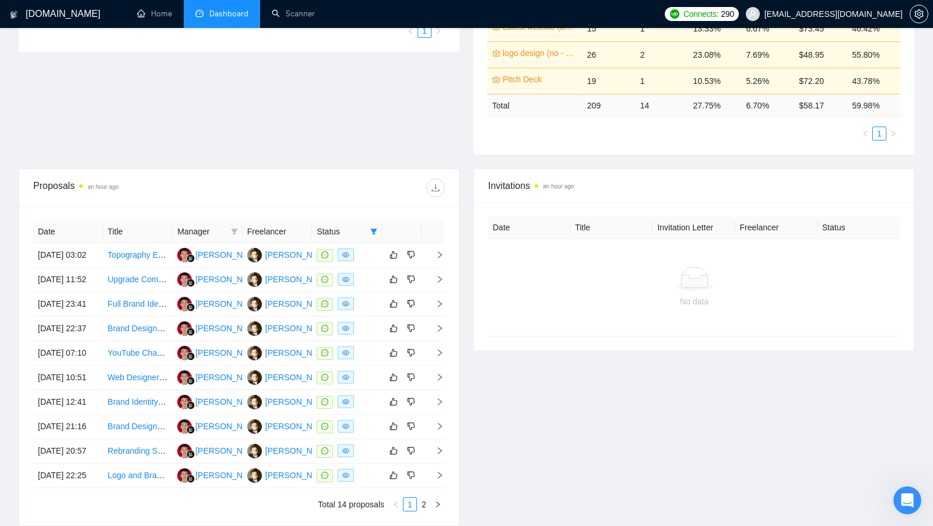
click at [351, 194] on div "Proposals an hour ago" at bounding box center [239, 187] width 412 height 37
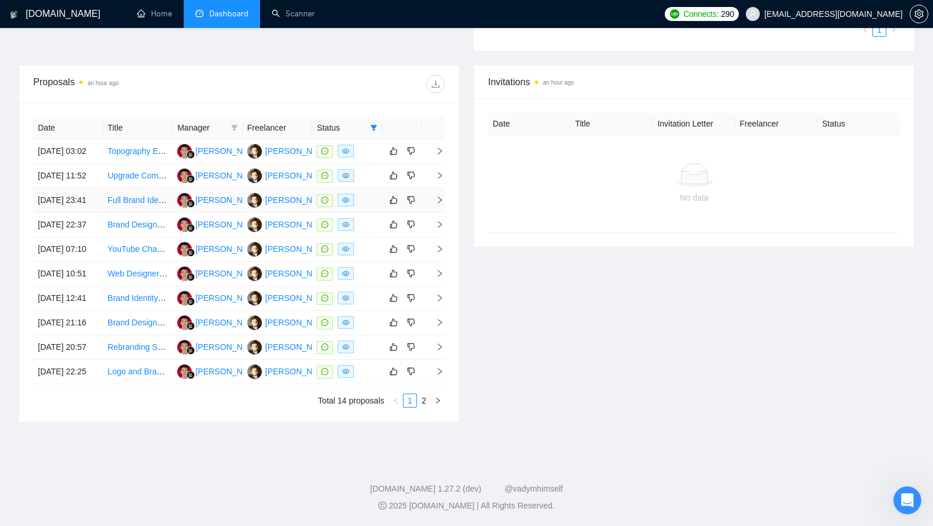
scroll to position [520, 0]
click at [425, 400] on link "2" at bounding box center [424, 400] width 13 height 13
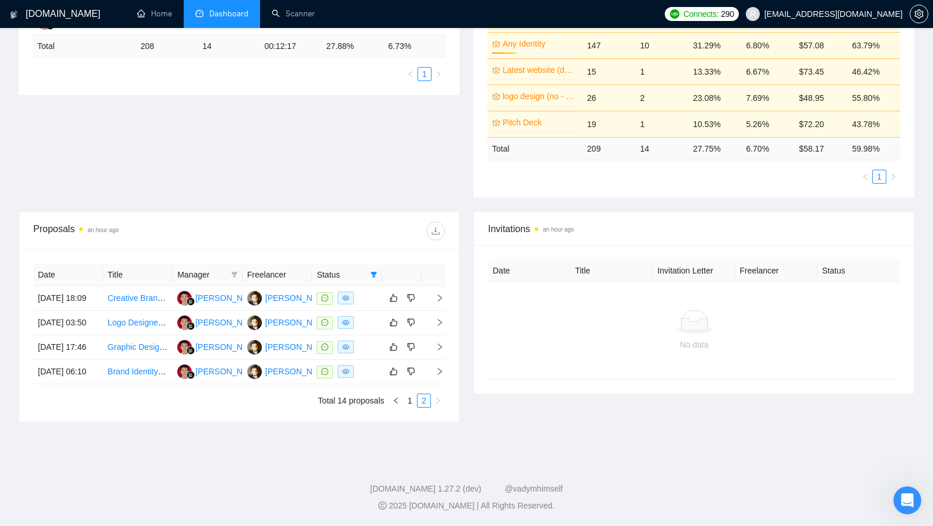
scroll to position [308, 0]
click at [406, 404] on link "1" at bounding box center [410, 400] width 13 height 13
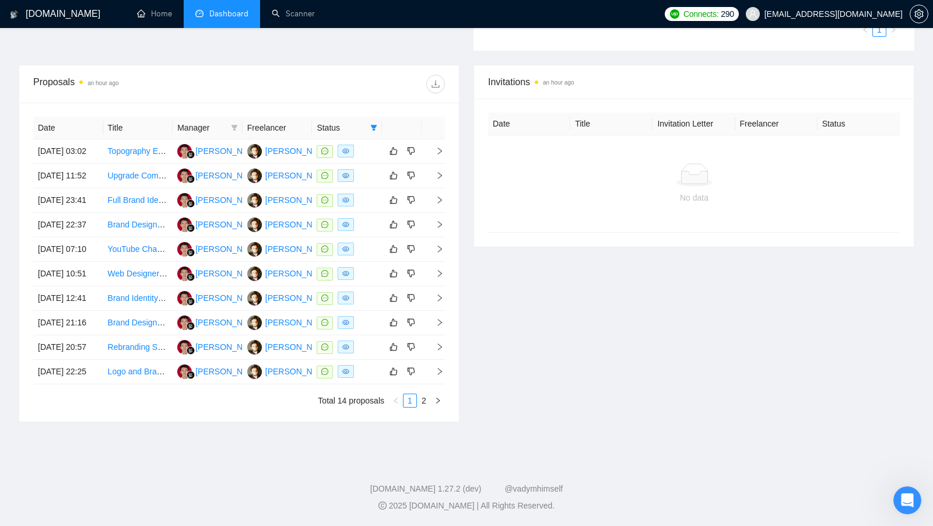
scroll to position [520, 0]
click at [426, 402] on link "2" at bounding box center [424, 400] width 13 height 13
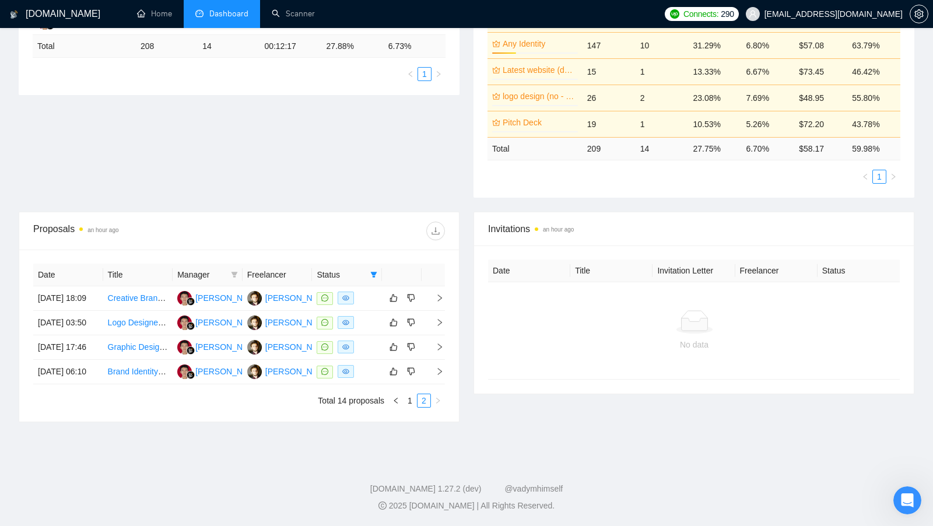
scroll to position [296, 0]
click at [383, 374] on td at bounding box center [402, 372] width 40 height 24
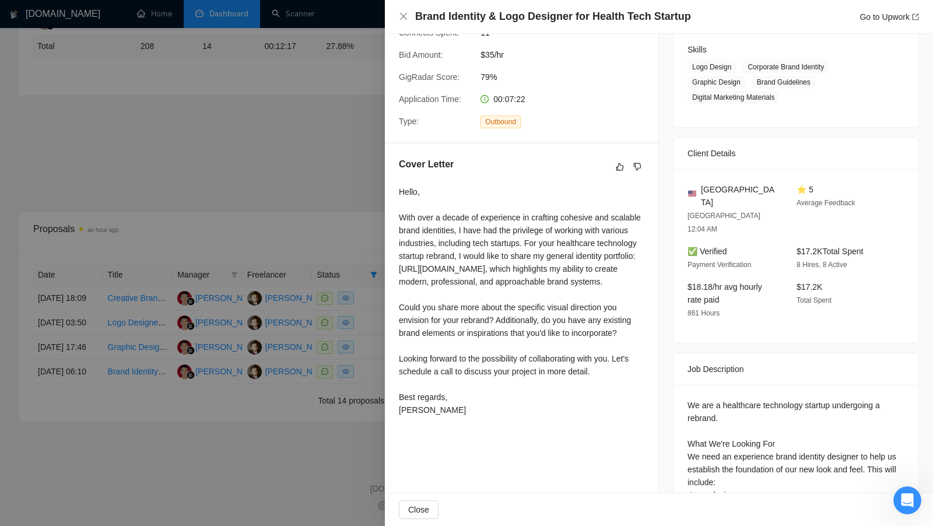
click at [370, 231] on div at bounding box center [466, 263] width 933 height 526
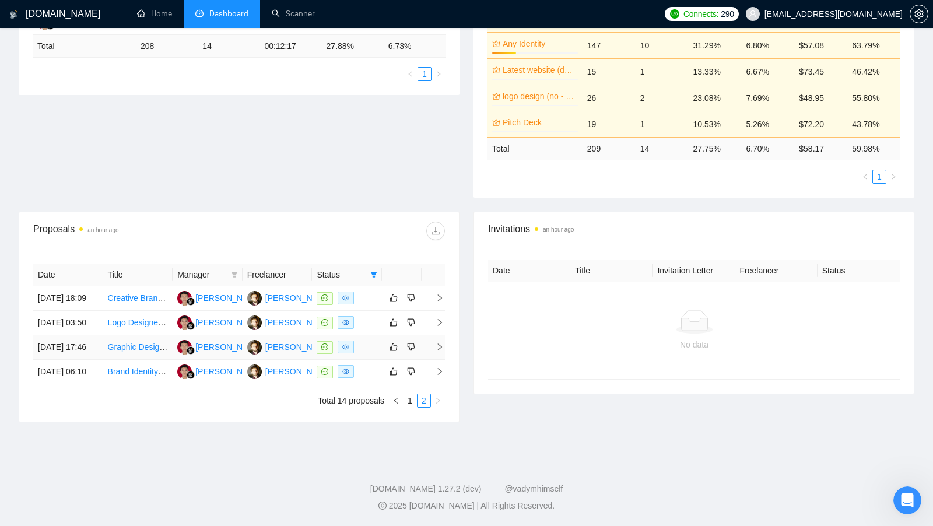
click at [379, 335] on td at bounding box center [347, 347] width 70 height 24
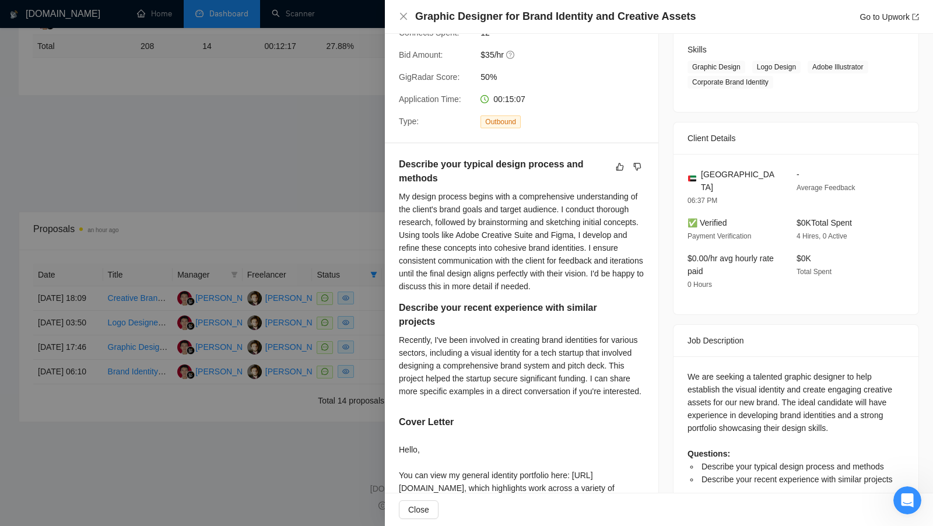
click at [302, 321] on div at bounding box center [466, 263] width 933 height 526
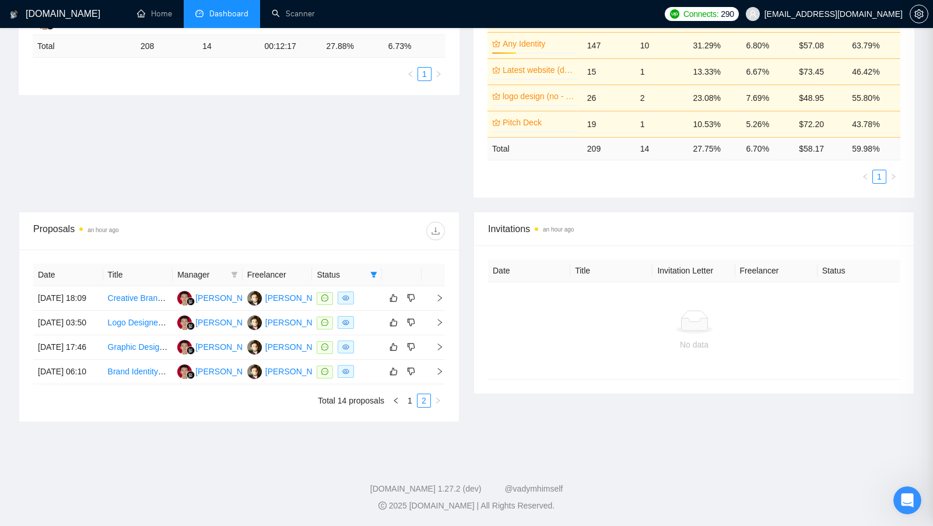
click at [360, 315] on div at bounding box center [466, 263] width 933 height 526
click at [360, 315] on td at bounding box center [347, 323] width 70 height 24
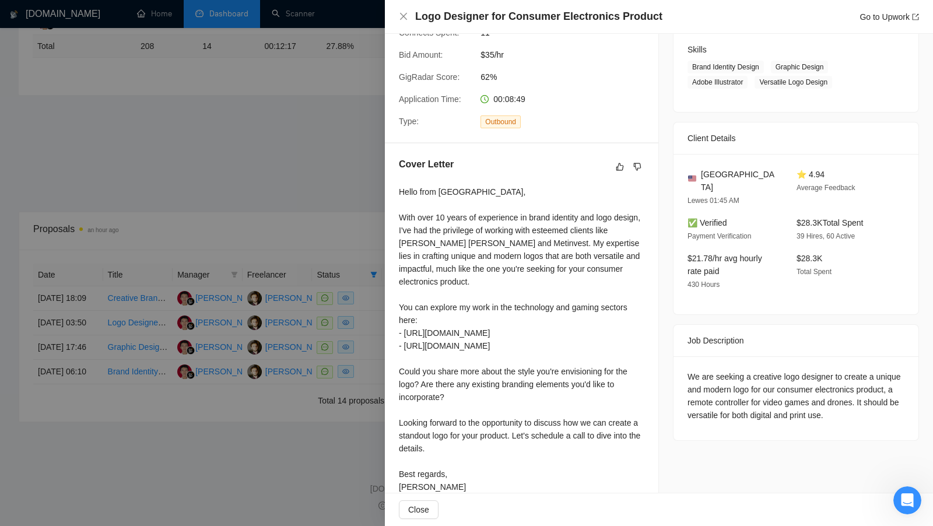
click at [360, 188] on div at bounding box center [466, 263] width 933 height 526
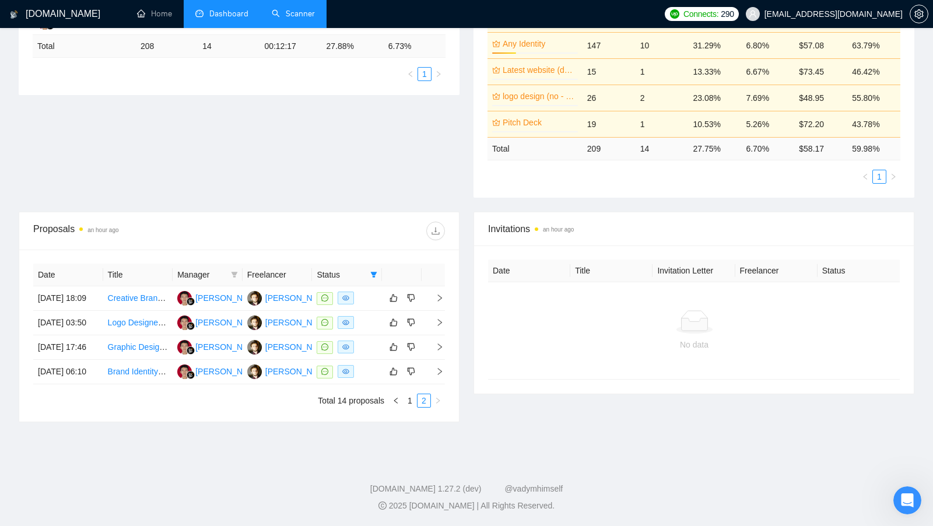
click at [273, 19] on link "Scanner" at bounding box center [293, 14] width 43 height 10
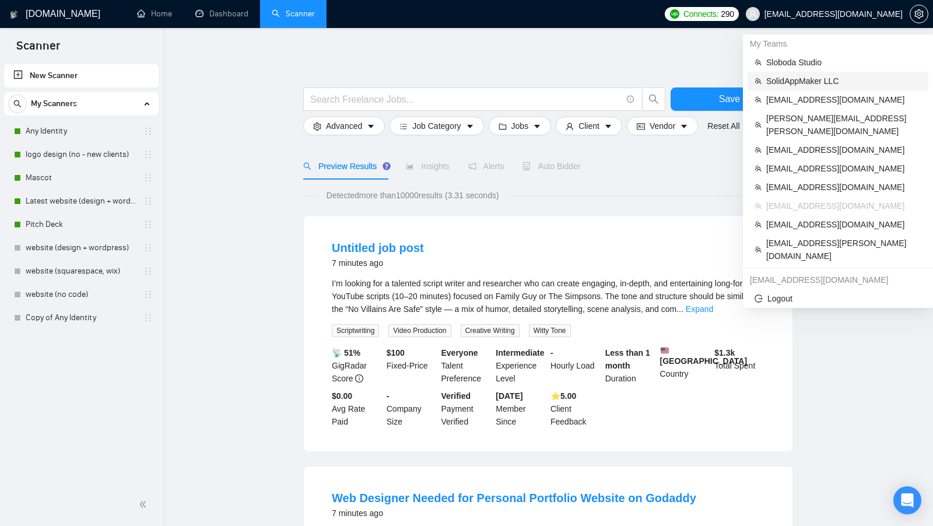
click at [846, 75] on span "SolidAppMaker LLC" at bounding box center [843, 81] width 155 height 13
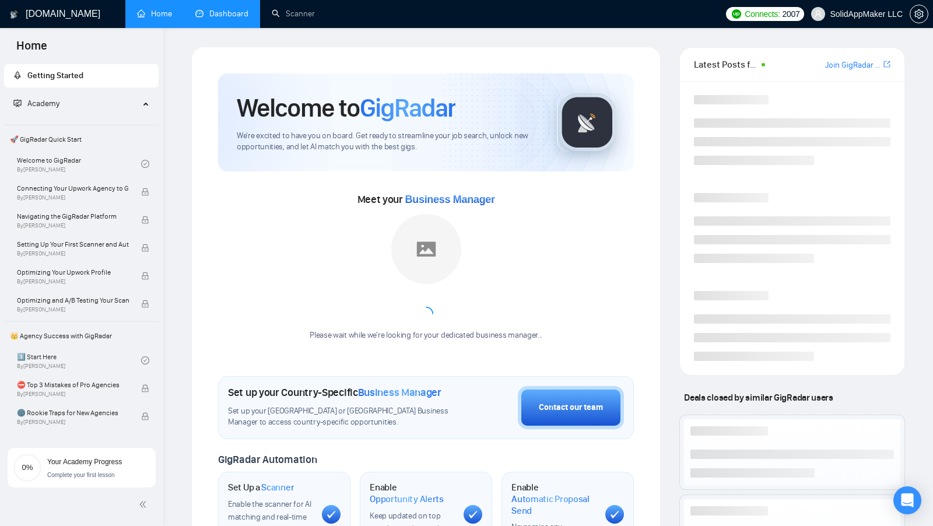
click at [245, 18] on link "Dashboard" at bounding box center [221, 14] width 53 height 10
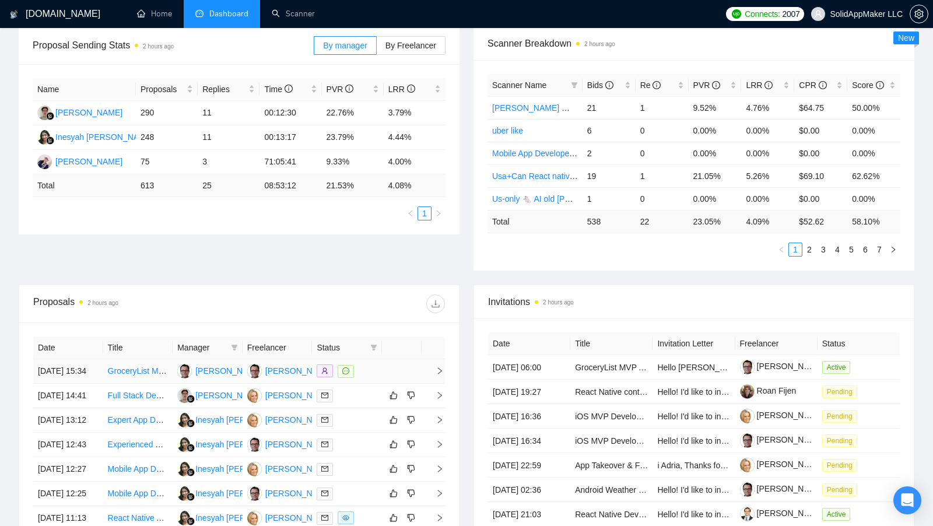
scroll to position [188, 0]
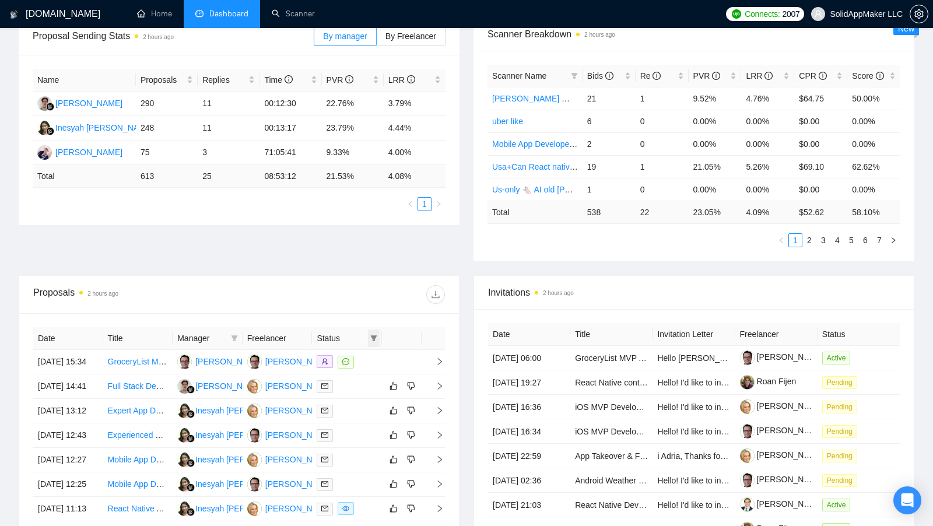
click at [377, 337] on span at bounding box center [374, 337] width 12 height 17
click at [322, 357] on input "checkbox" at bounding box center [320, 357] width 9 height 9
checkbox input "true"
click at [349, 298] on div at bounding box center [342, 294] width 206 height 19
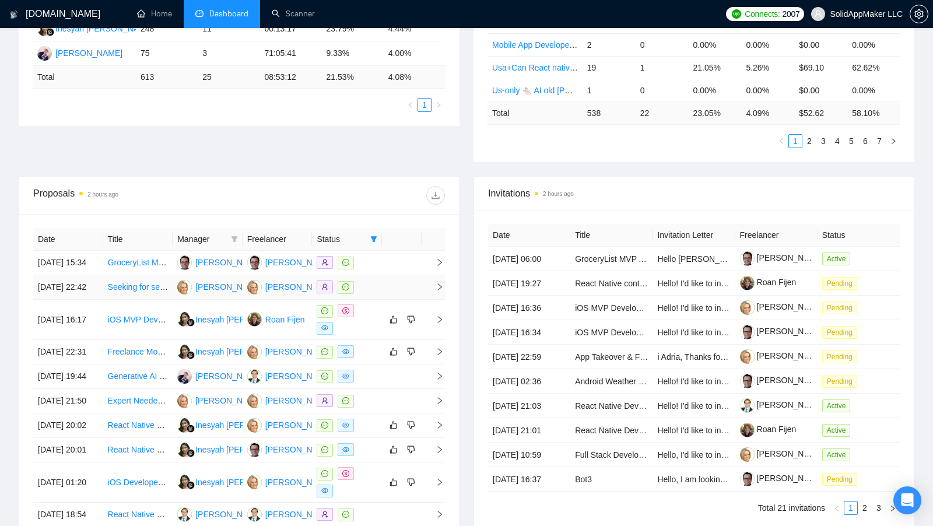
scroll to position [296, 0]
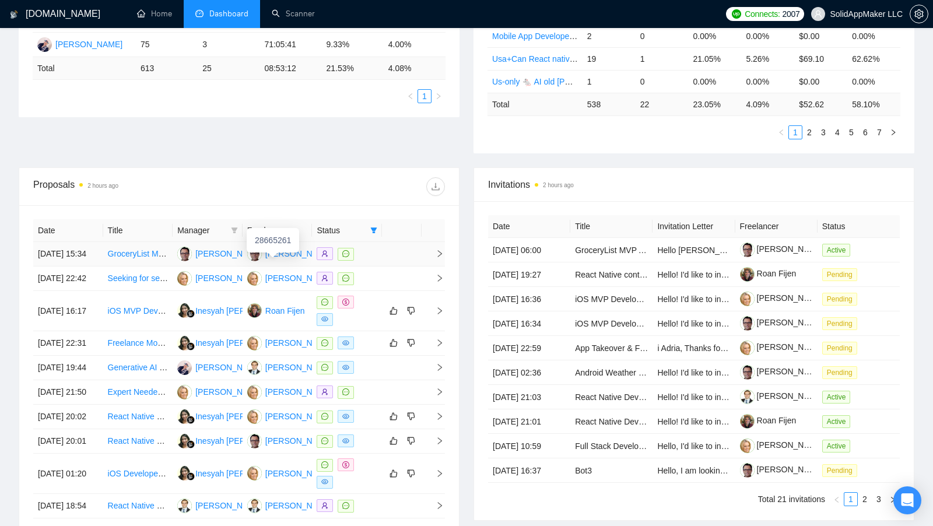
click at [281, 258] on div "[PERSON_NAME]" at bounding box center [298, 253] width 67 height 13
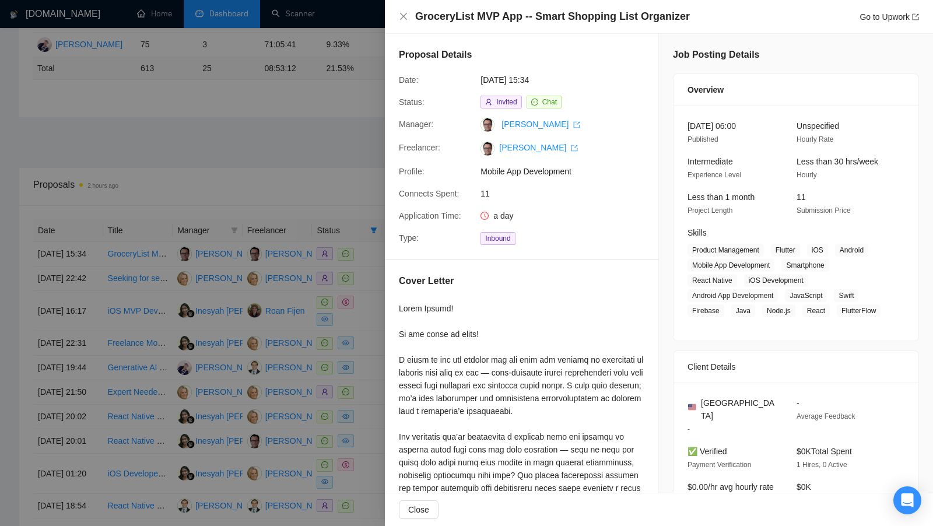
click at [351, 258] on div at bounding box center [466, 263] width 933 height 526
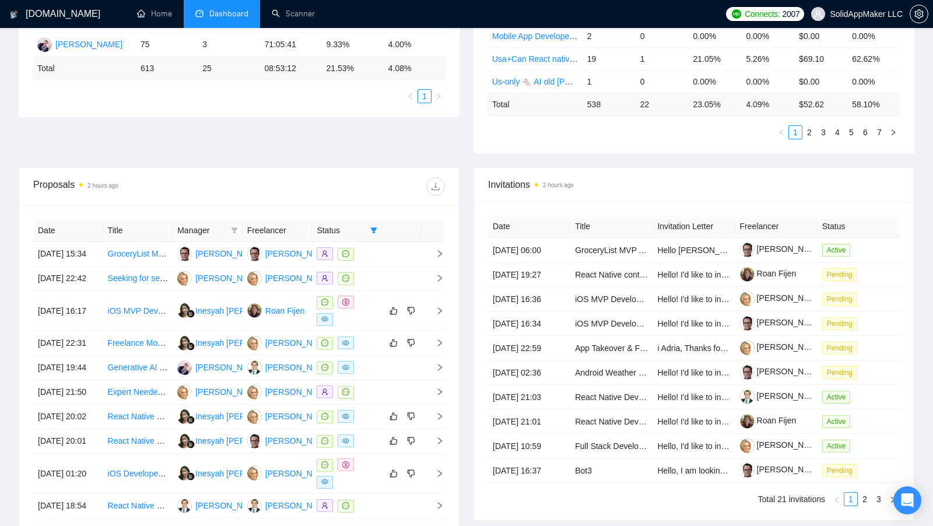
click at [459, 282] on div "Proposals 2 hours ago Date Title Manager Freelancer Status [DATE] 15:34 Grocery…" at bounding box center [239, 361] width 441 height 389
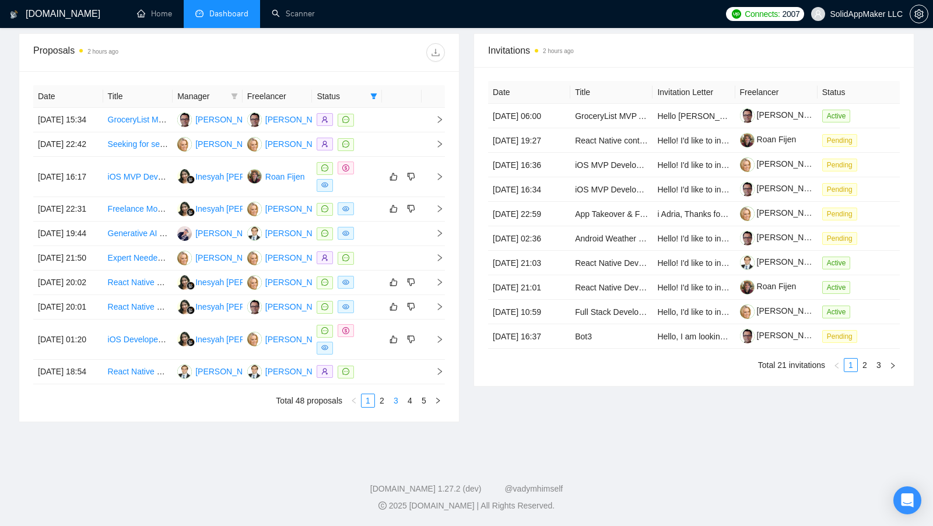
click at [390, 397] on link "3" at bounding box center [396, 400] width 13 height 13
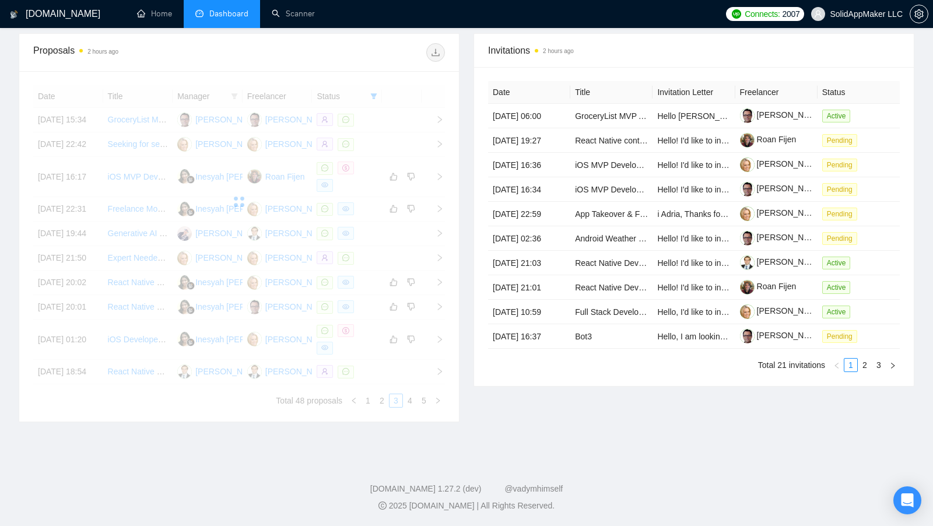
click at [465, 343] on div "Proposals 2 hours ago Date Title Manager Freelancer Status [DATE] 15:34 Grocery…" at bounding box center [239, 227] width 455 height 389
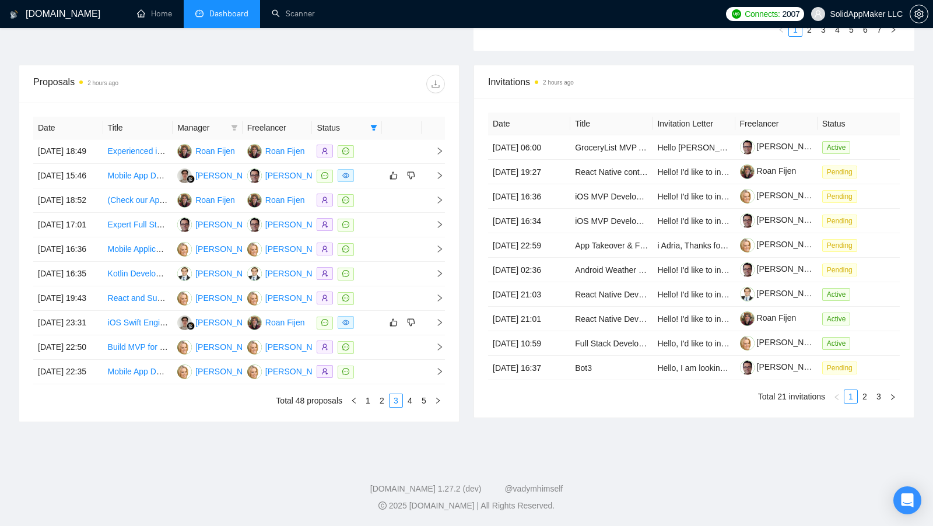
scroll to position [503, 0]
click at [413, 402] on link "4" at bounding box center [410, 400] width 13 height 13
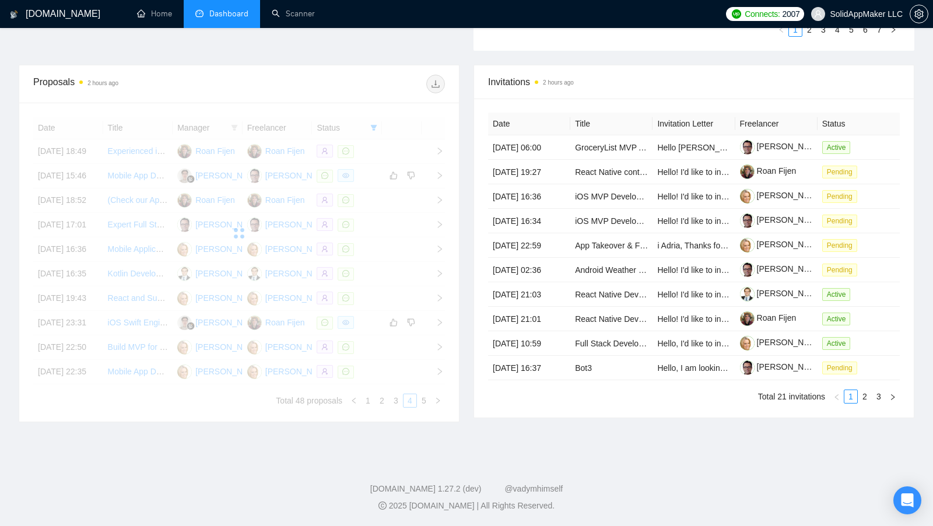
click at [460, 378] on div "Proposals 2 hours ago Date Title Manager Freelancer Status [DATE] 18:49 Experie…" at bounding box center [239, 243] width 455 height 357
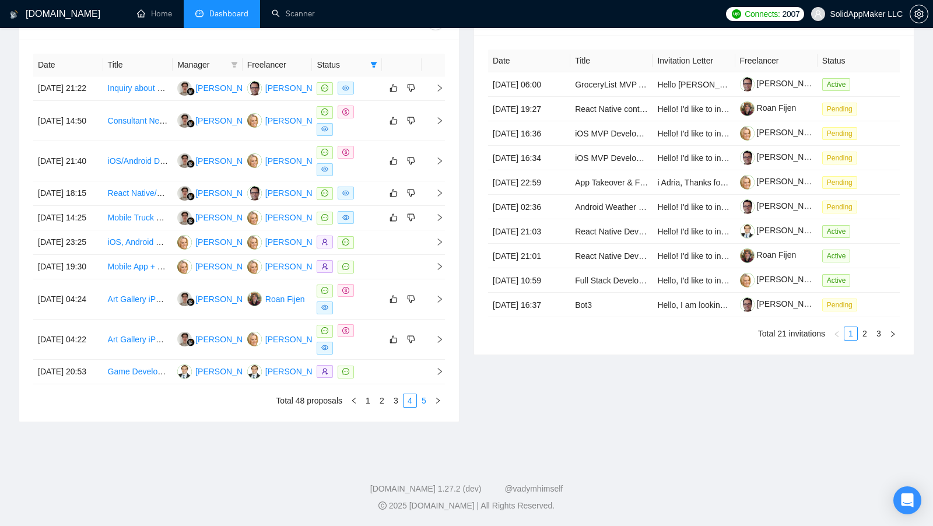
click at [422, 407] on link "5" at bounding box center [424, 400] width 13 height 13
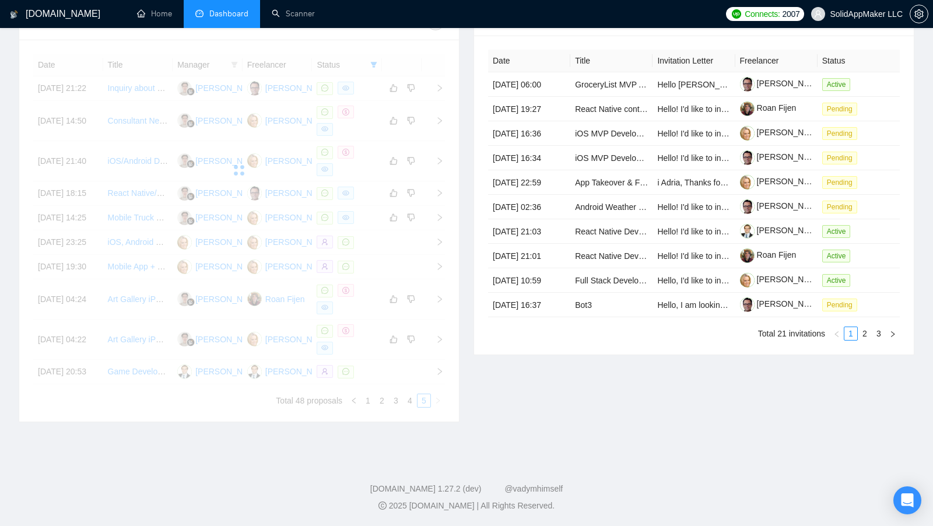
click at [476, 355] on div "Date Title Invitation Letter Freelancer Status [DATE] 06:00 GroceryList MVP App…" at bounding box center [694, 195] width 440 height 319
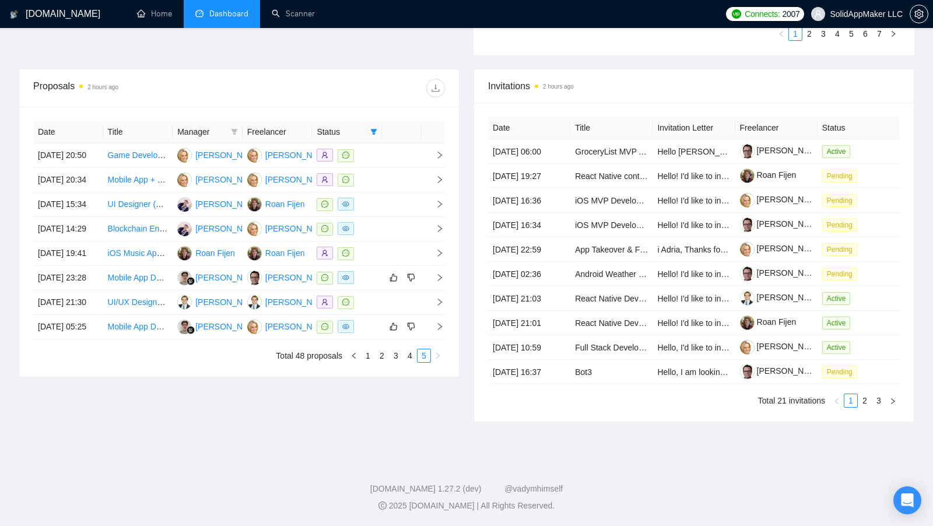
scroll to position [499, 0]
click at [384, 349] on link "2" at bounding box center [382, 355] width 13 height 13
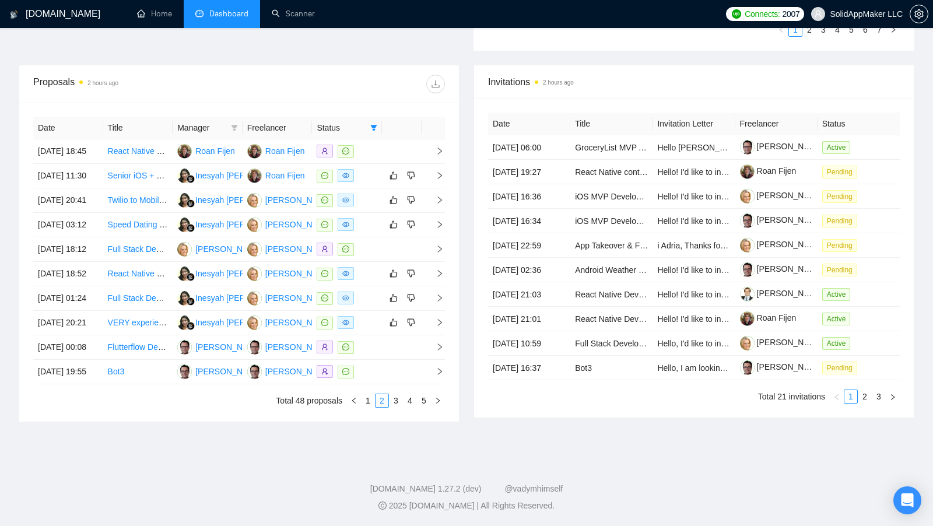
scroll to position [489, 0]
click at [422, 407] on link "5" at bounding box center [424, 400] width 13 height 13
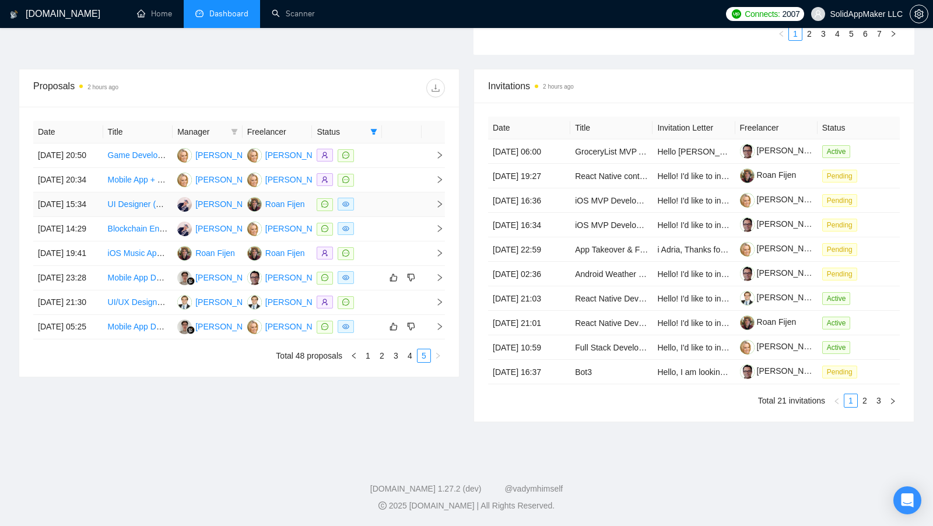
scroll to position [437, 0]
click at [369, 285] on div at bounding box center [347, 277] width 61 height 13
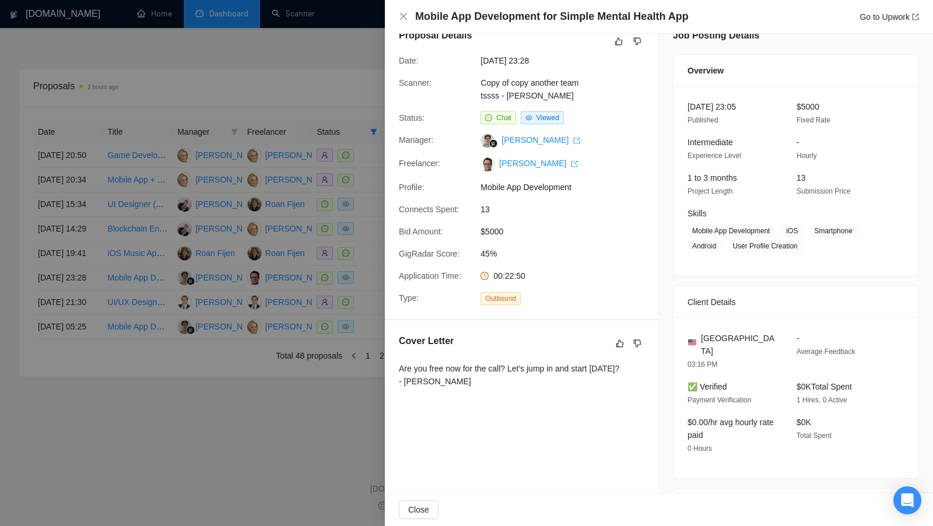
scroll to position [18, 0]
click at [379, 295] on div at bounding box center [466, 263] width 933 height 526
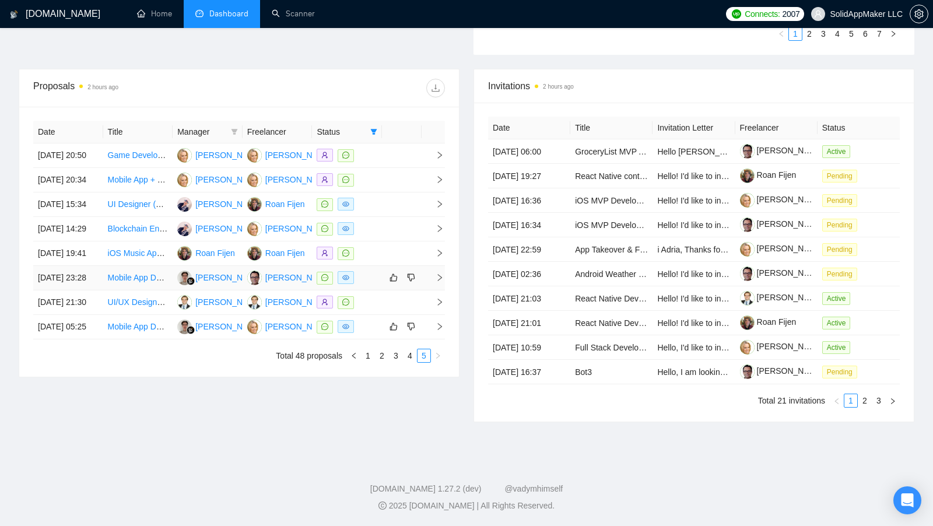
scroll to position [0, 0]
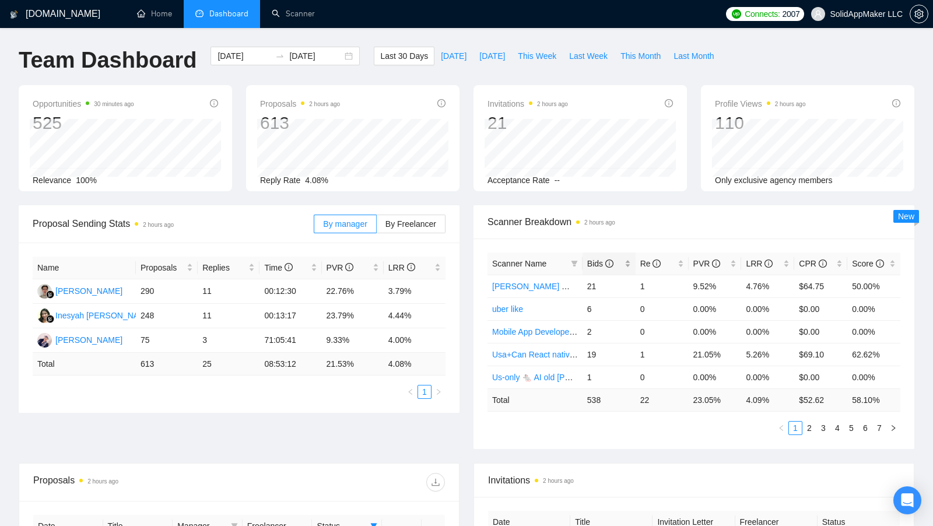
click at [626, 260] on div "Bids" at bounding box center [609, 263] width 44 height 13
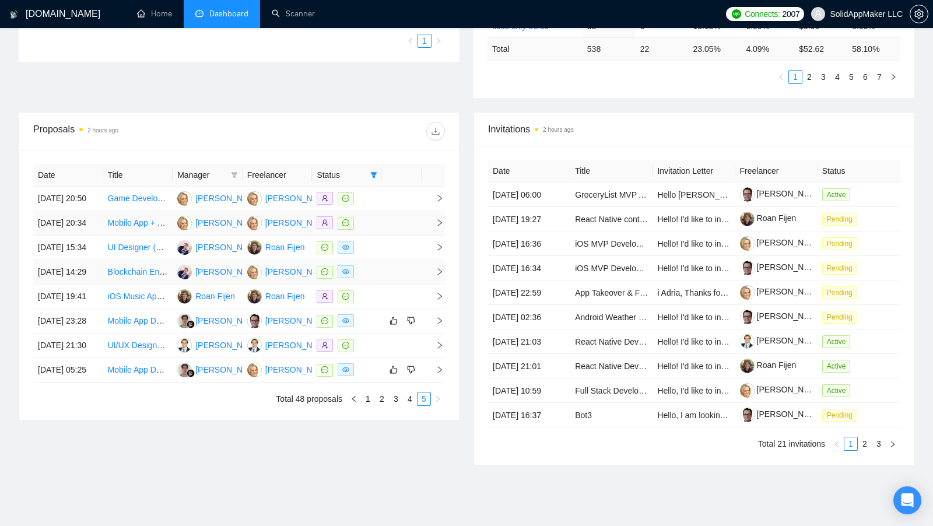
scroll to position [352, 0]
click at [373, 171] on icon "filter" at bounding box center [373, 173] width 7 height 7
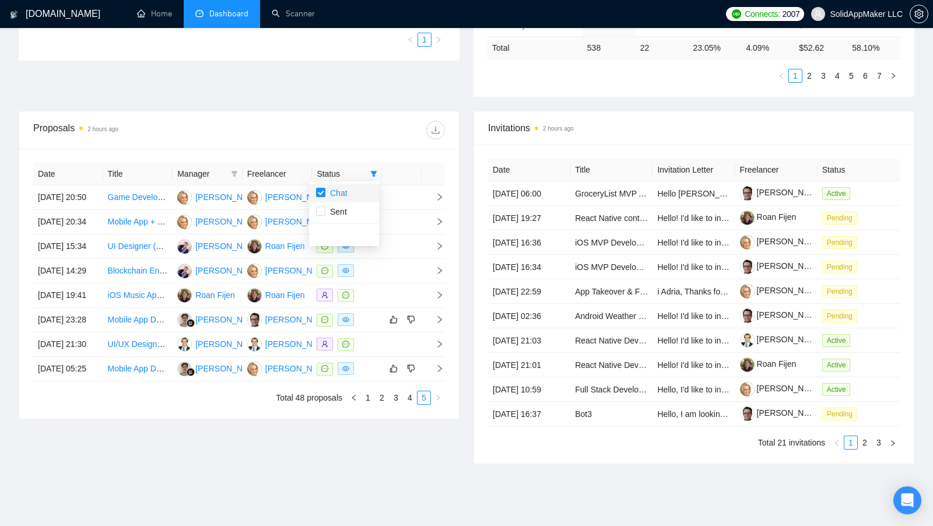
click at [315, 192] on li "Chat" at bounding box center [344, 193] width 70 height 19
checkbox input "false"
click at [295, 143] on div "Proposals 2 hours ago" at bounding box center [239, 129] width 412 height 37
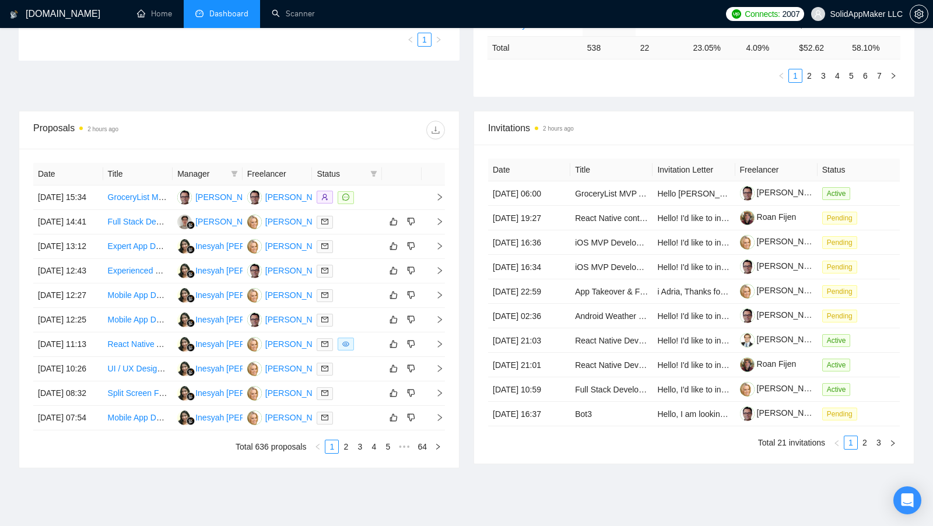
click at [238, 170] on span at bounding box center [235, 173] width 12 height 17
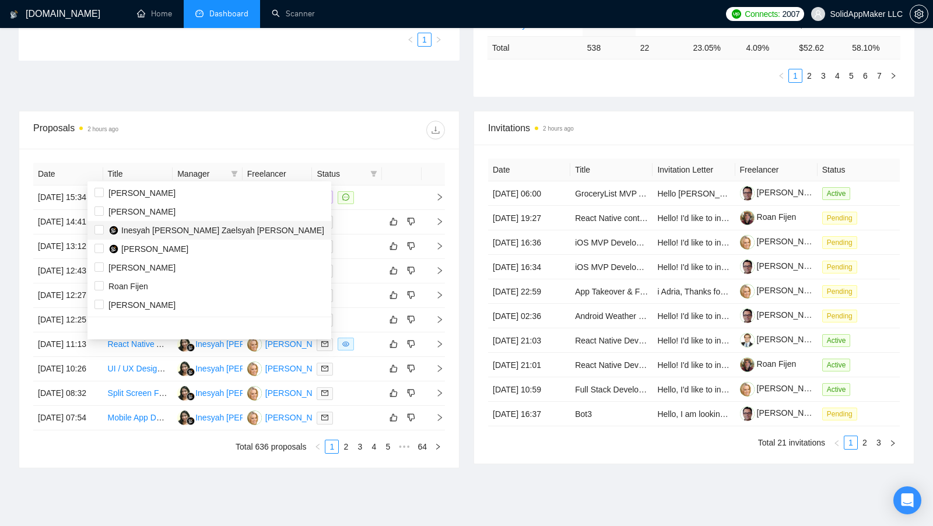
click at [122, 227] on span "Inesyah [PERSON_NAME] Zaelsyah [PERSON_NAME]" at bounding box center [222, 230] width 203 height 9
checkbox input "true"
click at [121, 240] on li "[PERSON_NAME]" at bounding box center [209, 249] width 244 height 19
checkbox input "true"
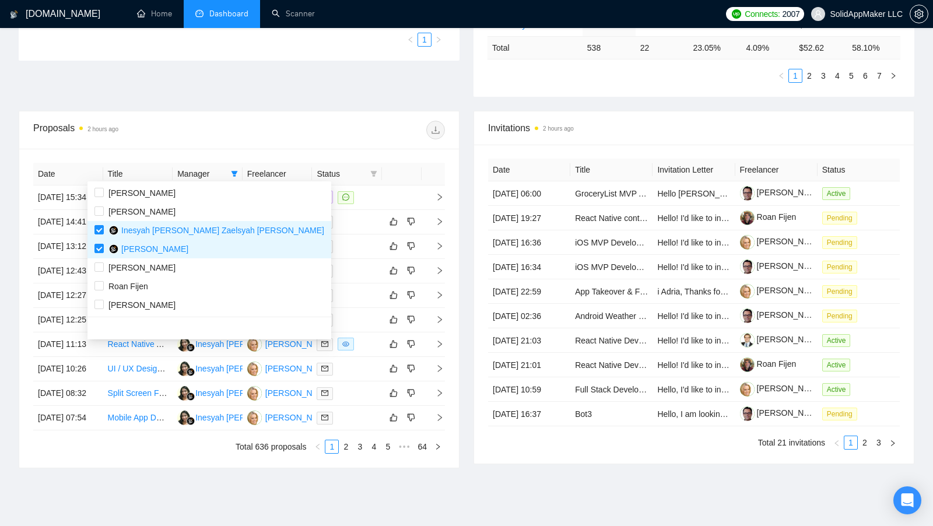
click at [283, 141] on div "Proposals 2 hours ago" at bounding box center [239, 129] width 412 height 37
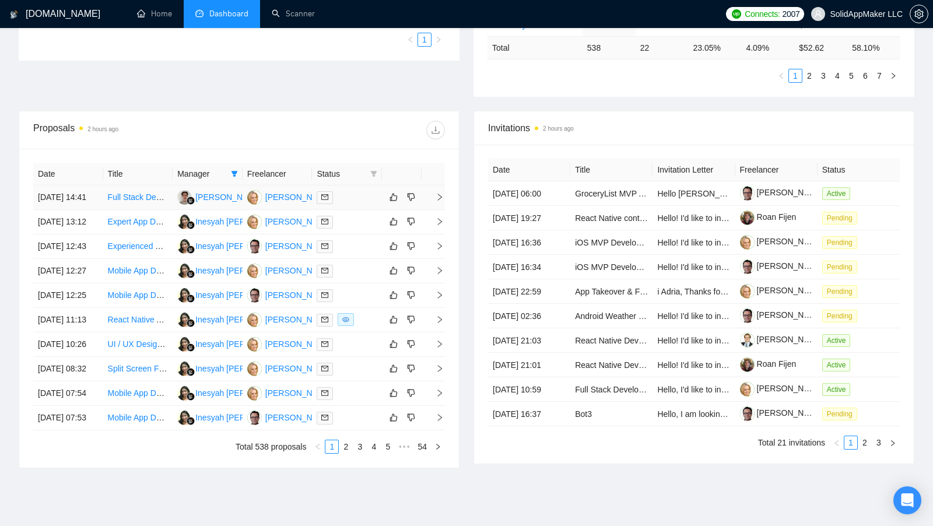
click at [350, 208] on td at bounding box center [347, 197] width 70 height 24
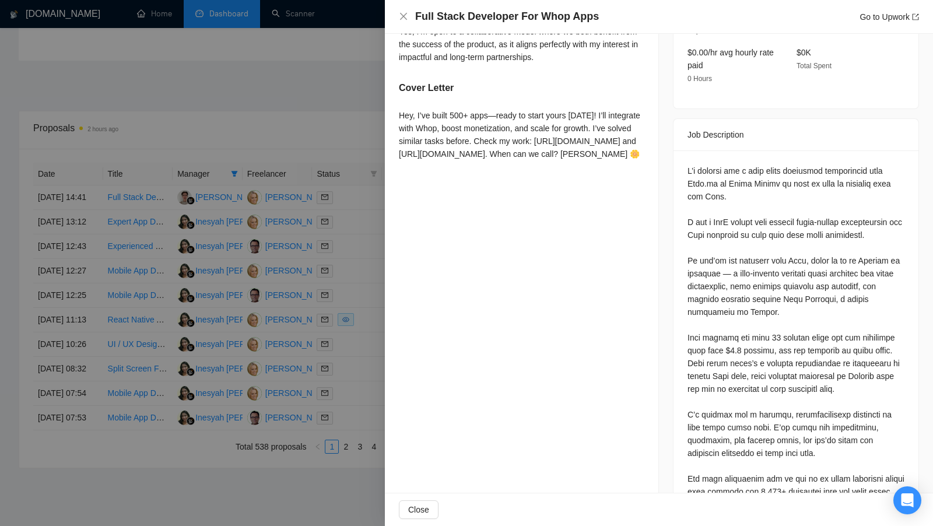
scroll to position [387, 0]
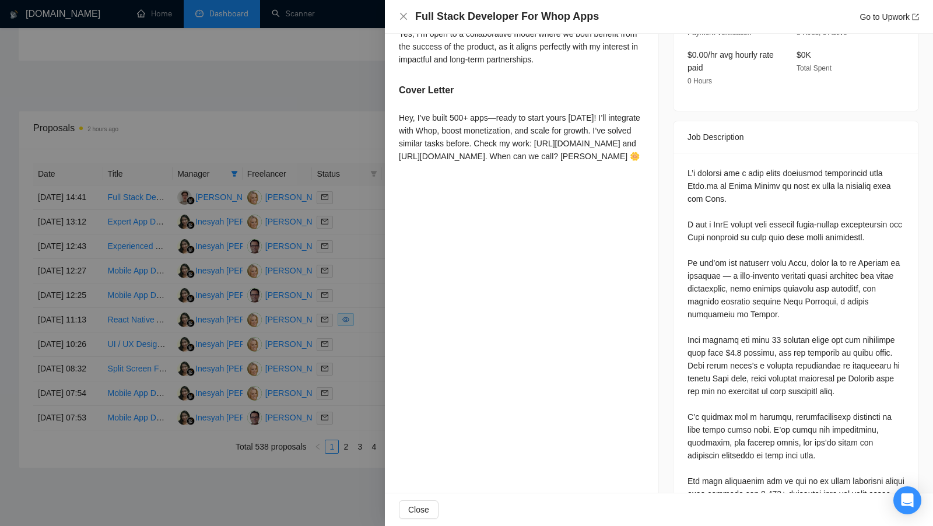
click at [362, 281] on div at bounding box center [466, 263] width 933 height 526
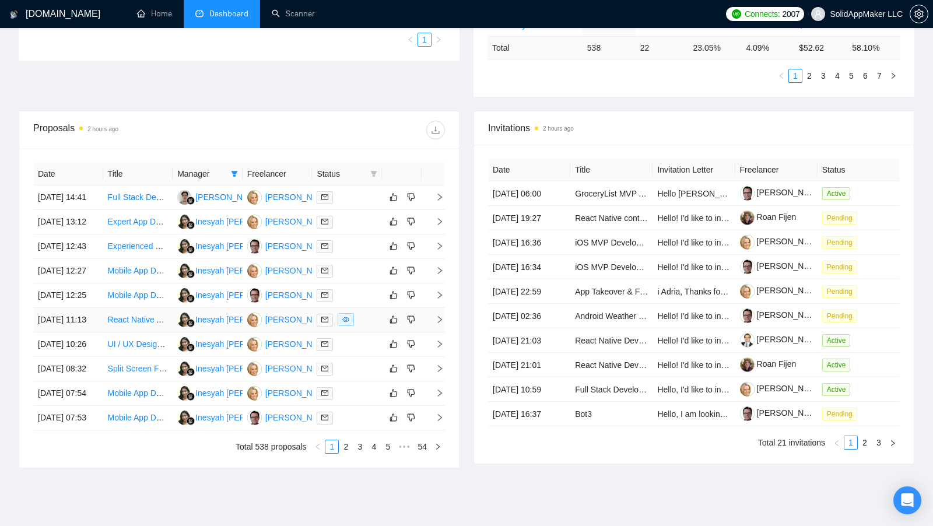
click at [370, 327] on div at bounding box center [347, 319] width 61 height 13
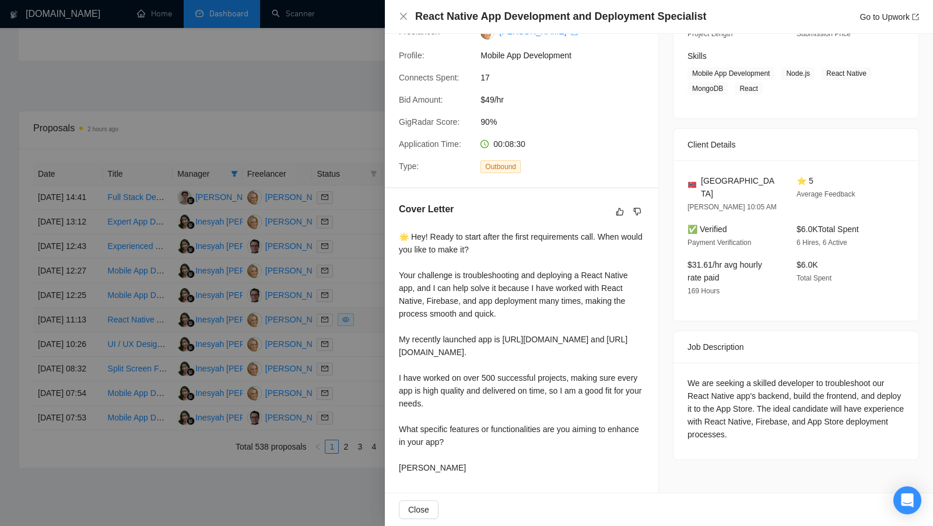
scroll to position [226, 0]
click at [373, 370] on div at bounding box center [466, 263] width 933 height 526
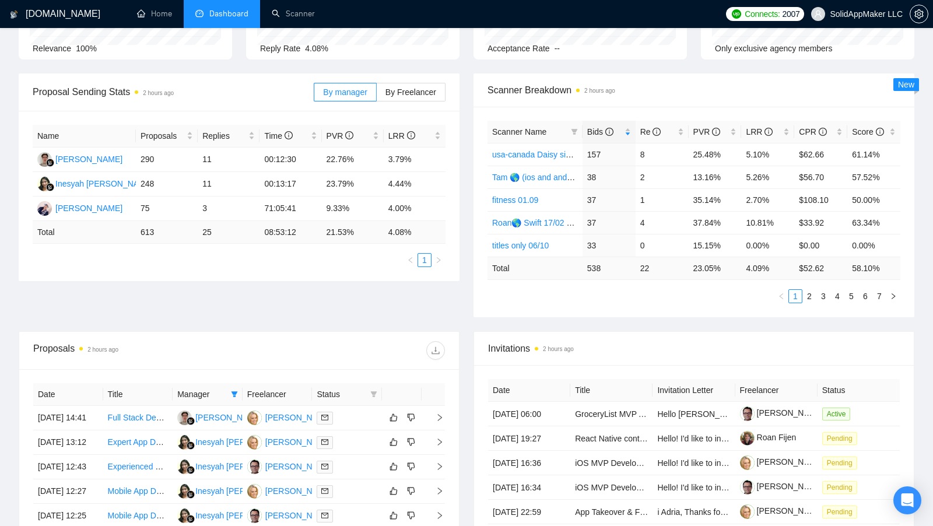
scroll to position [0, 0]
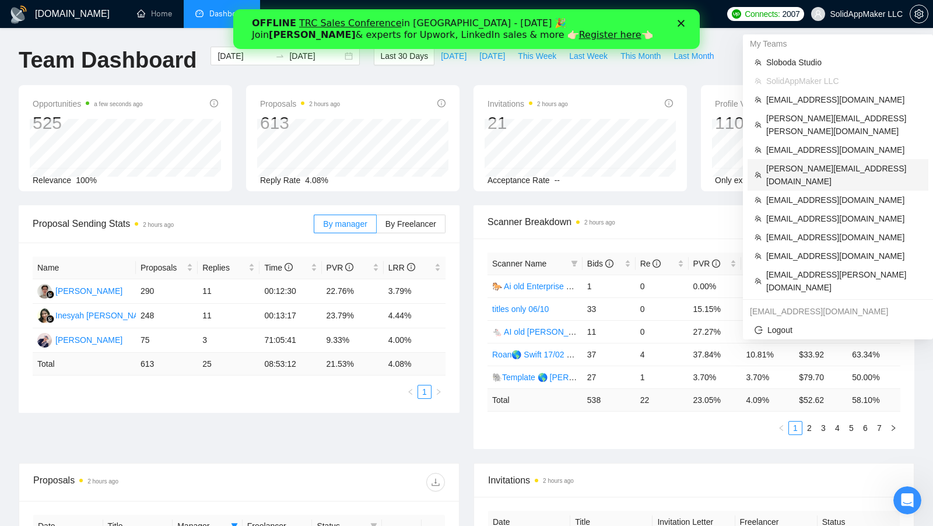
click at [811, 162] on span "[PERSON_NAME][EMAIL_ADDRESS][DOMAIN_NAME]" at bounding box center [843, 175] width 155 height 26
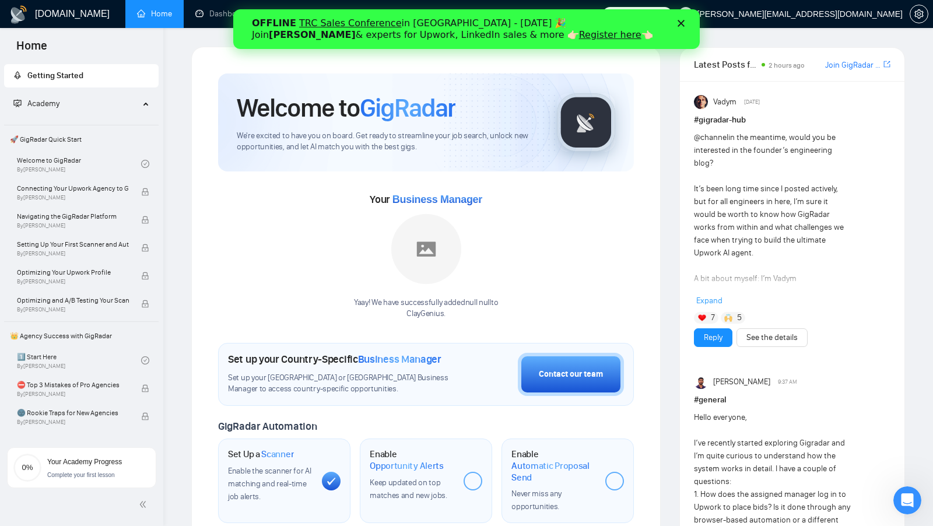
click at [678, 21] on polygon "Закрити" at bounding box center [681, 23] width 7 height 7
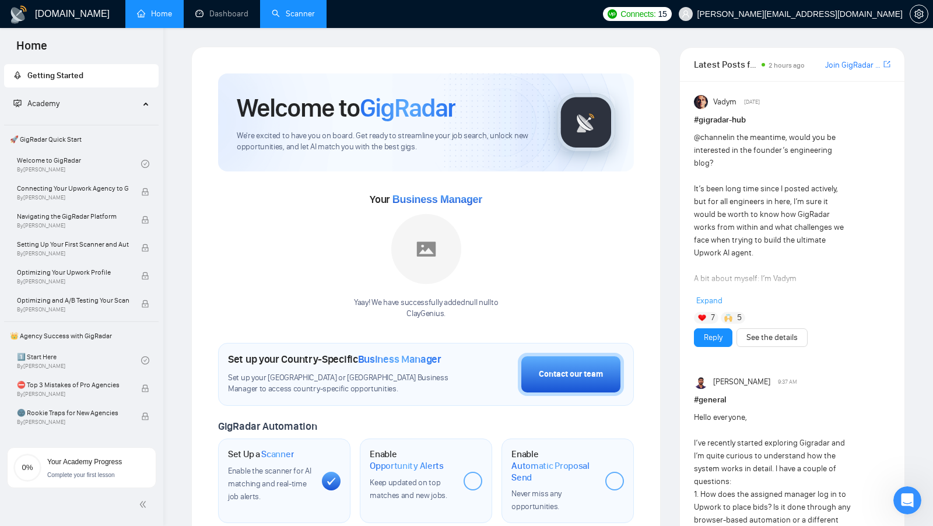
click at [315, 16] on link "Scanner" at bounding box center [293, 14] width 43 height 10
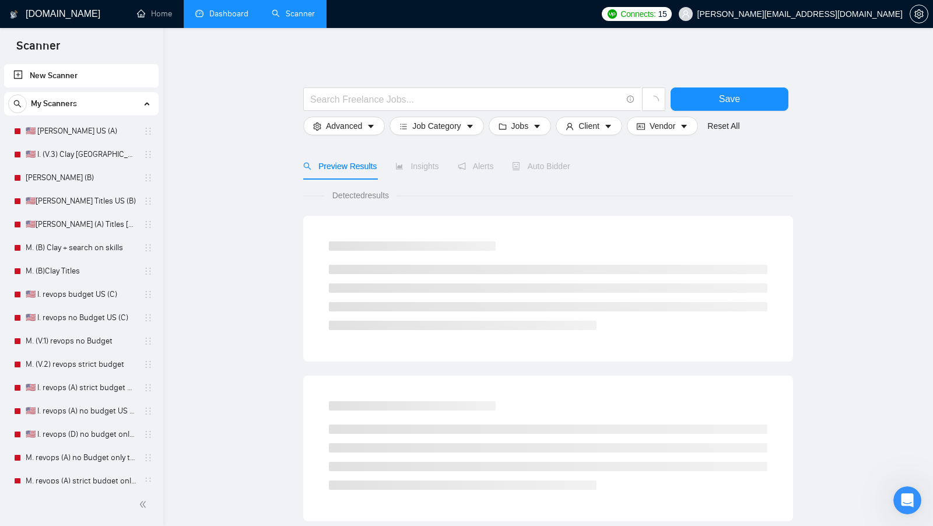
click at [213, 19] on link "Dashboard" at bounding box center [221, 14] width 53 height 10
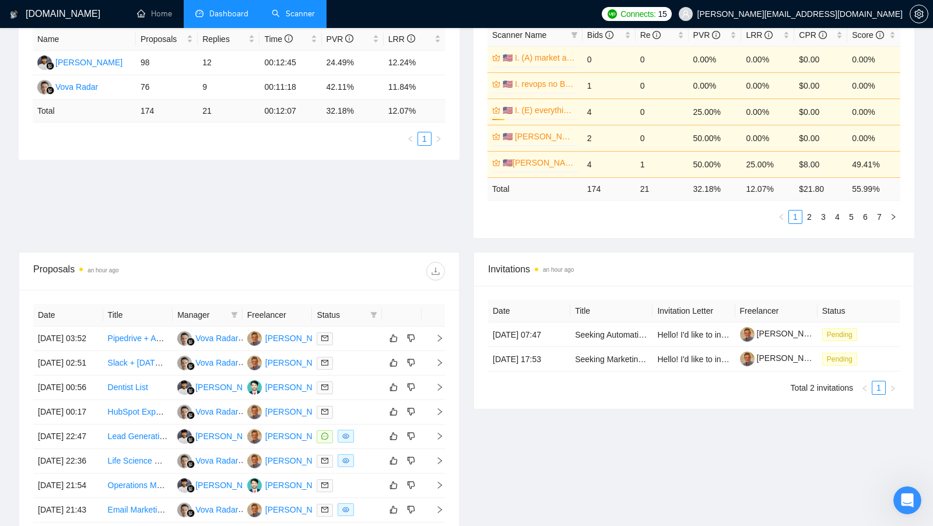
scroll to position [231, 0]
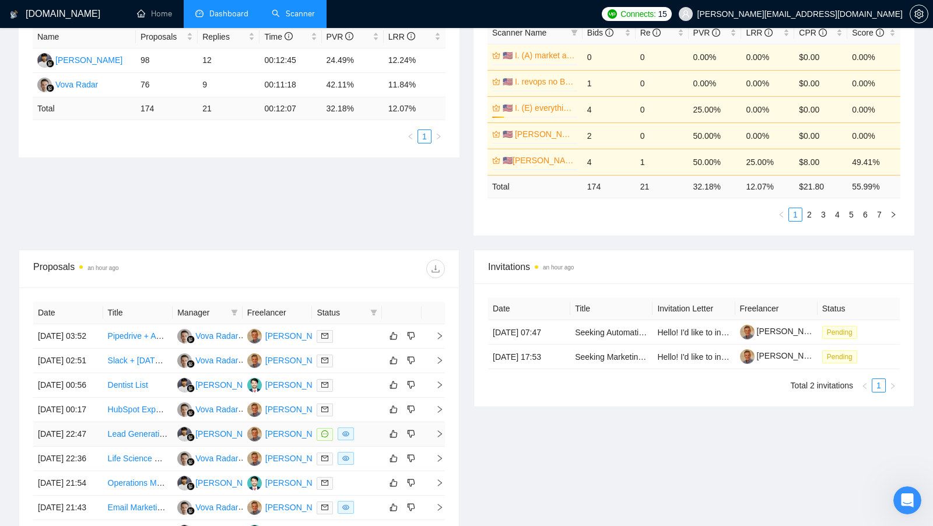
click at [374, 441] on div at bounding box center [347, 433] width 61 height 13
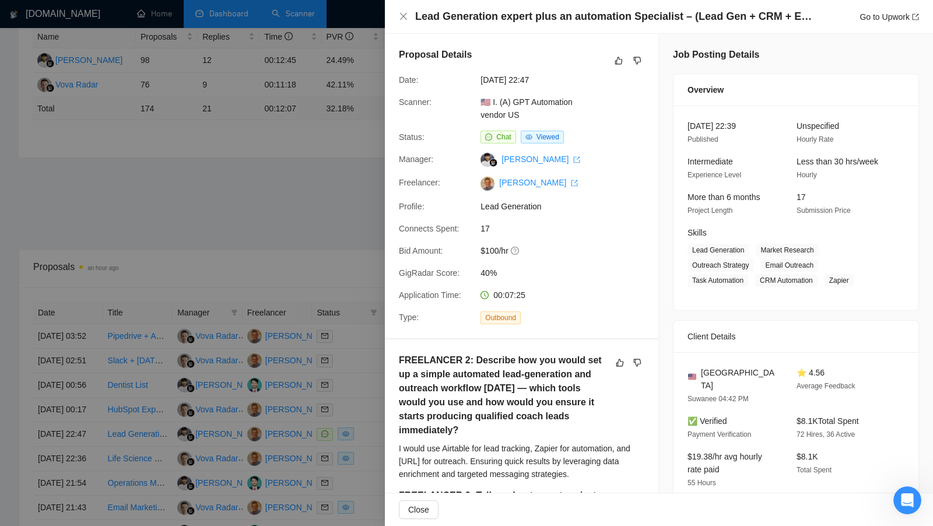
click at [374, 299] on div at bounding box center [466, 263] width 933 height 526
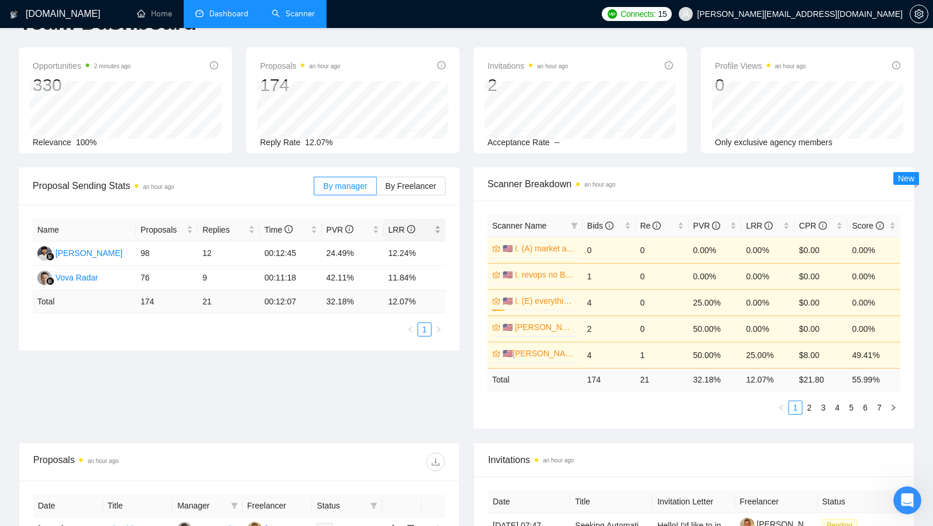
scroll to position [0, 0]
